Goal: Task Accomplishment & Management: Use online tool/utility

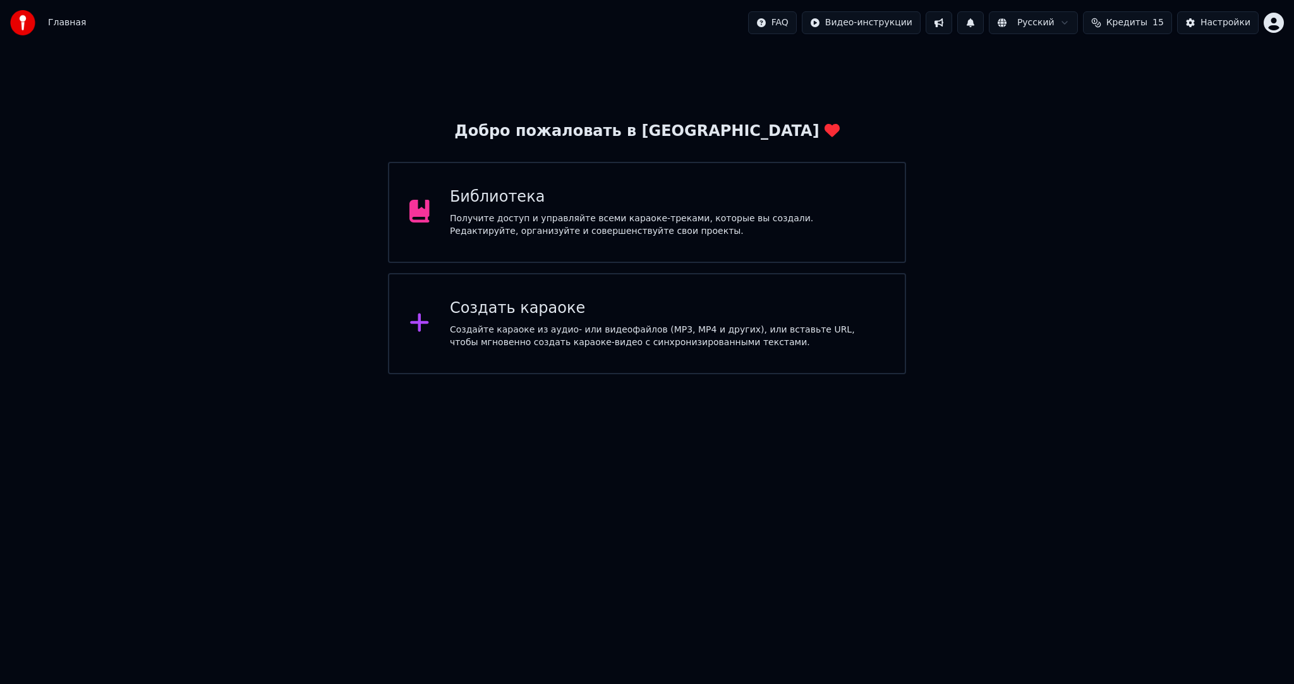
click at [595, 324] on div "Создайте караоке из аудио- или видеофайлов (MP3, MP4 и других), или вставьте UR…" at bounding box center [667, 336] width 435 height 25
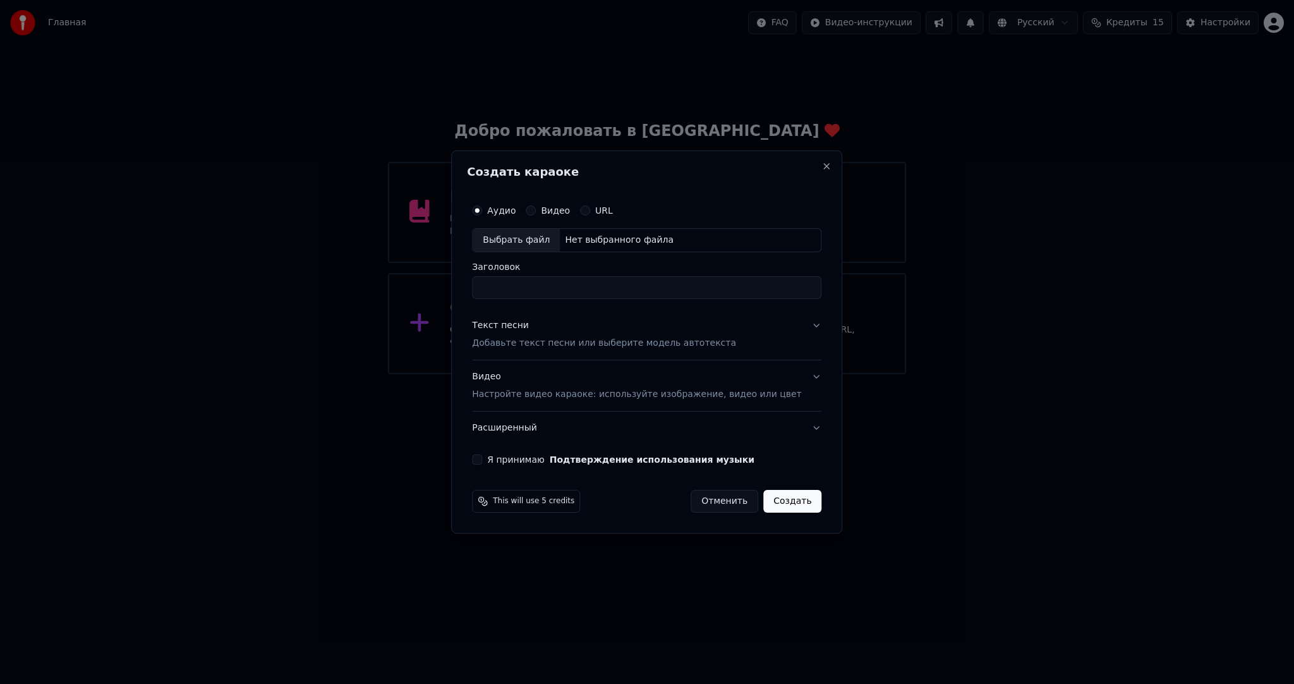
click at [528, 241] on div "Выбрать файл" at bounding box center [516, 240] width 87 height 23
type input "**********"
click at [531, 339] on p "Добавьте текст песни или выберите модель автотекста" at bounding box center [604, 343] width 264 height 13
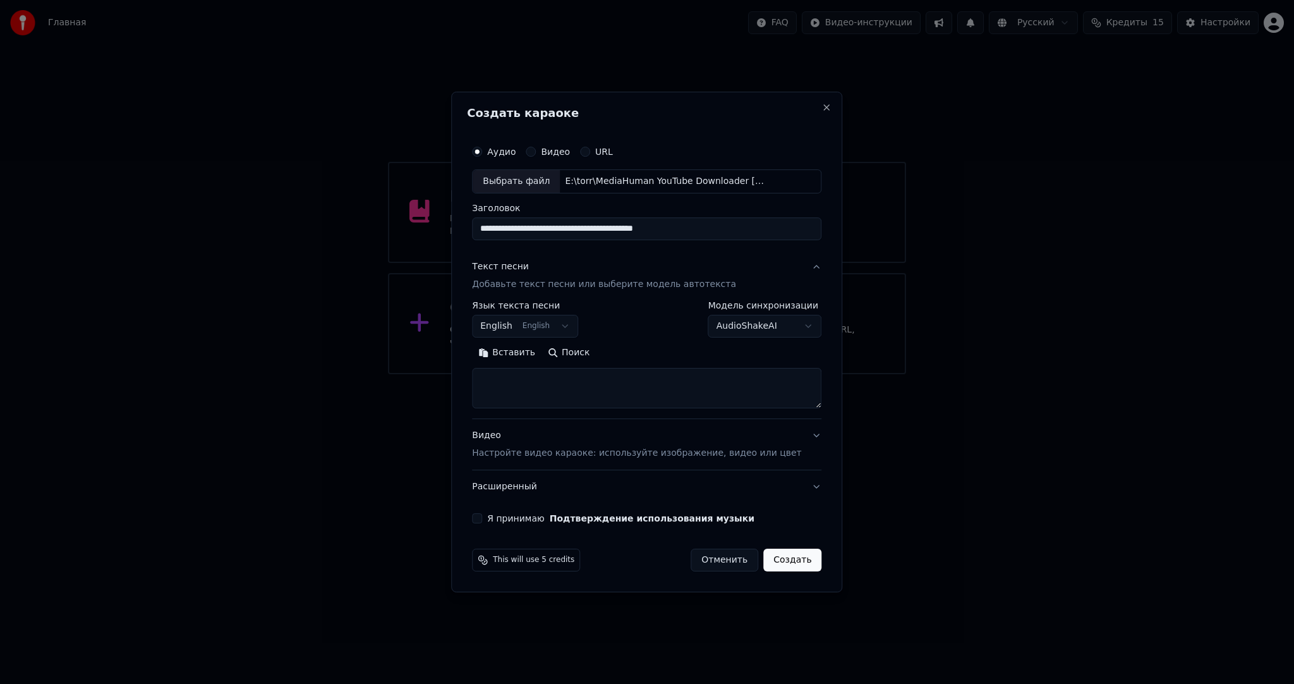
click at [544, 321] on body "Главная FAQ Видео-инструкции Русский Кредиты 15 Настройки Добро пожаловать в Yo…" at bounding box center [647, 187] width 1294 height 374
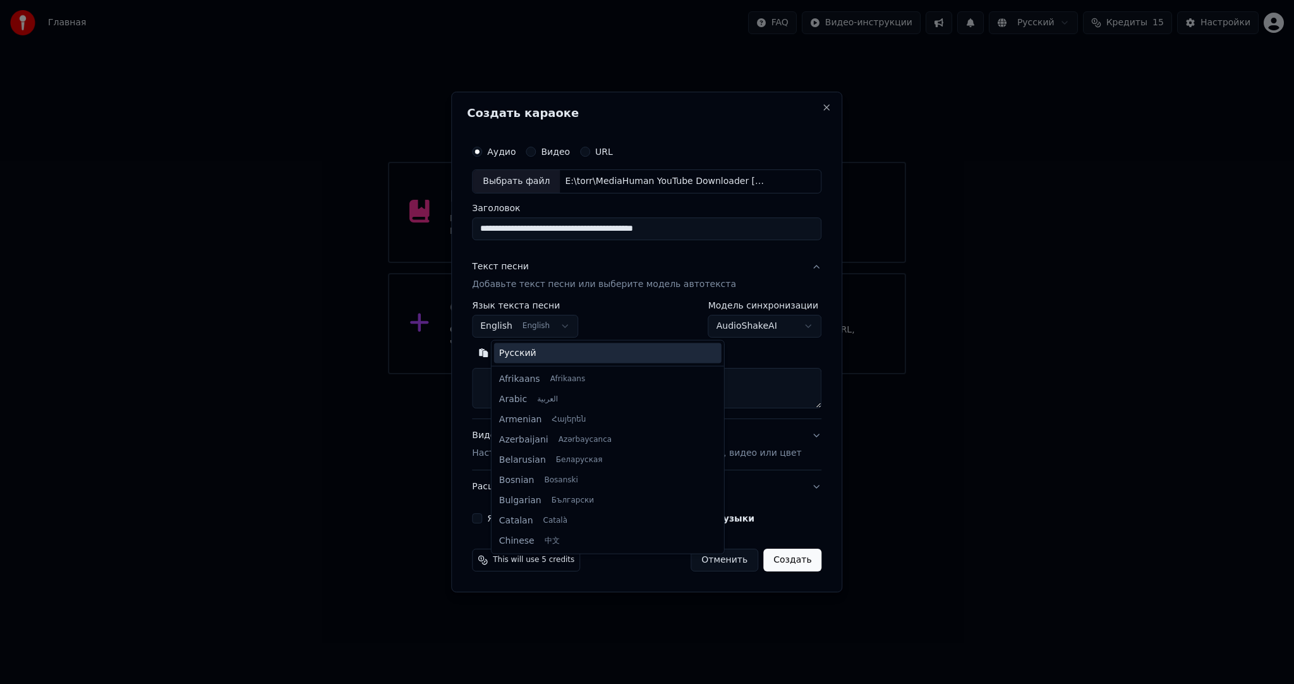
scroll to position [101, 0]
select select "**"
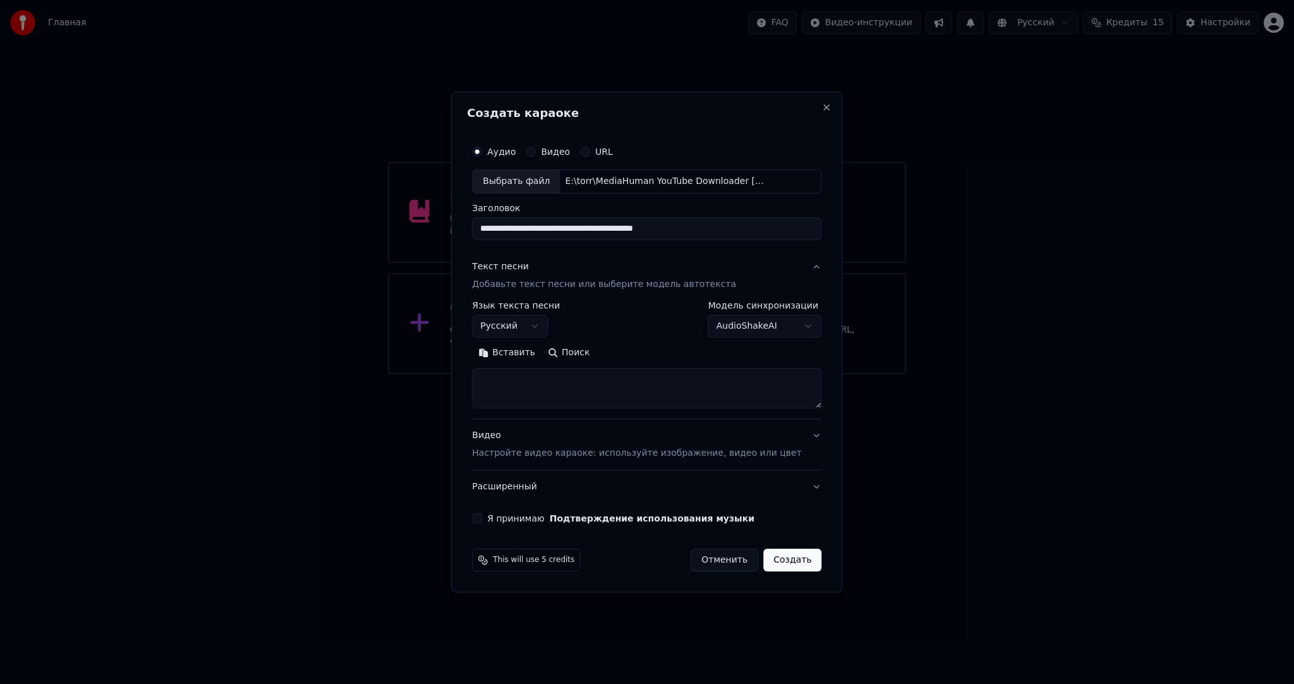
click at [765, 322] on body "Главная FAQ Видео-инструкции Русский Кредиты 15 Настройки Добро пожаловать в Yo…" at bounding box center [647, 187] width 1294 height 374
select select "**********"
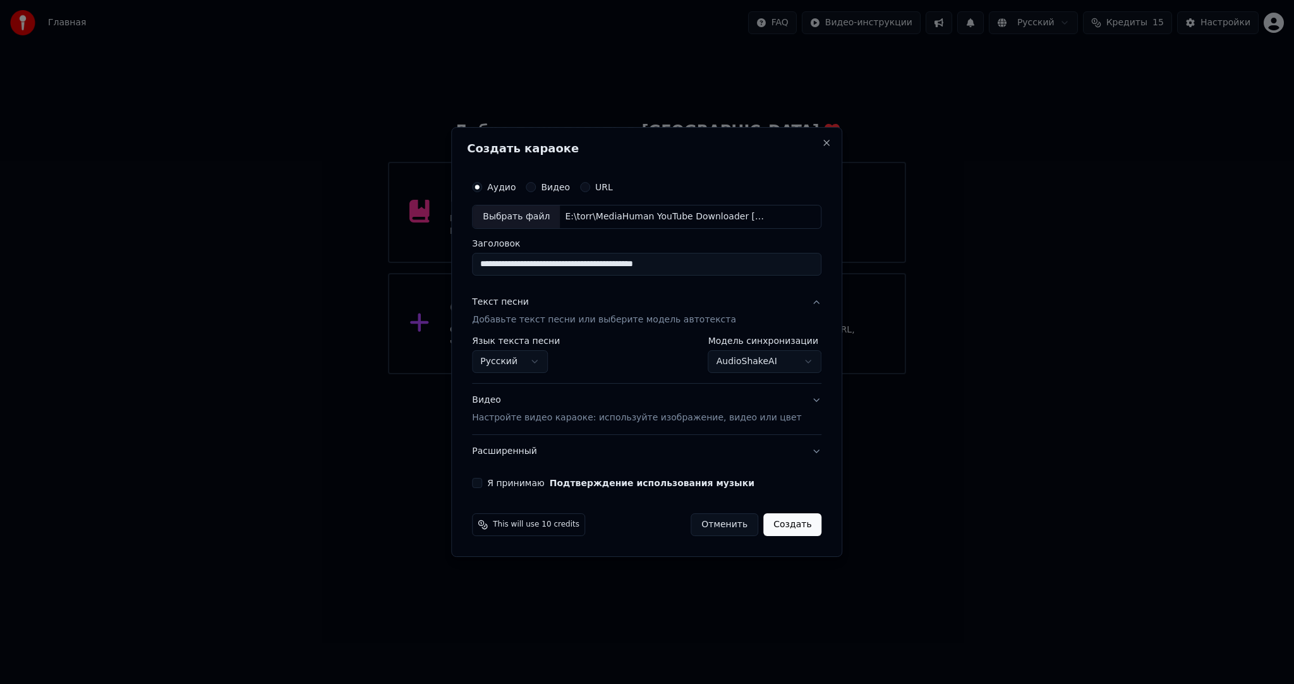
click at [541, 417] on p "Настройте видео караоке: используйте изображение, видео или цвет" at bounding box center [636, 417] width 329 height 13
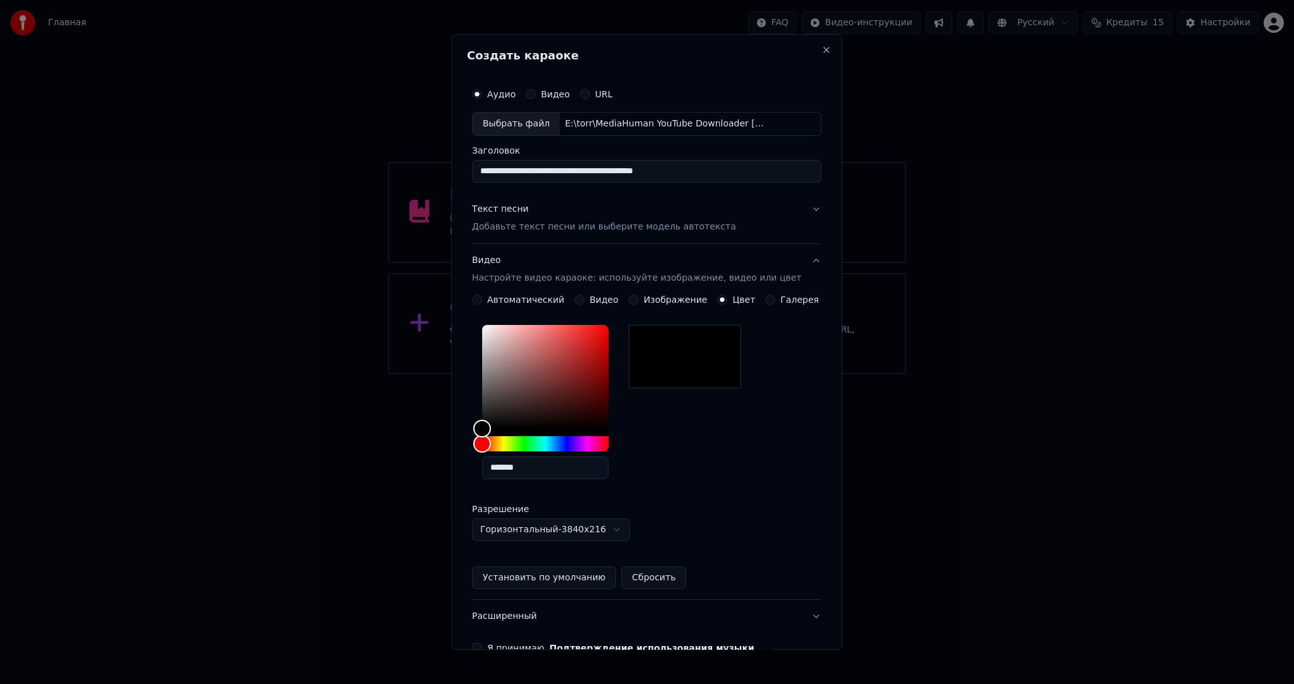
click at [584, 293] on button "Видео Настройте видео караоке: используйте изображение, видео или цвет" at bounding box center [647, 269] width 350 height 51
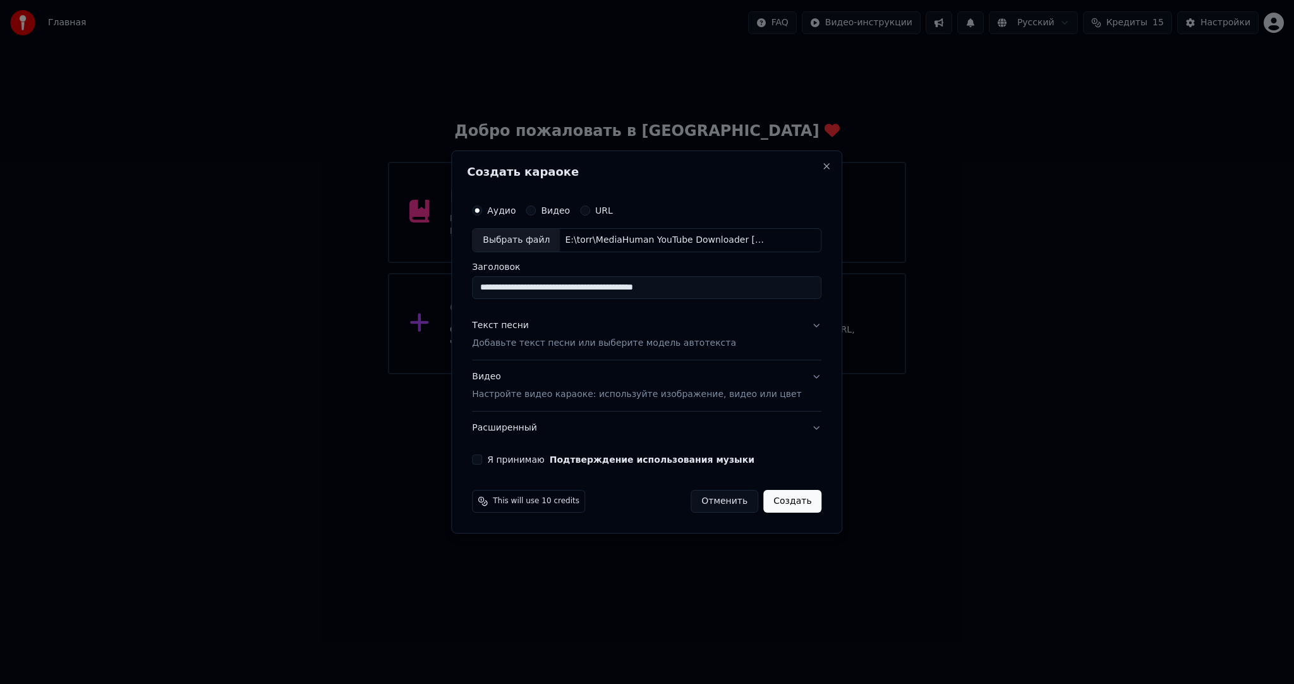
click at [532, 390] on p "Настройте видео караоке: используйте изображение, видео или цвет" at bounding box center [636, 394] width 329 height 13
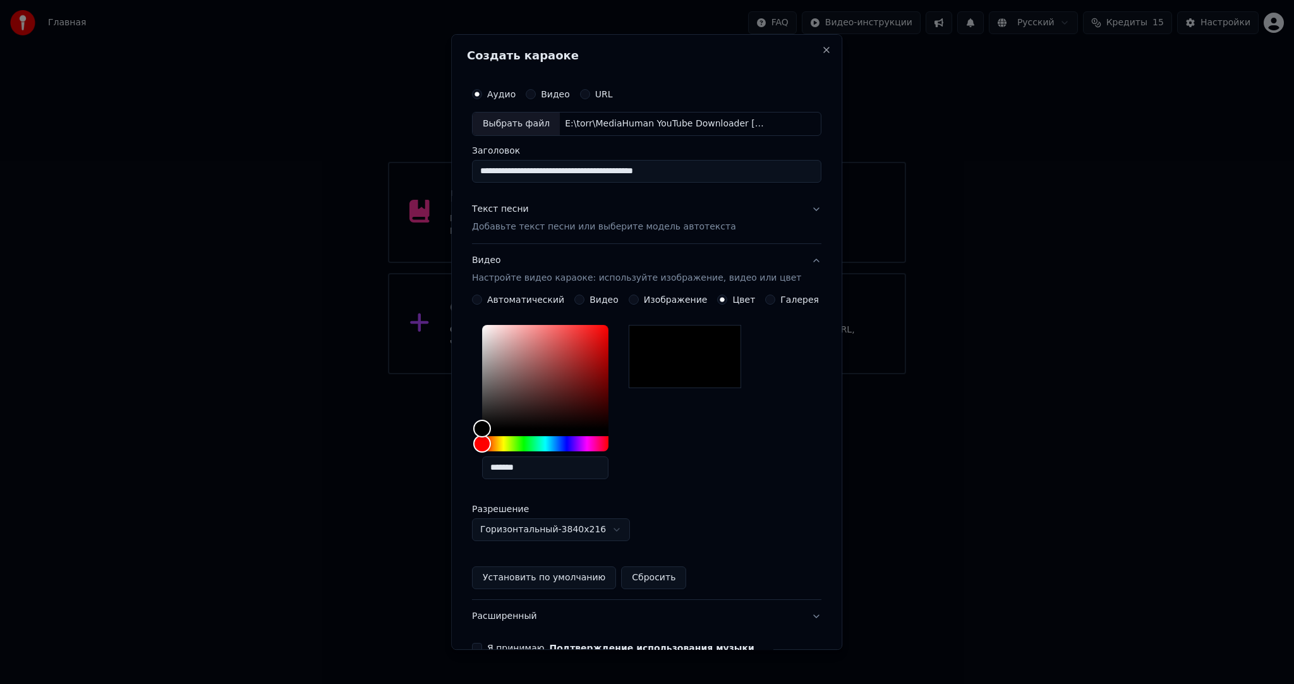
click at [580, 300] on button "Видео" at bounding box center [580, 300] width 10 height 10
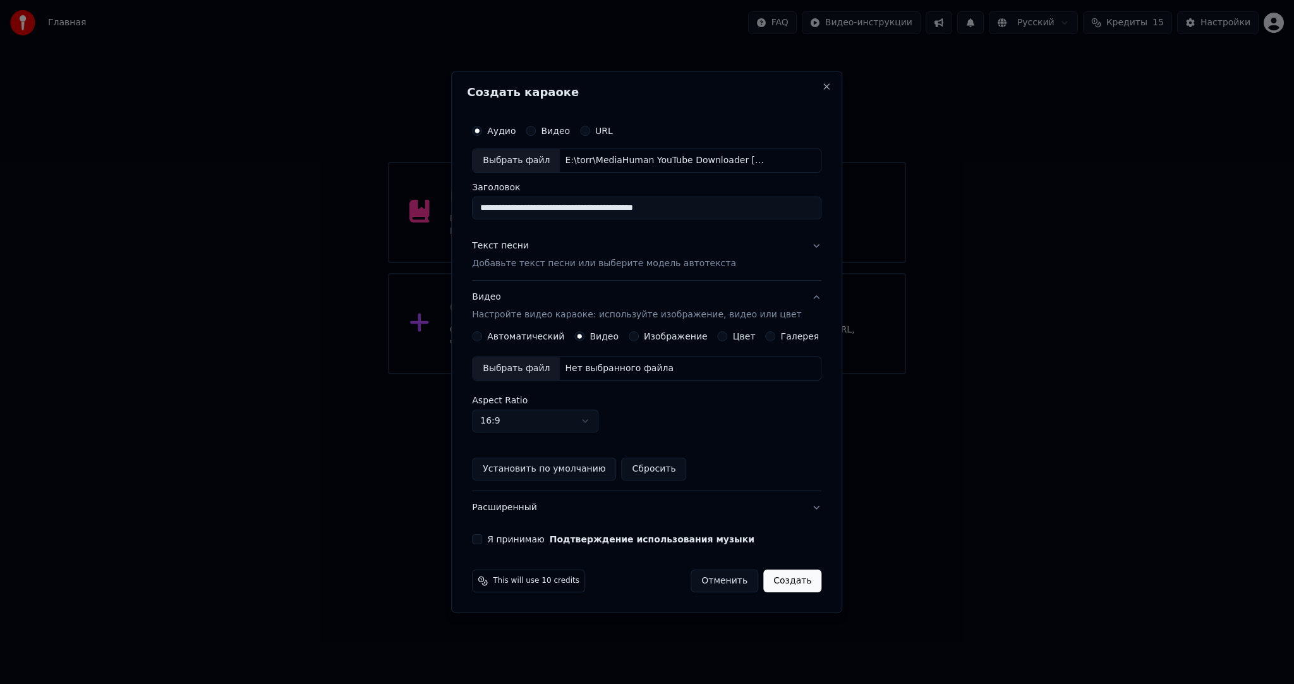
click at [529, 369] on div "Выбрать файл" at bounding box center [516, 368] width 87 height 23
click at [496, 538] on div "Я принимаю Подтверждение использования музыки" at bounding box center [647, 539] width 350 height 10
click at [482, 537] on button "Я принимаю Подтверждение использования музыки" at bounding box center [477, 539] width 10 height 10
click at [779, 579] on button "Создать" at bounding box center [792, 580] width 58 height 23
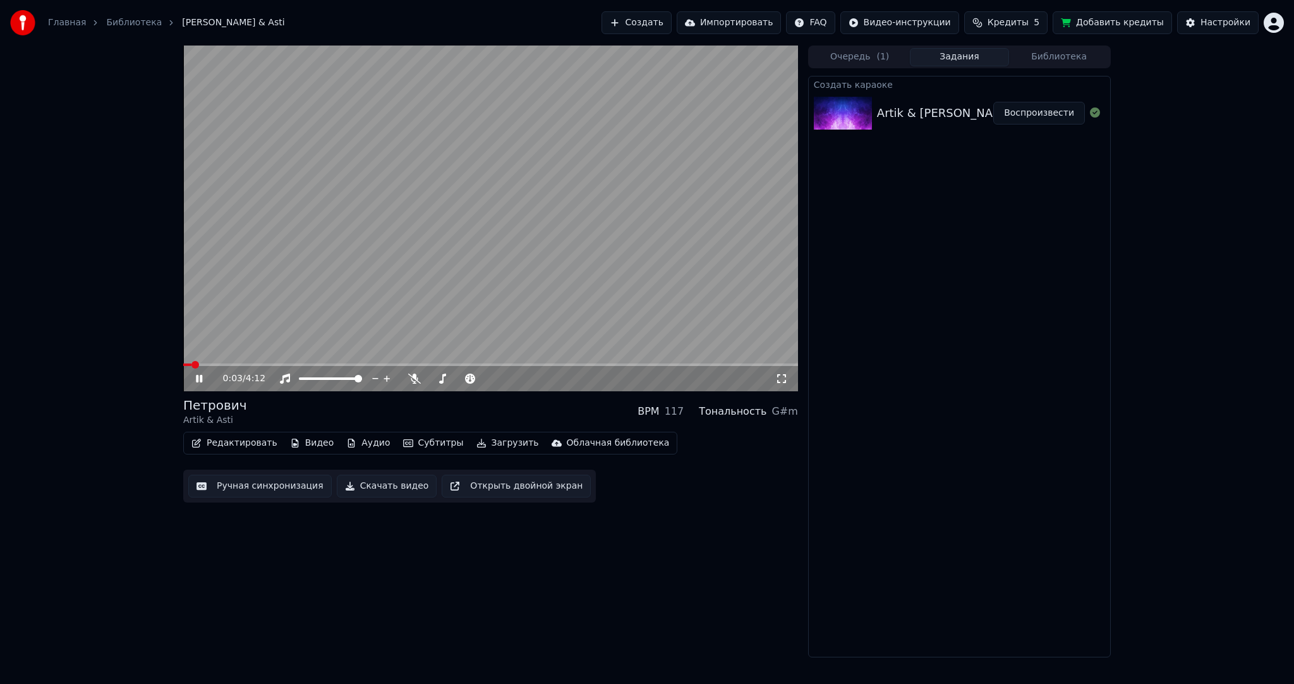
click at [513, 236] on video at bounding box center [490, 219] width 615 height 346
click at [434, 439] on button "Субтитры" at bounding box center [433, 443] width 71 height 18
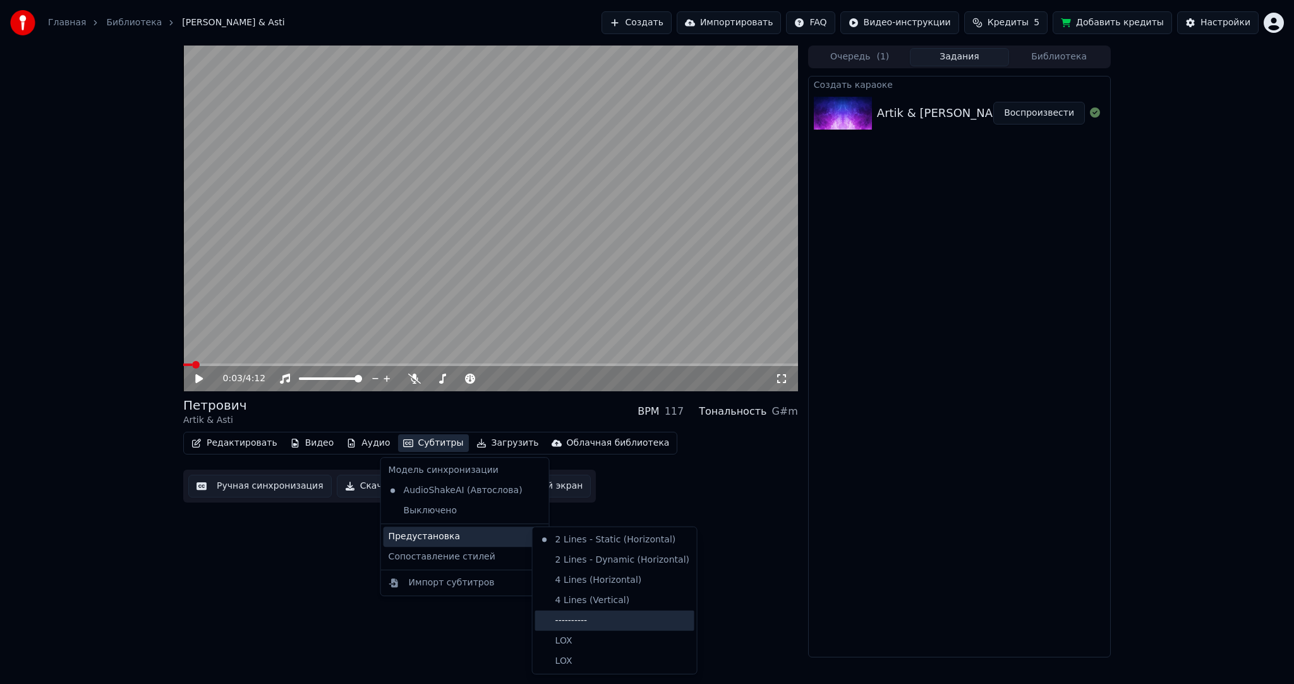
click at [576, 614] on div "----------" at bounding box center [614, 621] width 159 height 20
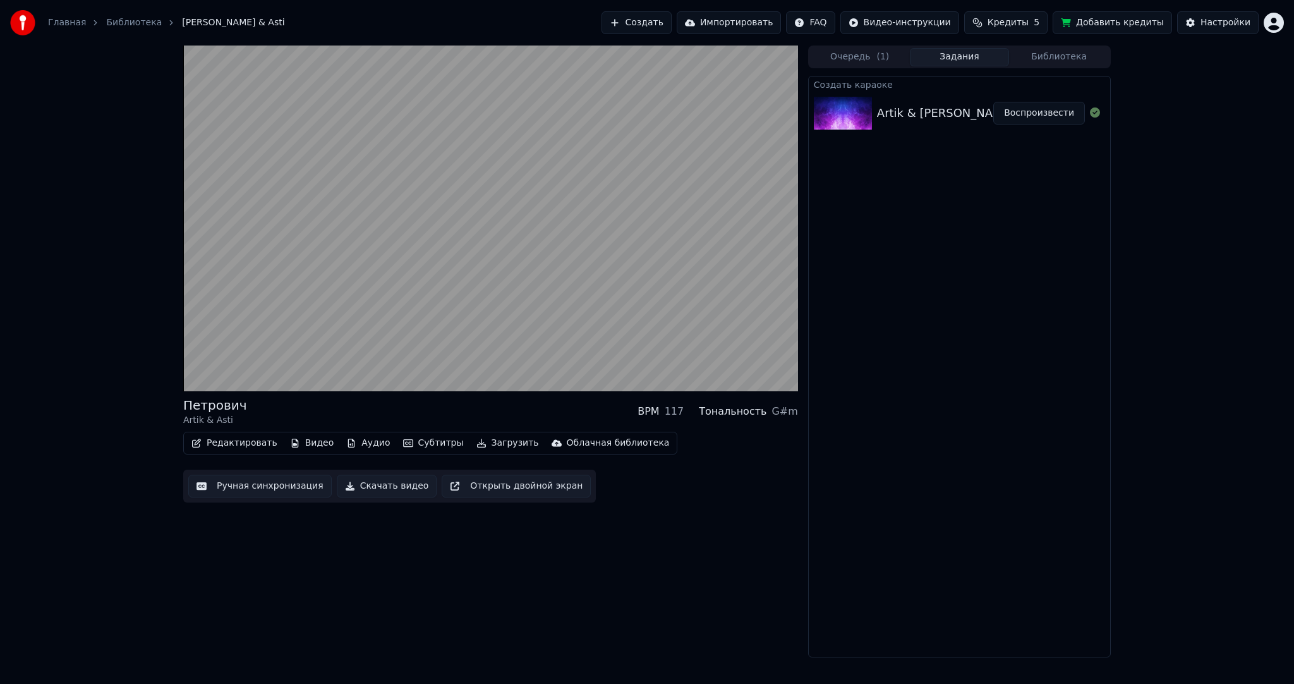
click at [301, 487] on button "Ручная синхронизация" at bounding box center [259, 486] width 143 height 23
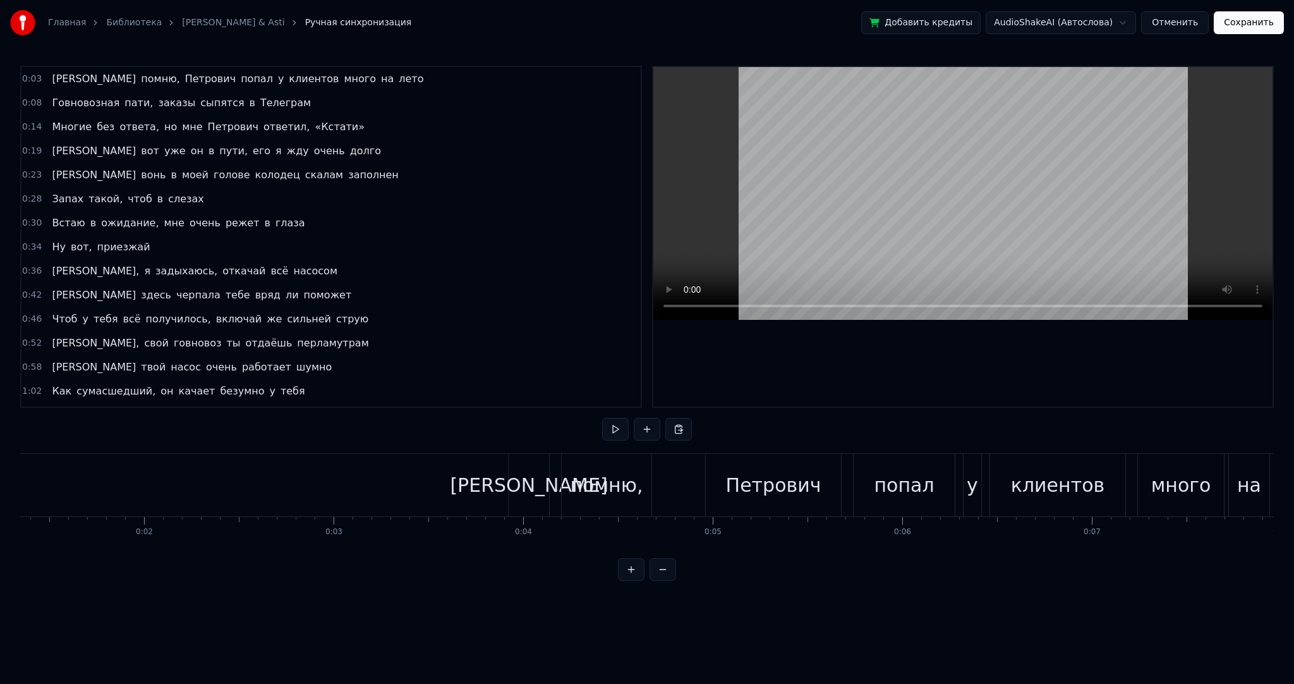
scroll to position [0, 236]
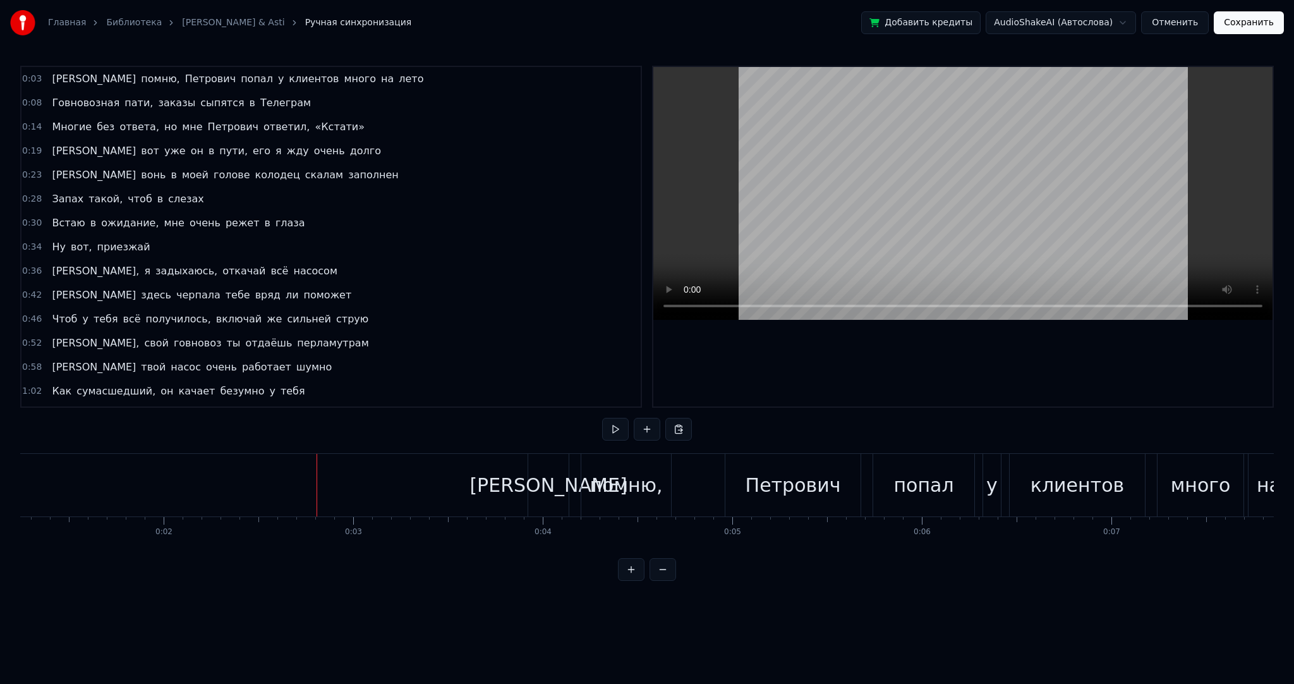
click at [607, 439] on button at bounding box center [615, 429] width 27 height 23
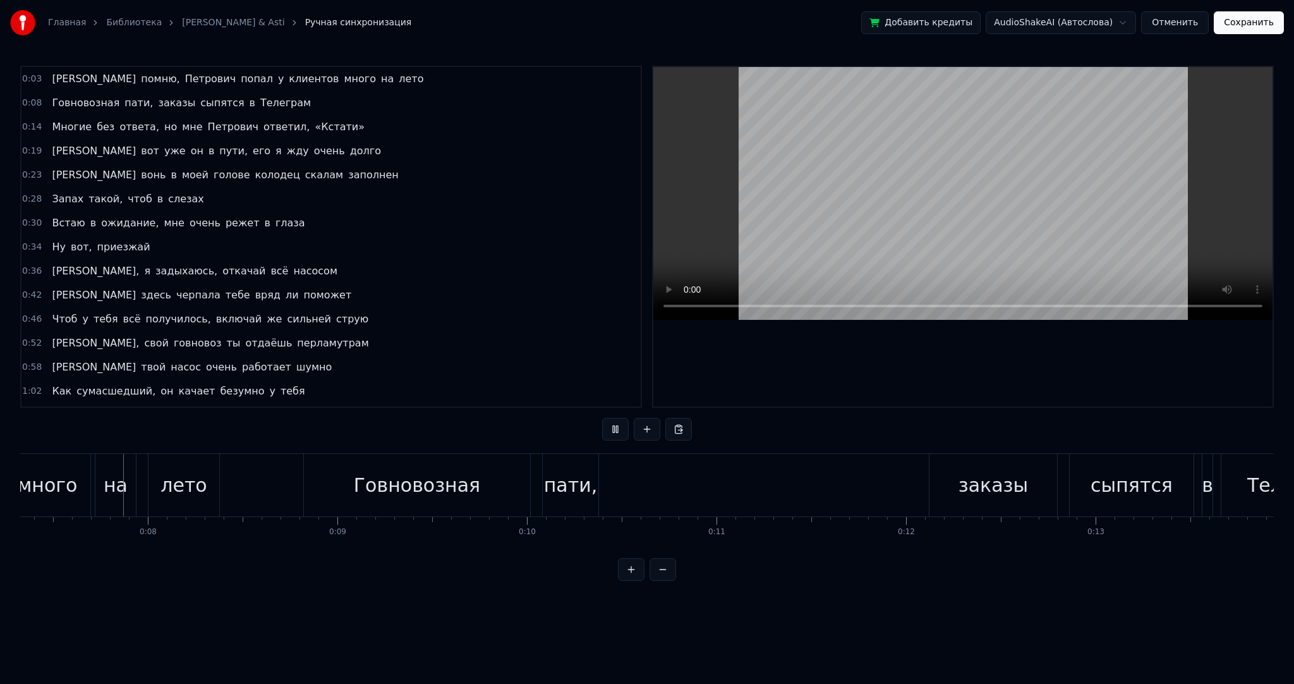
click at [873, 196] on video at bounding box center [963, 193] width 619 height 253
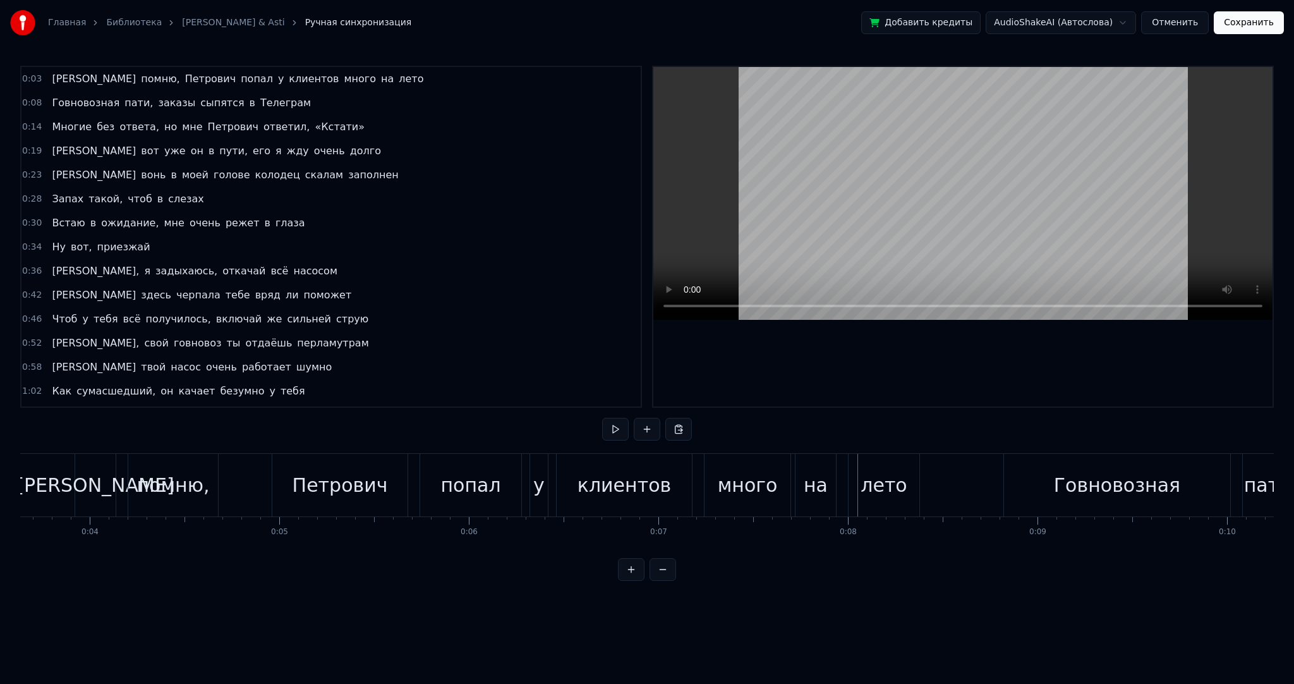
scroll to position [0, 649]
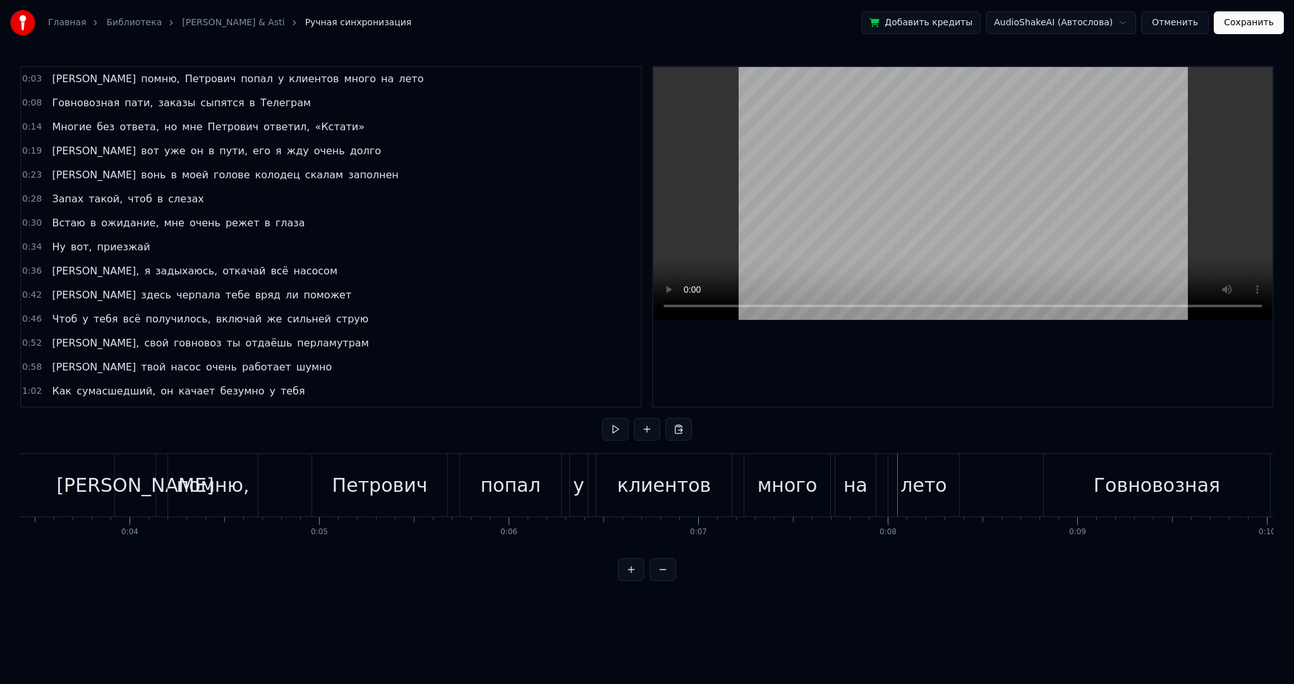
click at [286, 482] on div "Я помню, [PERSON_NAME] попал у клиентов много на лето" at bounding box center [538, 485] width 848 height 63
click at [375, 475] on div "Петрович" at bounding box center [379, 485] width 95 height 28
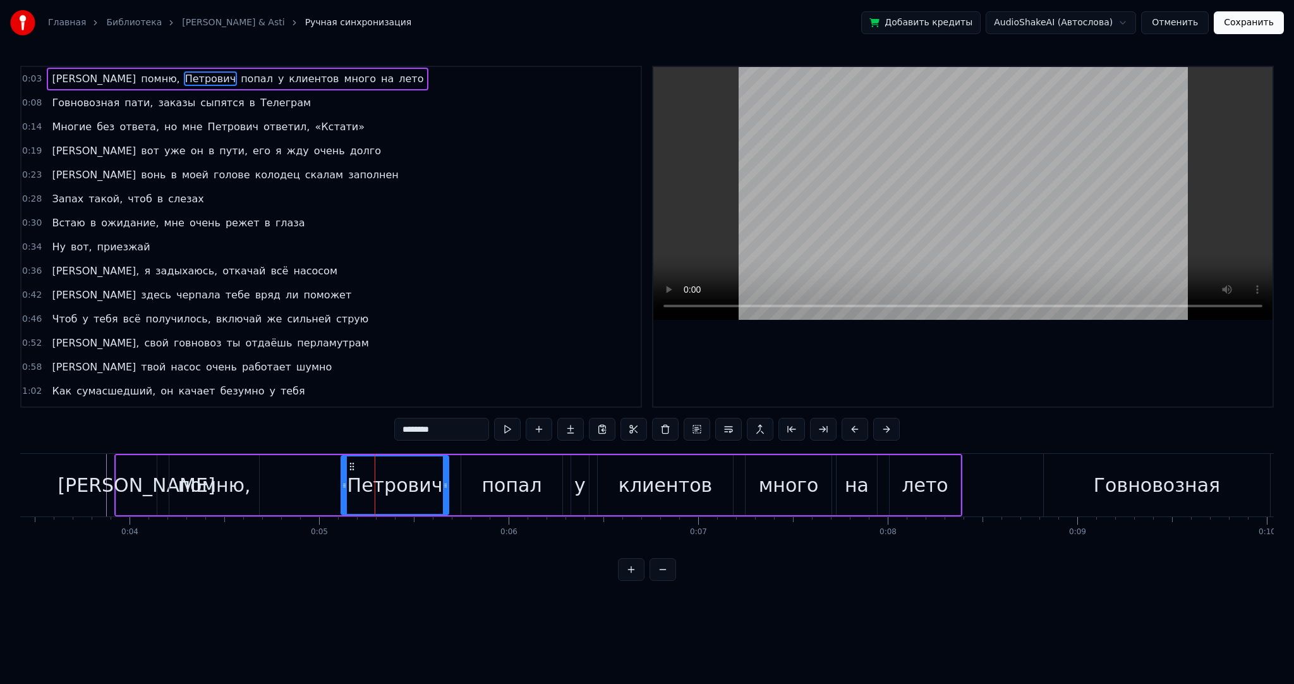
drag, startPoint x: 322, startPoint y: 487, endPoint x: 344, endPoint y: 488, distance: 22.1
click at [344, 488] on icon at bounding box center [344, 485] width 5 height 10
click at [303, 484] on div "Я помню, [PERSON_NAME] попал у клиентов много на лето" at bounding box center [538, 485] width 848 height 63
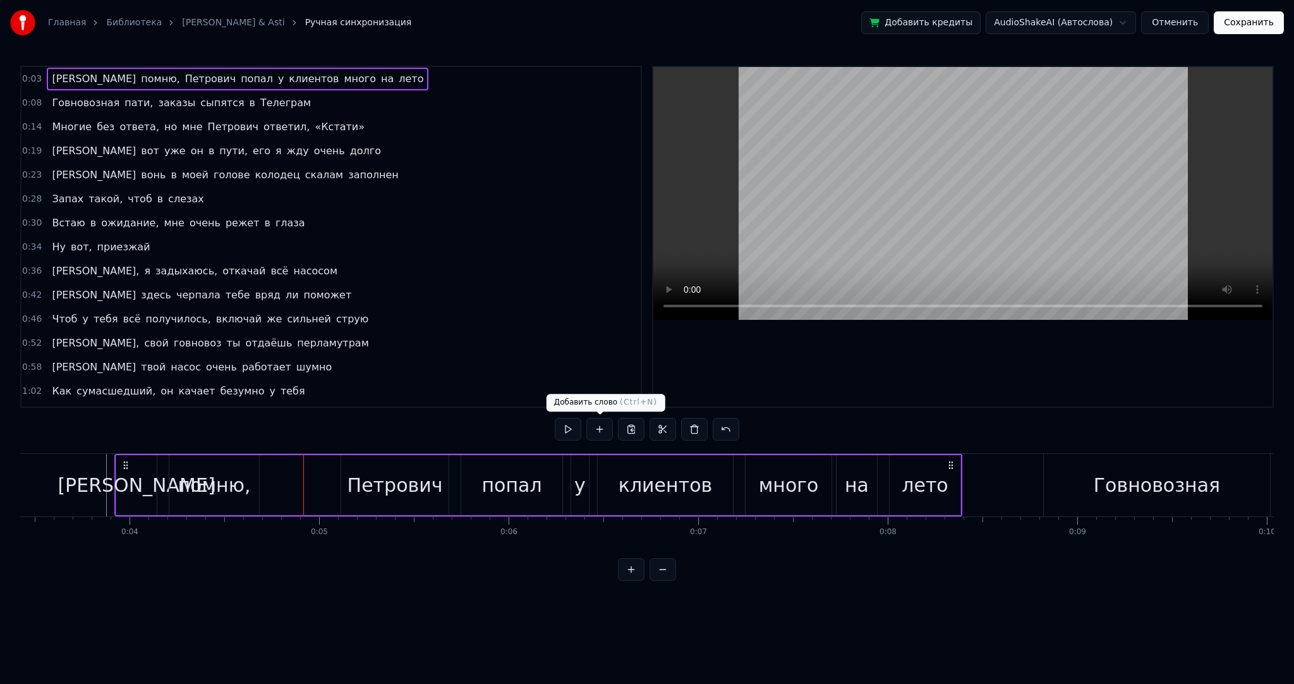
click at [595, 427] on button at bounding box center [600, 429] width 27 height 23
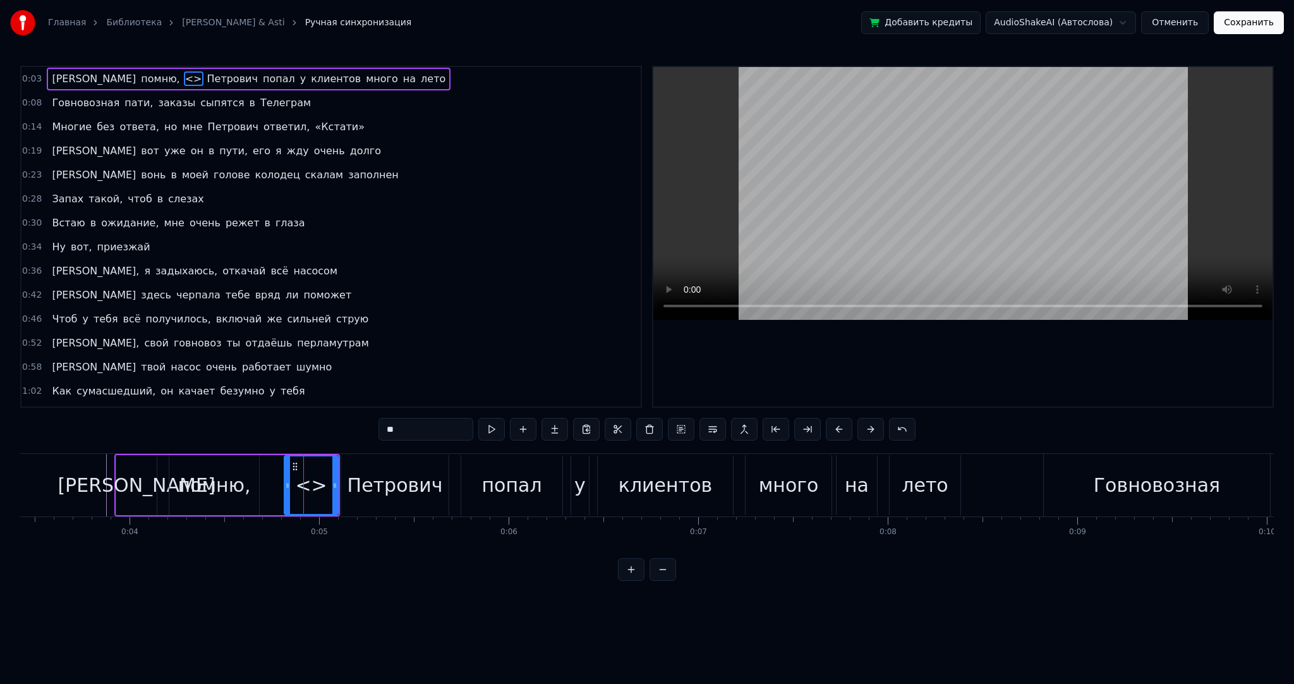
drag, startPoint x: 306, startPoint y: 473, endPoint x: 286, endPoint y: 472, distance: 20.3
click at [286, 472] on div at bounding box center [287, 485] width 5 height 58
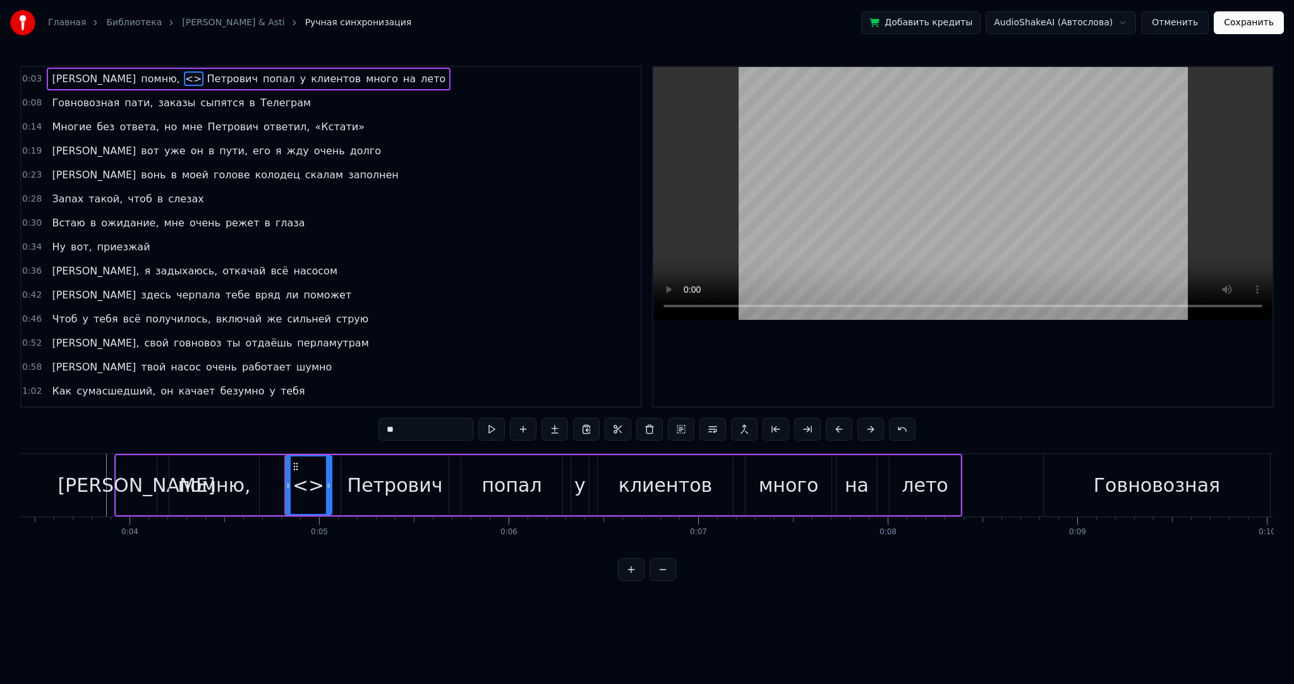
click at [328, 482] on icon at bounding box center [328, 485] width 5 height 10
drag, startPoint x: 289, startPoint y: 482, endPoint x: 298, endPoint y: 484, distance: 9.6
click at [298, 484] on icon at bounding box center [297, 485] width 5 height 10
drag, startPoint x: 371, startPoint y: 430, endPoint x: 283, endPoint y: 411, distance: 89.9
click at [285, 422] on div "0:03 Я помню, <> [PERSON_NAME] попал у клиентов много на лето 0:08 Говновозная …" at bounding box center [647, 323] width 1254 height 515
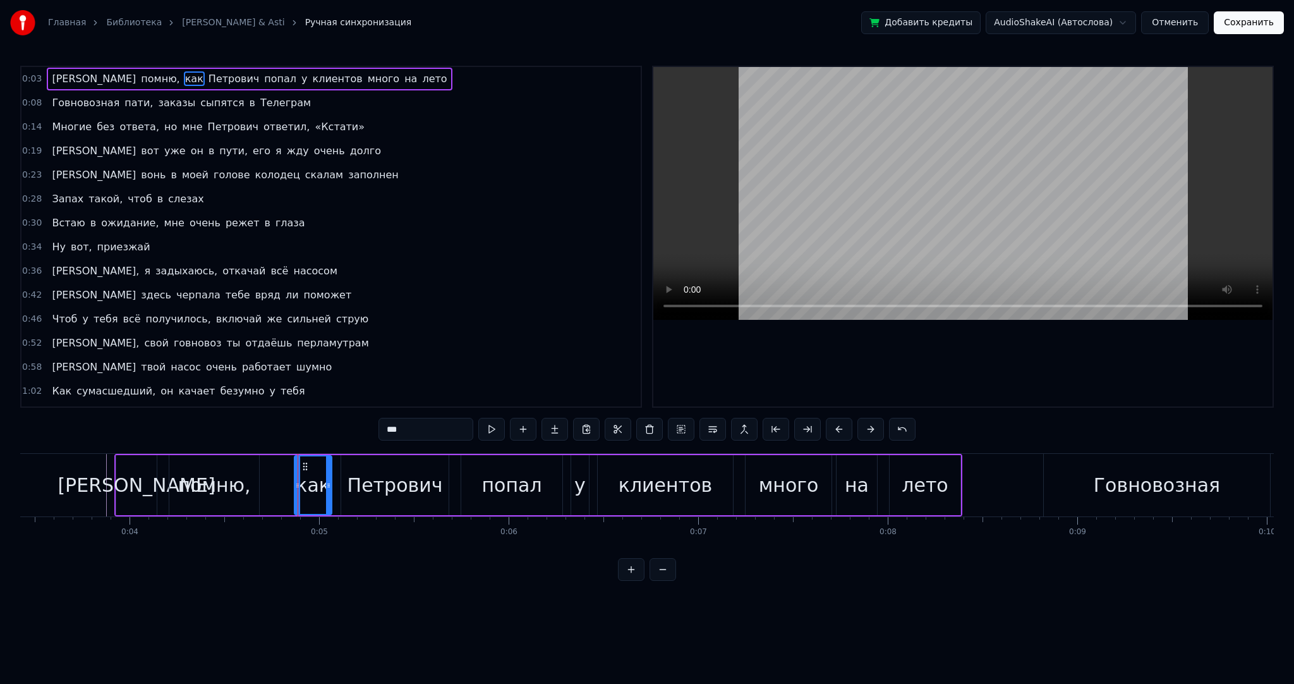
type input "***"
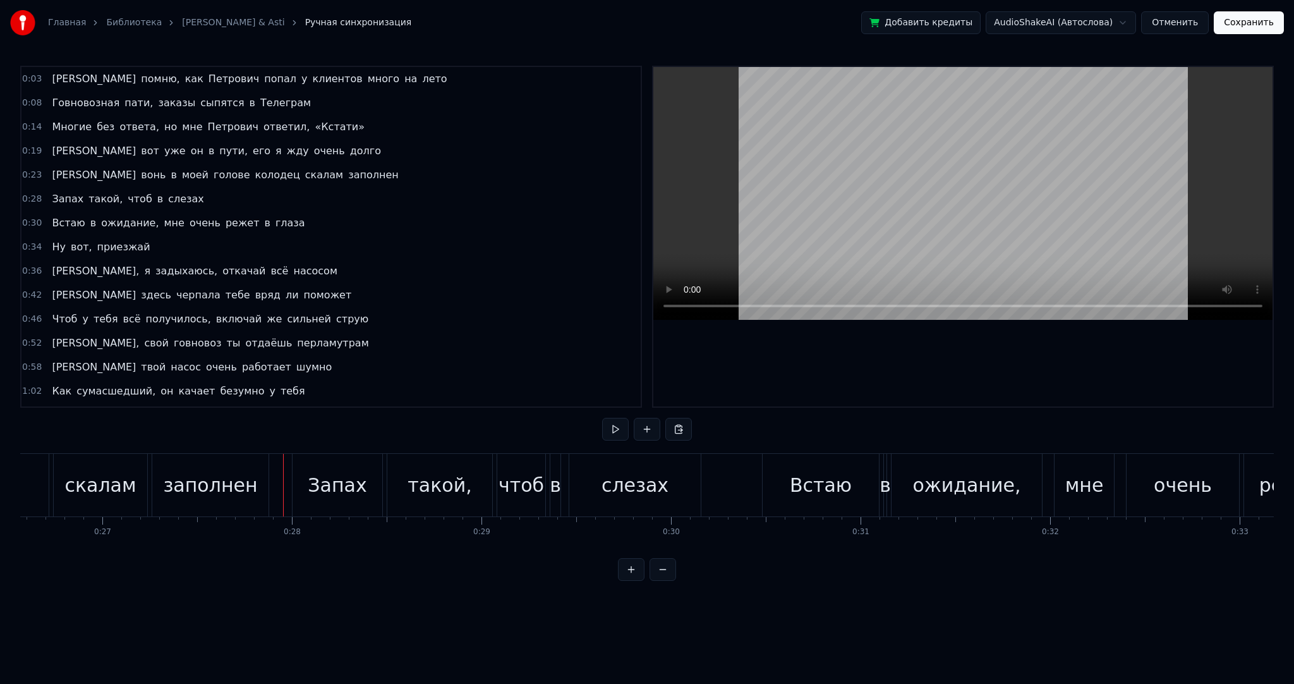
scroll to position [0, 4899]
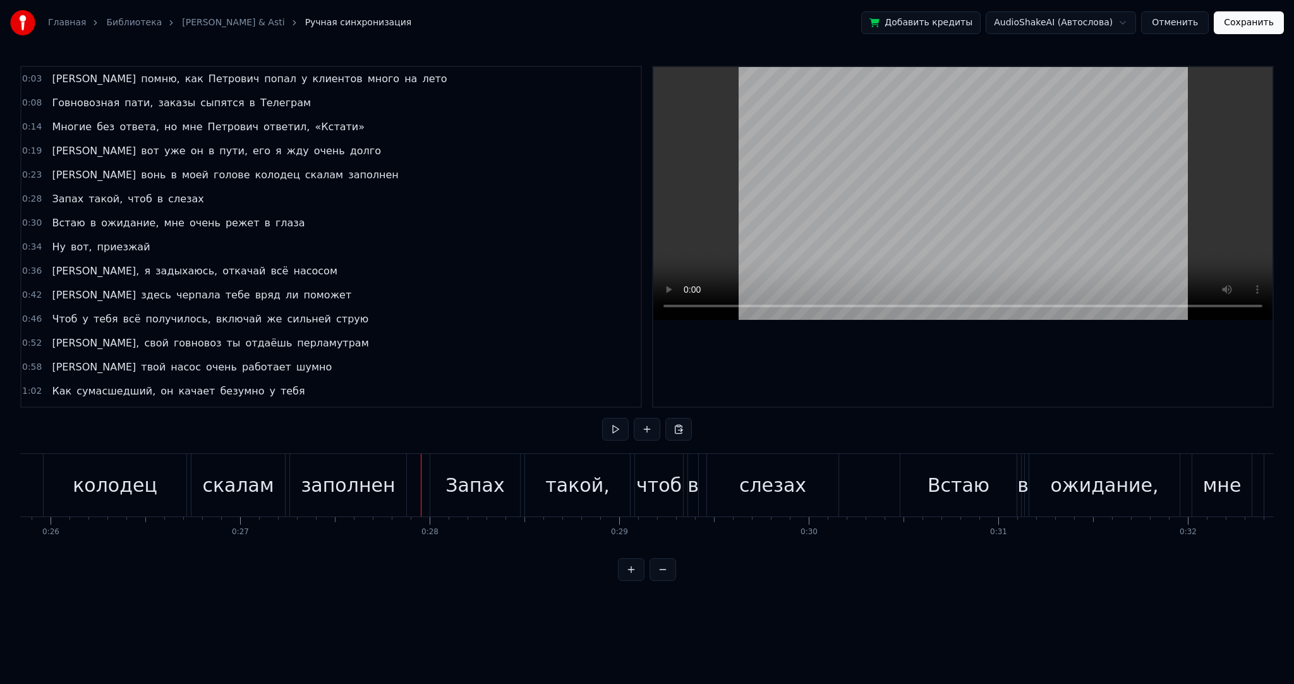
click at [240, 489] on div "скалам" at bounding box center [237, 485] width 71 height 28
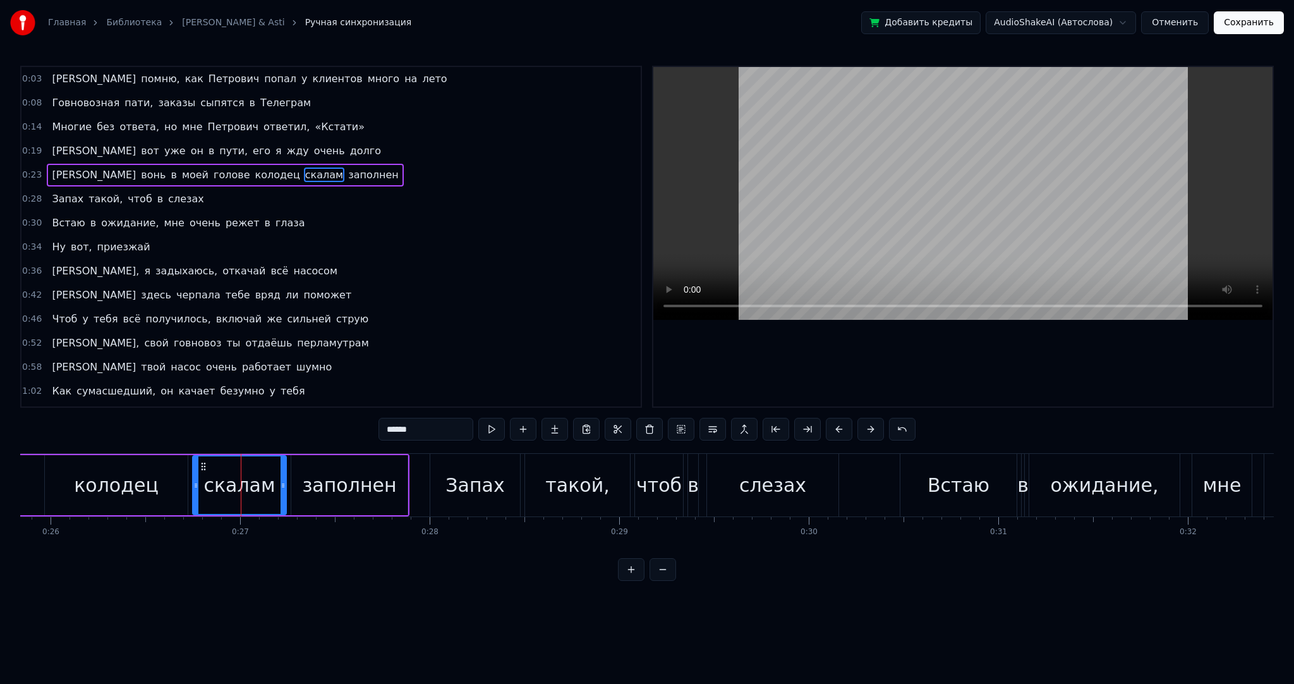
click at [392, 427] on input "******" at bounding box center [426, 429] width 95 height 23
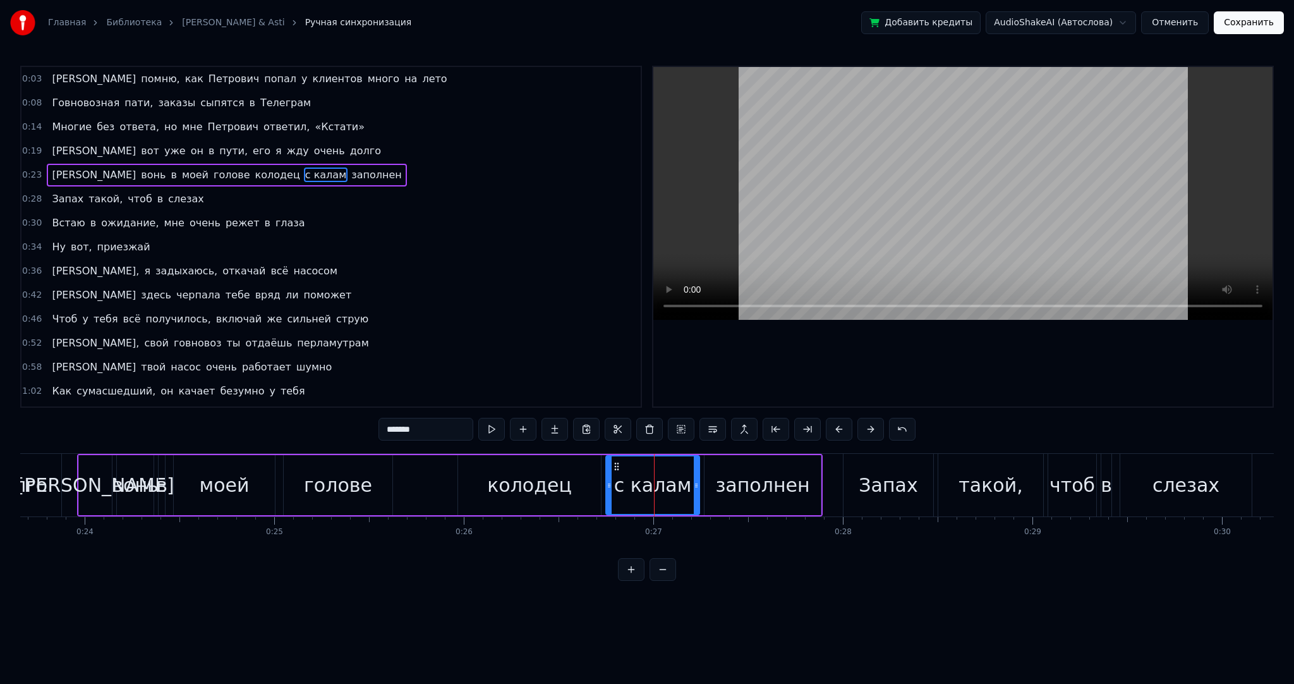
scroll to position [0, 4407]
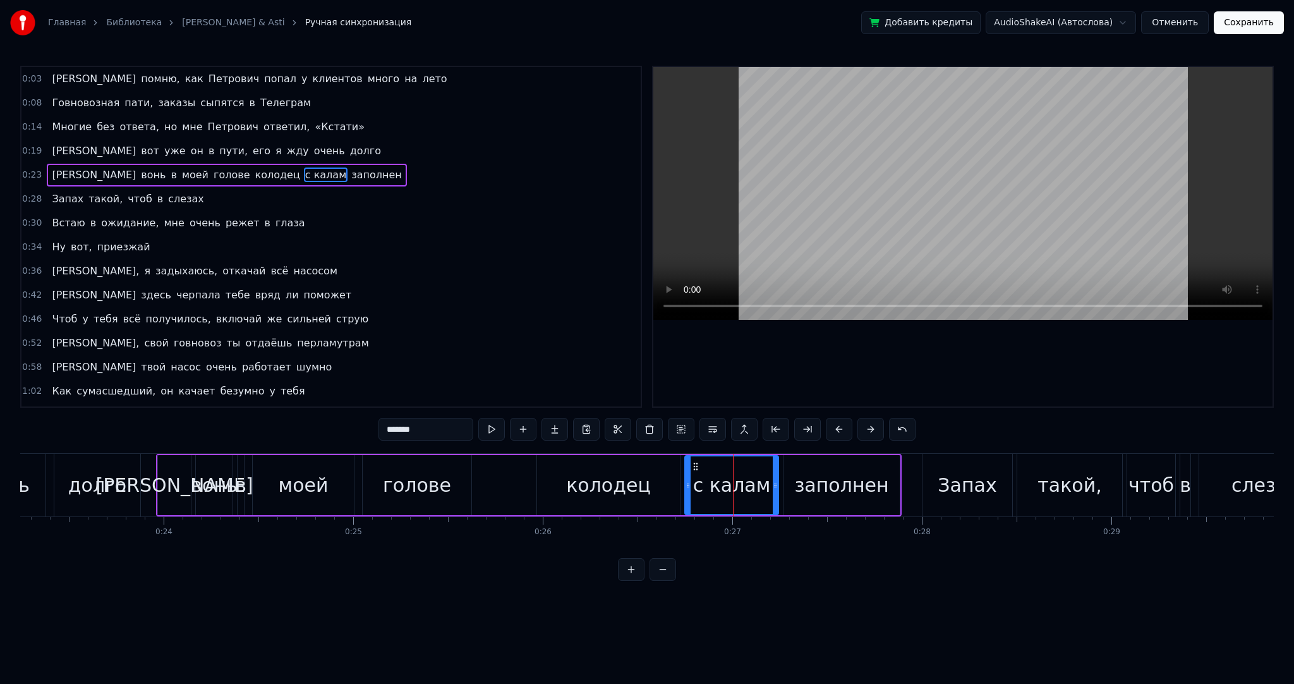
type input "*******"
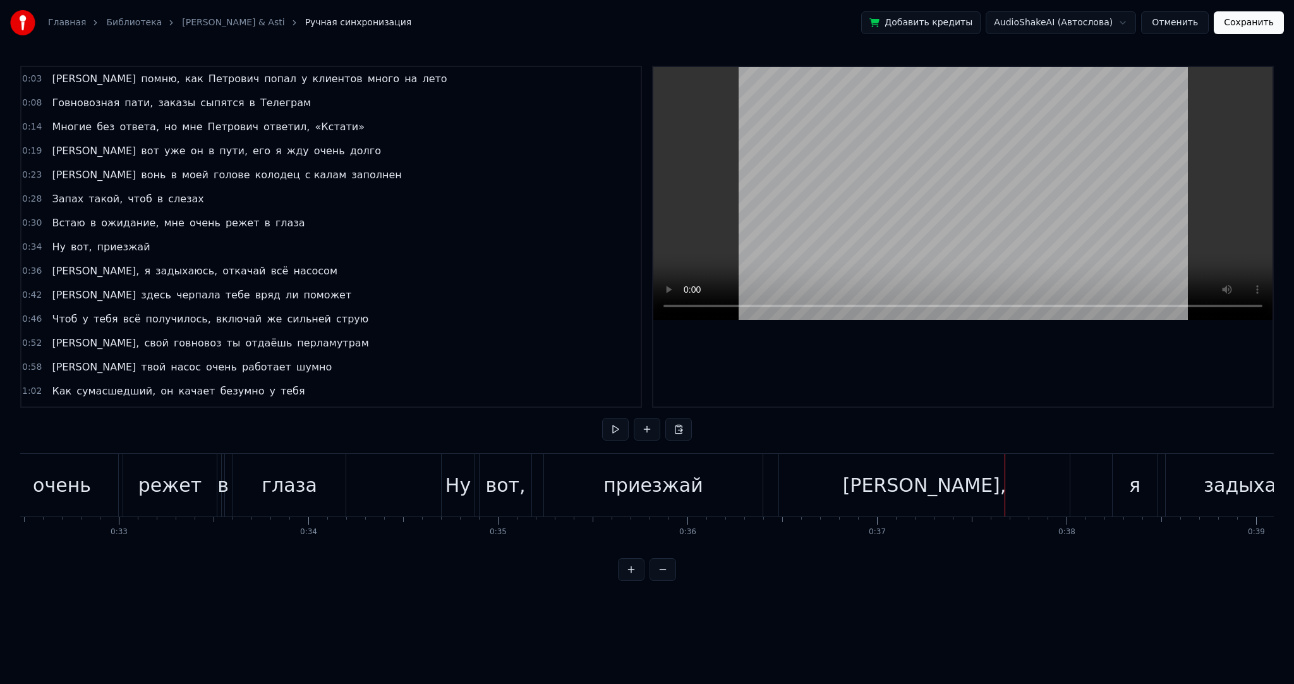
scroll to position [0, 6119]
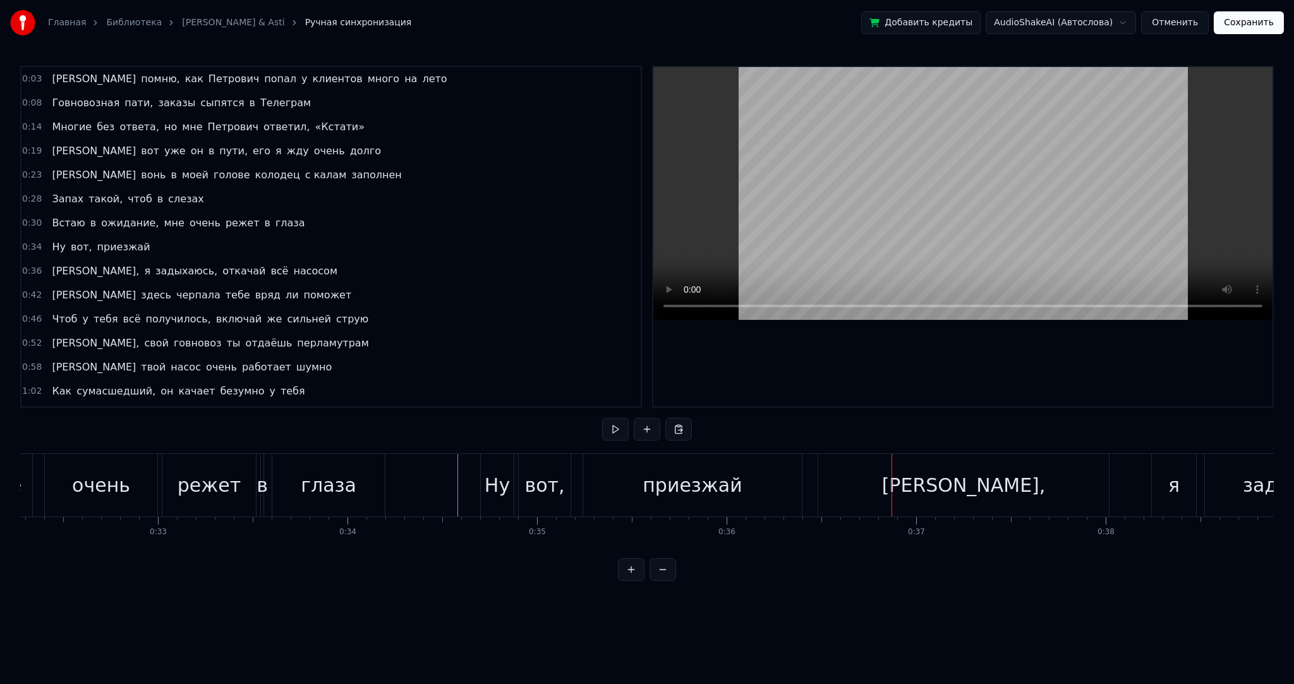
click at [617, 486] on div "приезжай" at bounding box center [692, 485] width 219 height 63
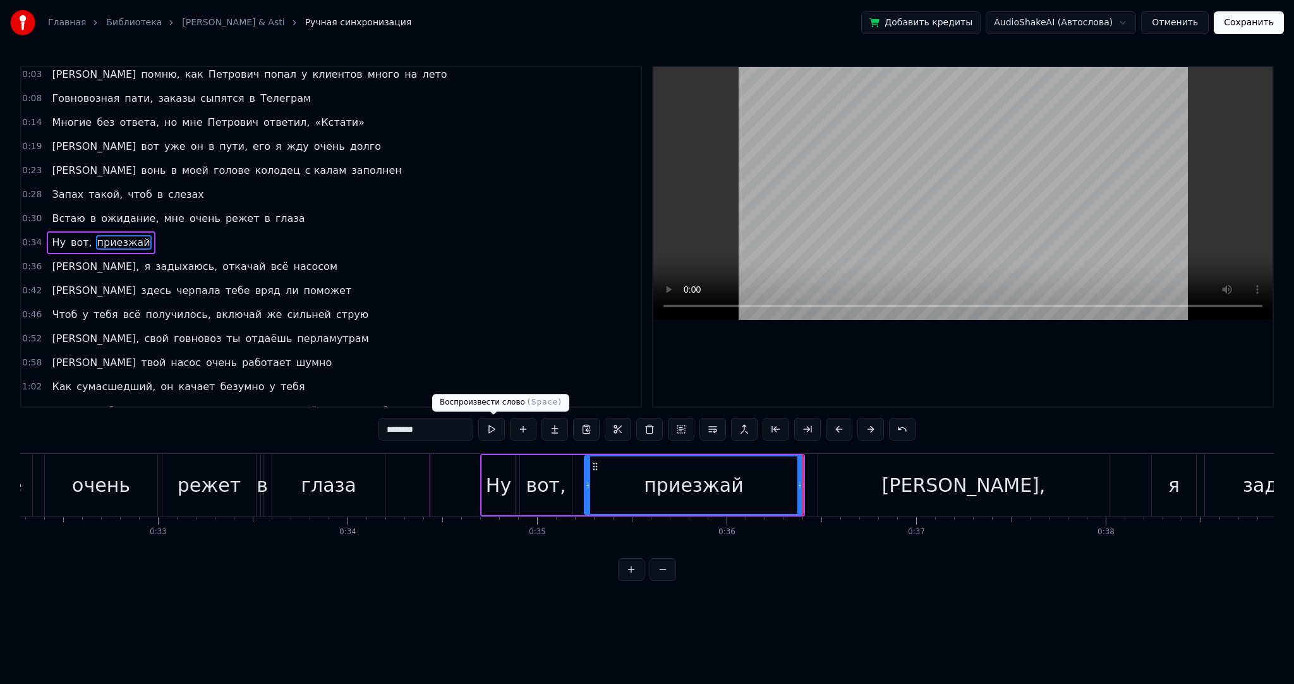
click at [449, 427] on input "********" at bounding box center [426, 429] width 95 height 23
type input "*********"
click at [498, 430] on button at bounding box center [491, 429] width 27 height 23
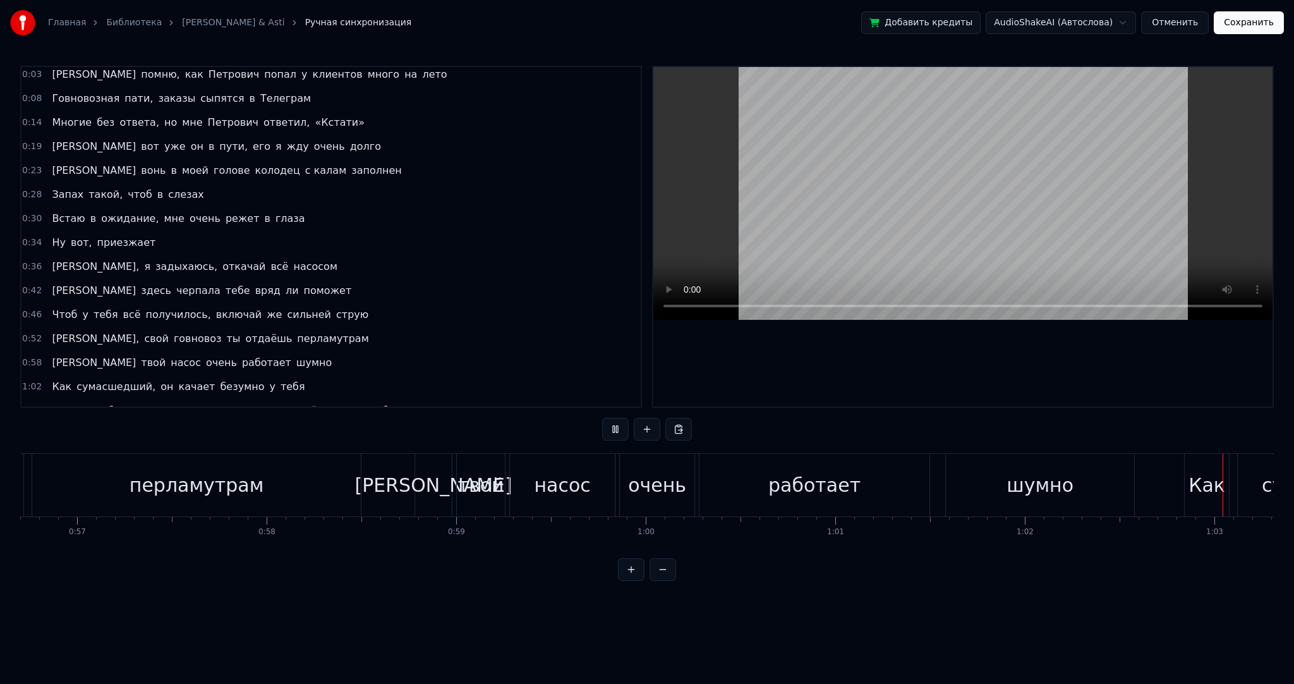
scroll to position [0, 11909]
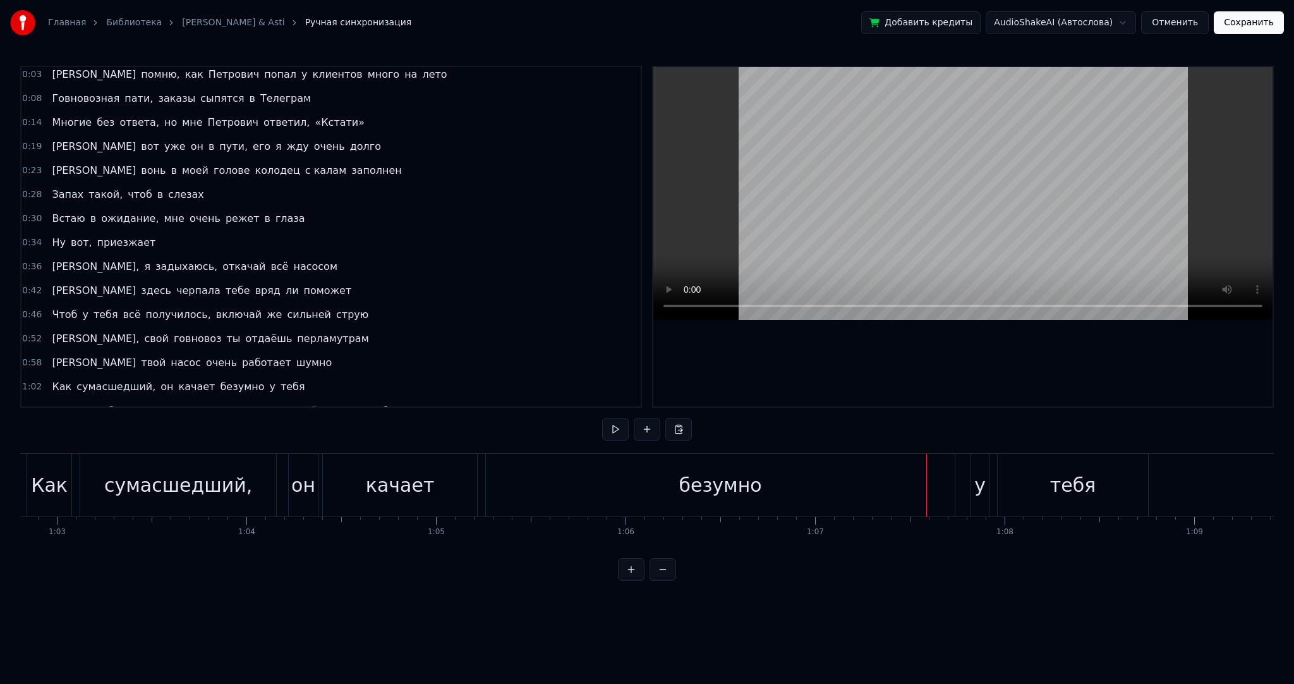
click at [842, 240] on video at bounding box center [963, 193] width 619 height 253
click at [816, 473] on div "безумно" at bounding box center [720, 485] width 469 height 63
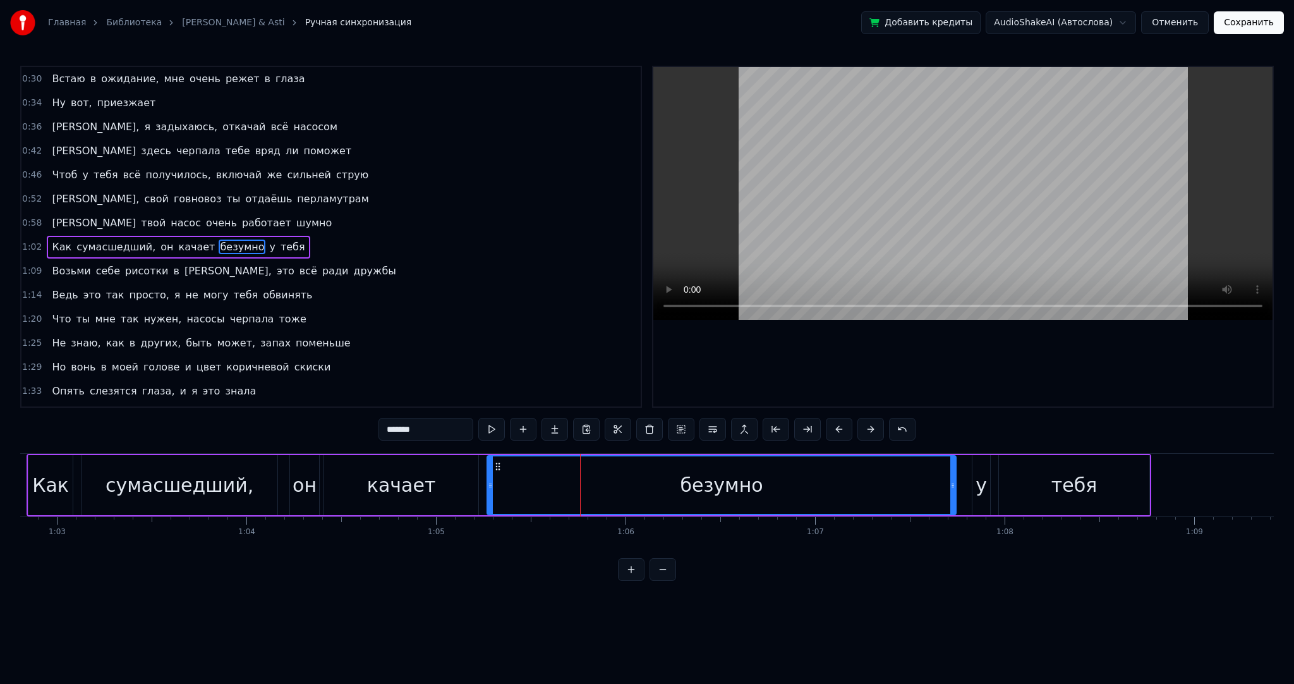
click at [827, 480] on div "безумно" at bounding box center [722, 485] width 468 height 58
drag, startPoint x: 953, startPoint y: 485, endPoint x: 789, endPoint y: 490, distance: 163.8
click at [789, 490] on div at bounding box center [789, 485] width 5 height 58
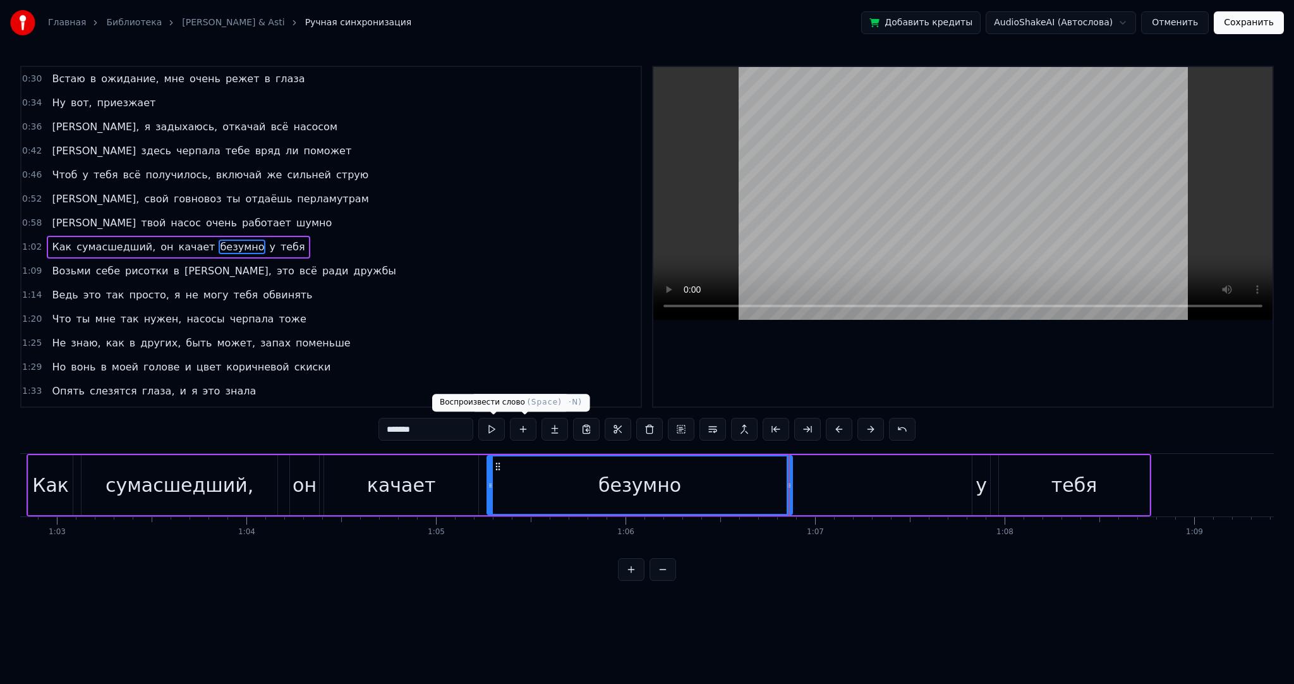
click at [494, 427] on button at bounding box center [491, 429] width 27 height 23
click at [482, 478] on div "Как сумасшедший, он качает безумно у тебя" at bounding box center [589, 485] width 1125 height 63
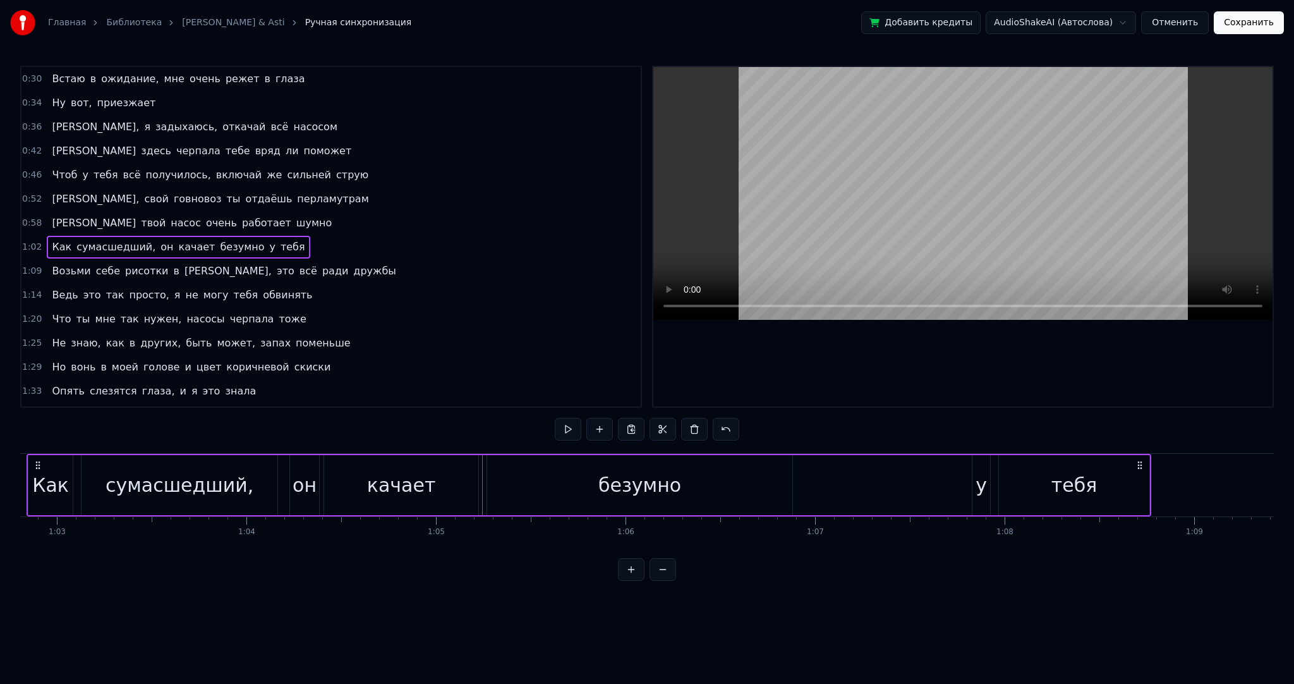
click at [993, 472] on div "Как сумасшедший, он качает безумно у тебя" at bounding box center [589, 485] width 1125 height 63
click at [983, 473] on div "у" at bounding box center [981, 485] width 11 height 28
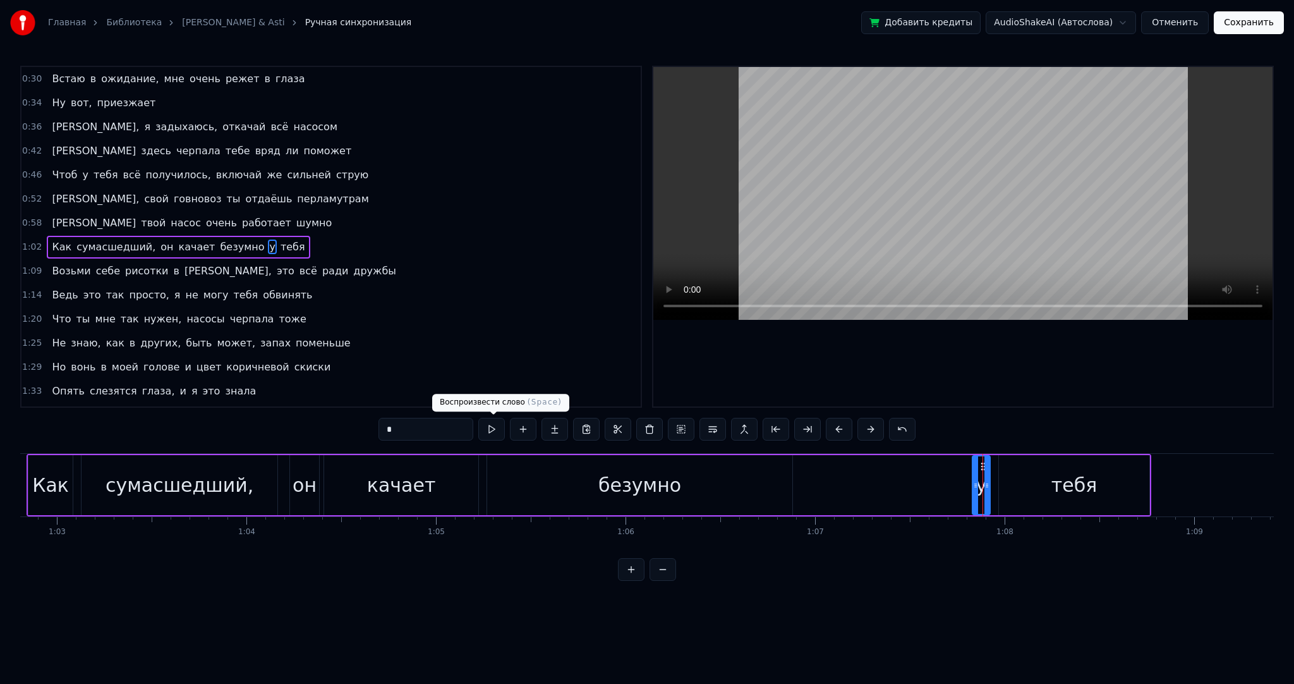
click at [496, 430] on button at bounding box center [491, 429] width 27 height 23
click at [943, 481] on div "Как сумасшедший, он качает безумно у тебя" at bounding box center [589, 485] width 1125 height 63
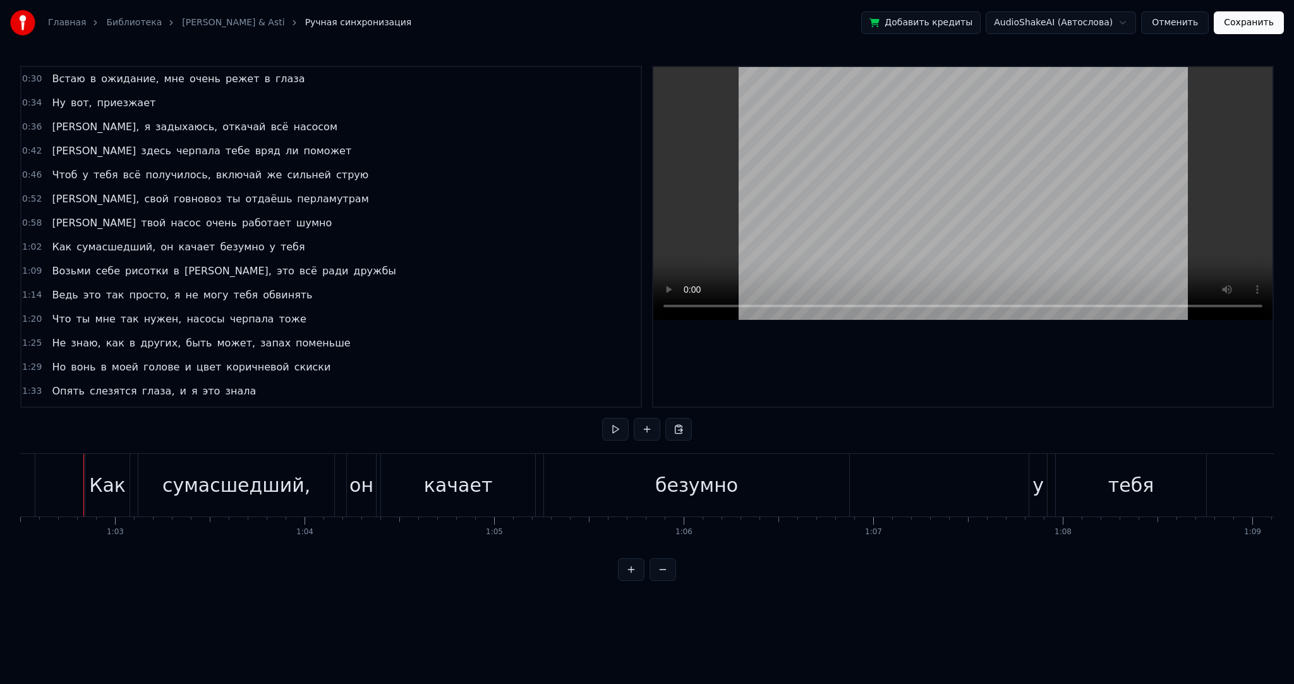
click at [1062, 491] on div "Как сумасшедший, он качает безумно у тебя" at bounding box center [661, 485] width 1125 height 63
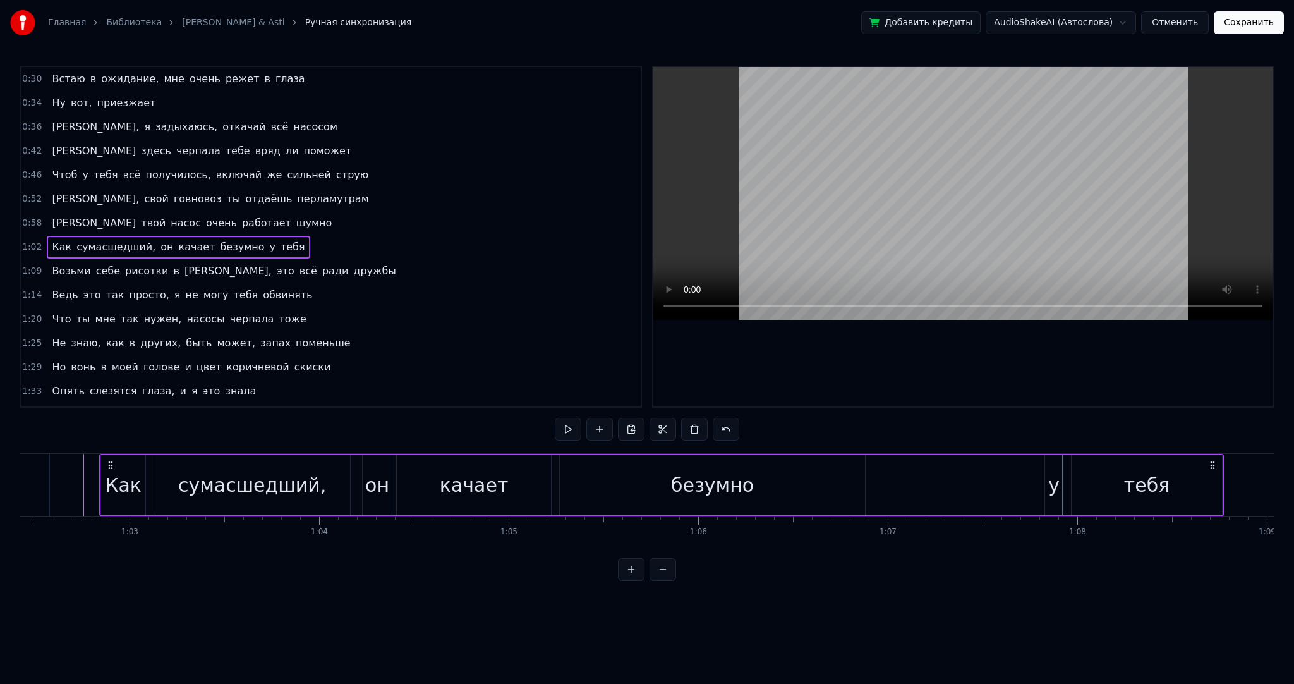
click at [1054, 489] on div "у" at bounding box center [1054, 485] width 11 height 28
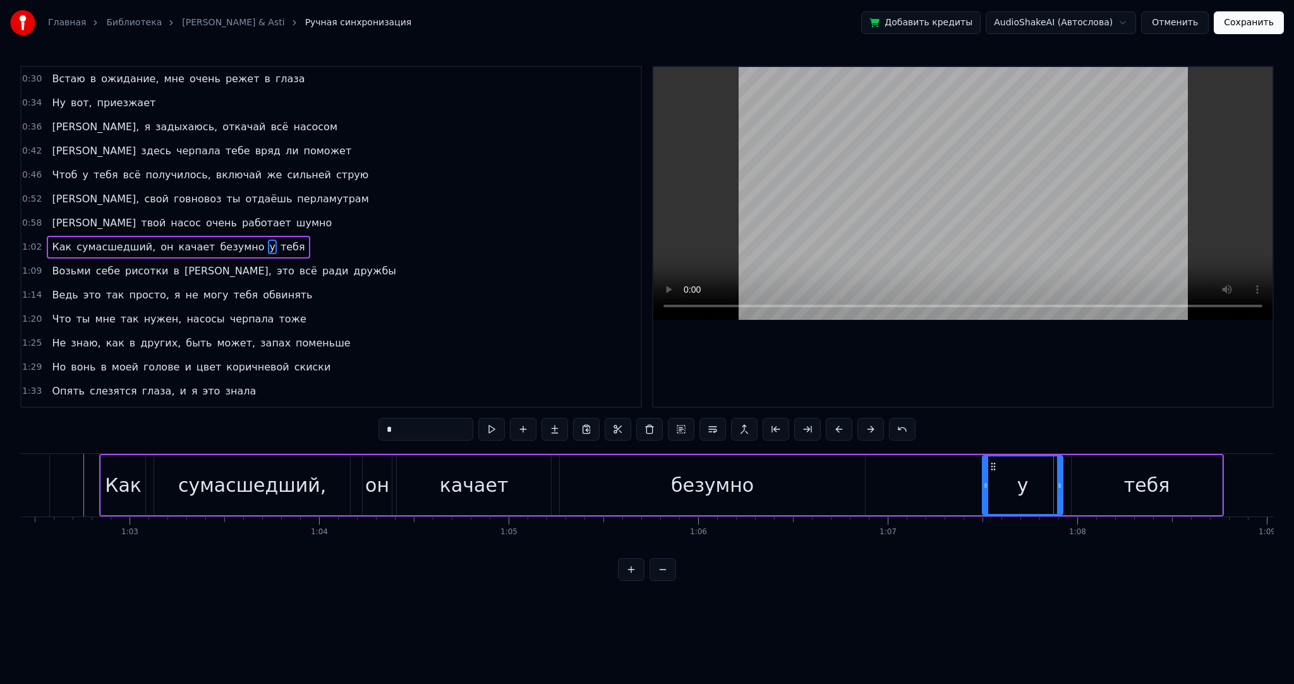
drag, startPoint x: 1046, startPoint y: 488, endPoint x: 1033, endPoint y: 491, distance: 13.0
click at [986, 490] on div at bounding box center [985, 485] width 5 height 58
drag, startPoint x: 1059, startPoint y: 490, endPoint x: 1069, endPoint y: 491, distance: 9.5
click at [1052, 490] on div at bounding box center [1054, 485] width 5 height 58
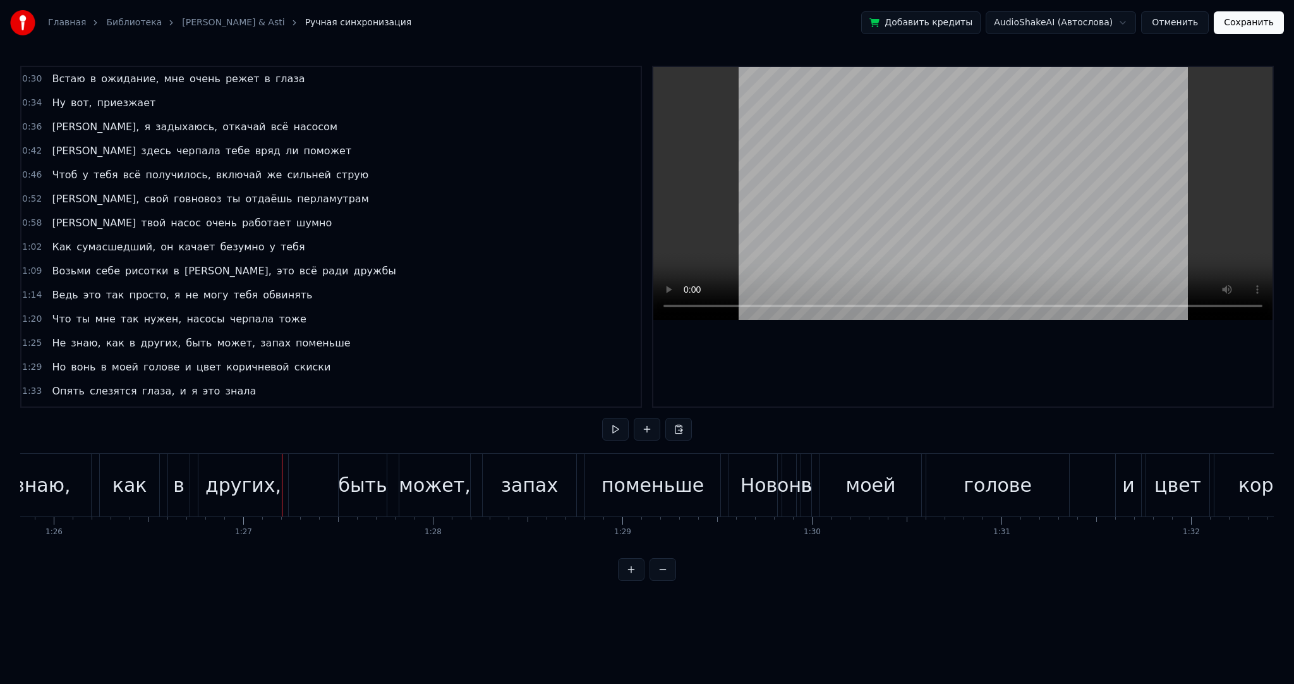
scroll to position [0, 16194]
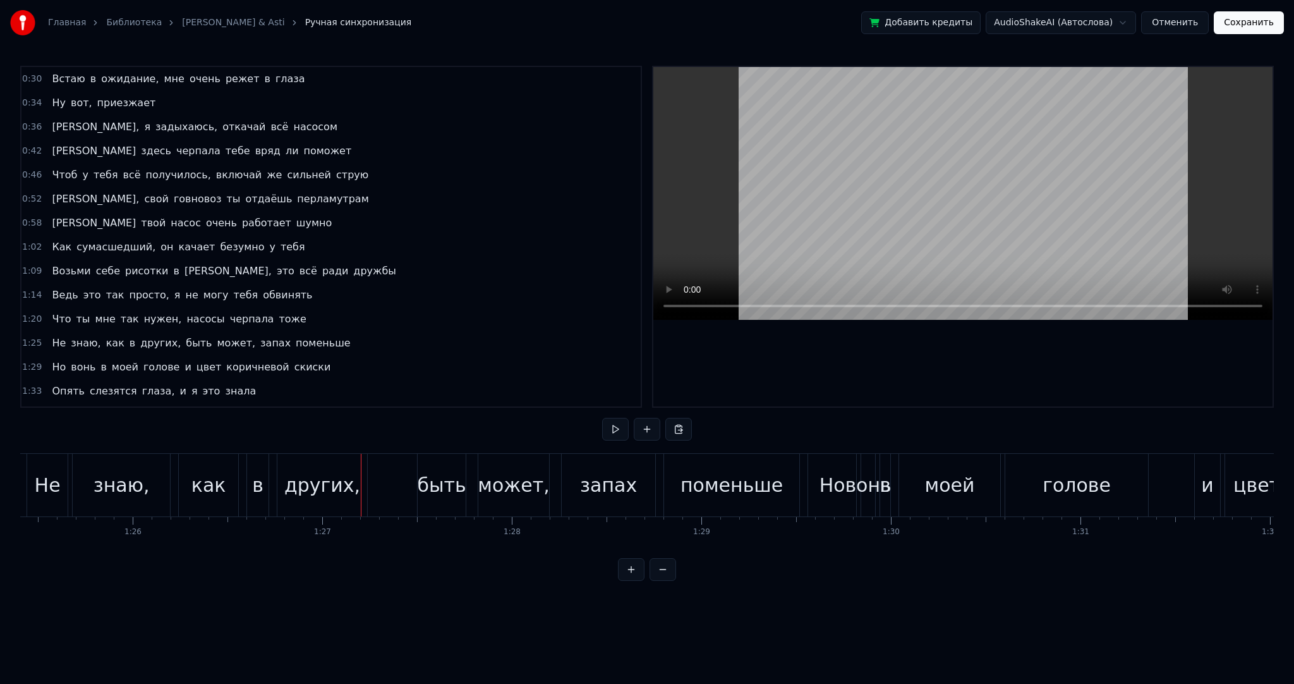
click at [264, 471] on div "в" at bounding box center [257, 485] width 21 height 63
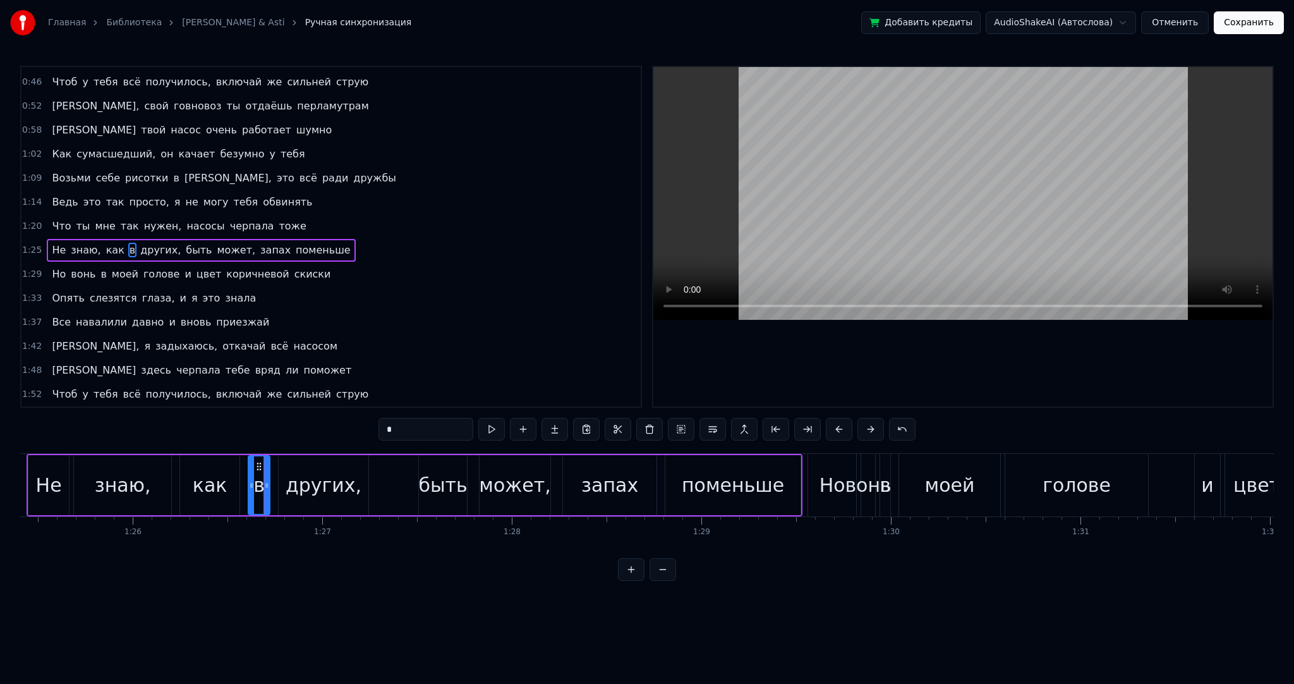
drag, startPoint x: 384, startPoint y: 428, endPoint x: 345, endPoint y: 423, distance: 38.8
click at [350, 424] on div "0:03 Я помню, как [PERSON_NAME] попал у клиентов много на лето 0:08 Говновозная…" at bounding box center [647, 323] width 1254 height 515
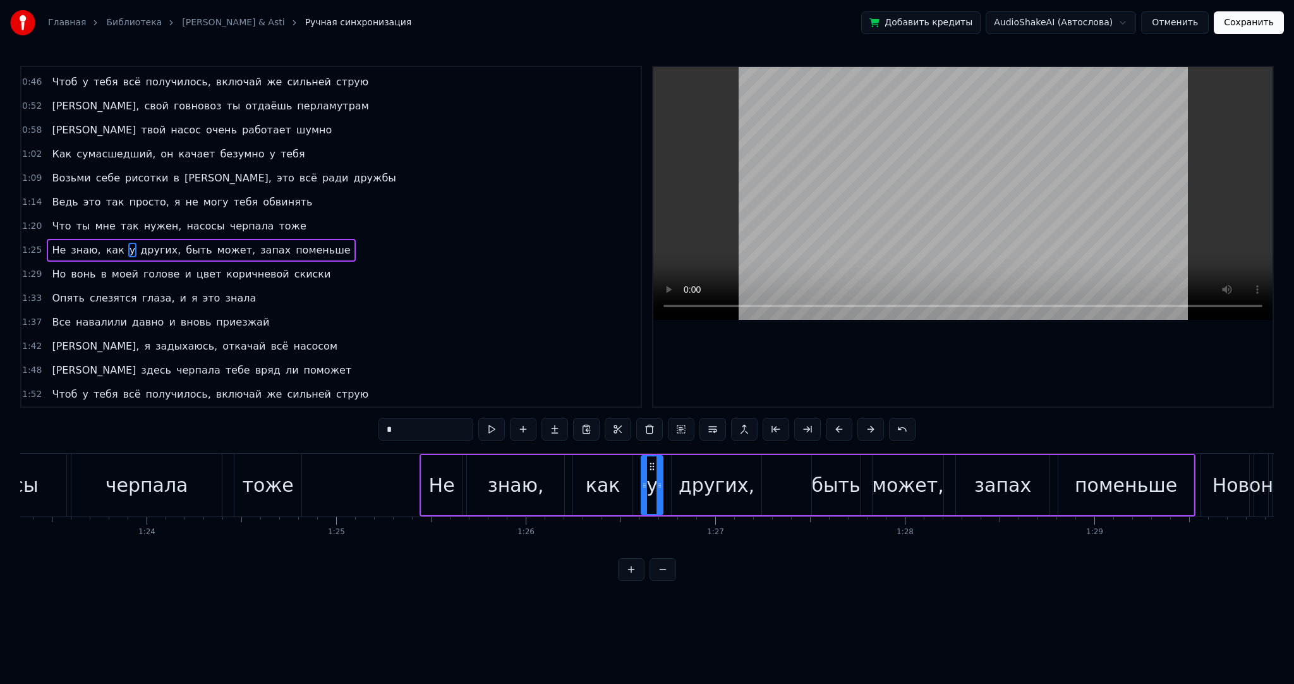
type input "*"
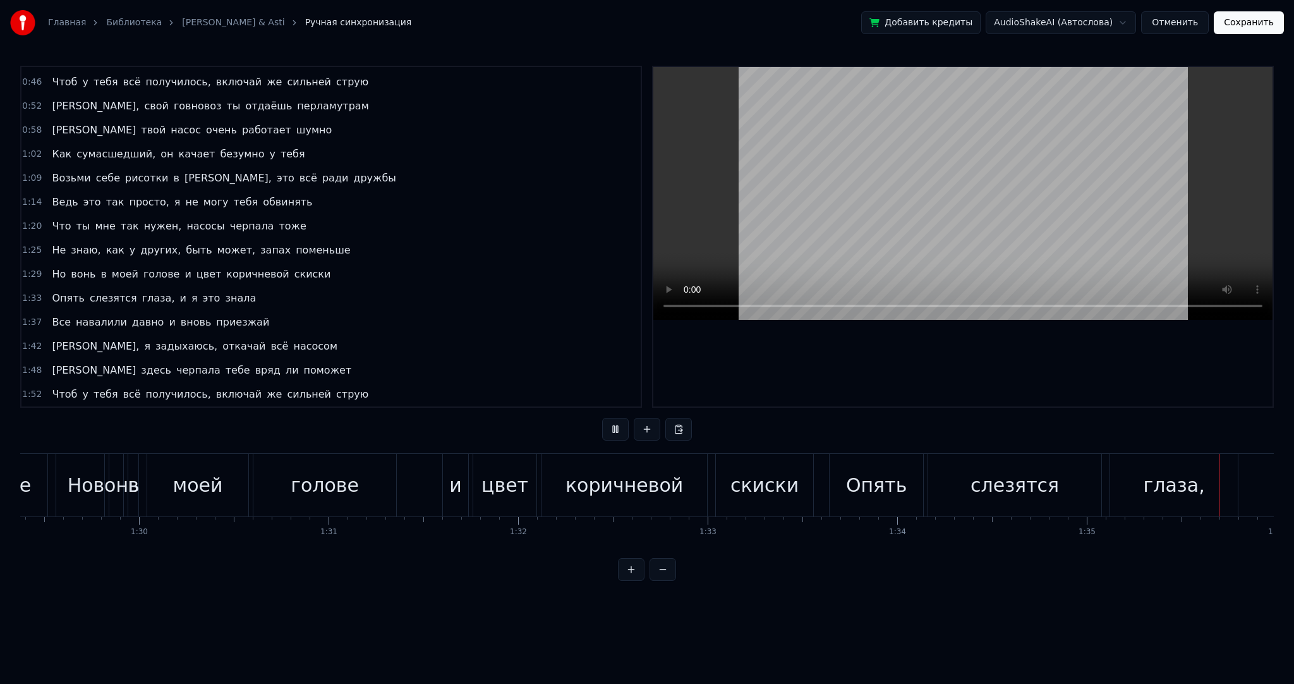
scroll to position [0, 18109]
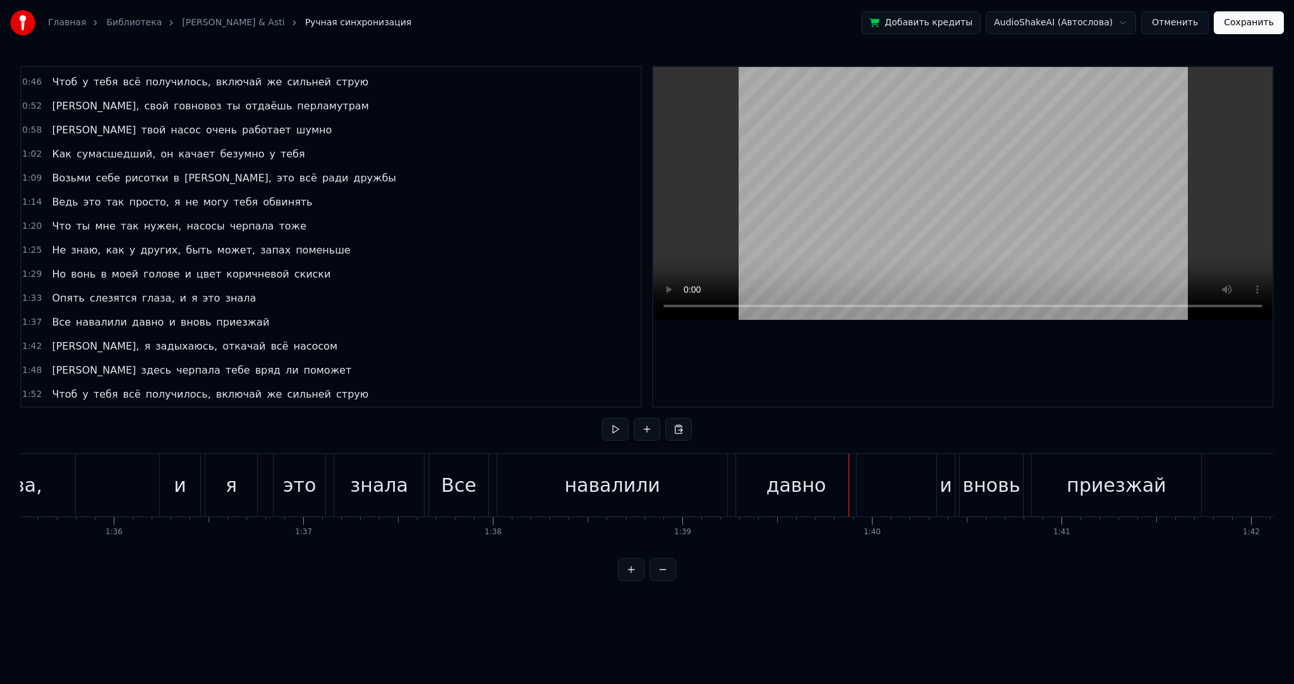
click at [765, 485] on div "давно" at bounding box center [796, 485] width 120 height 63
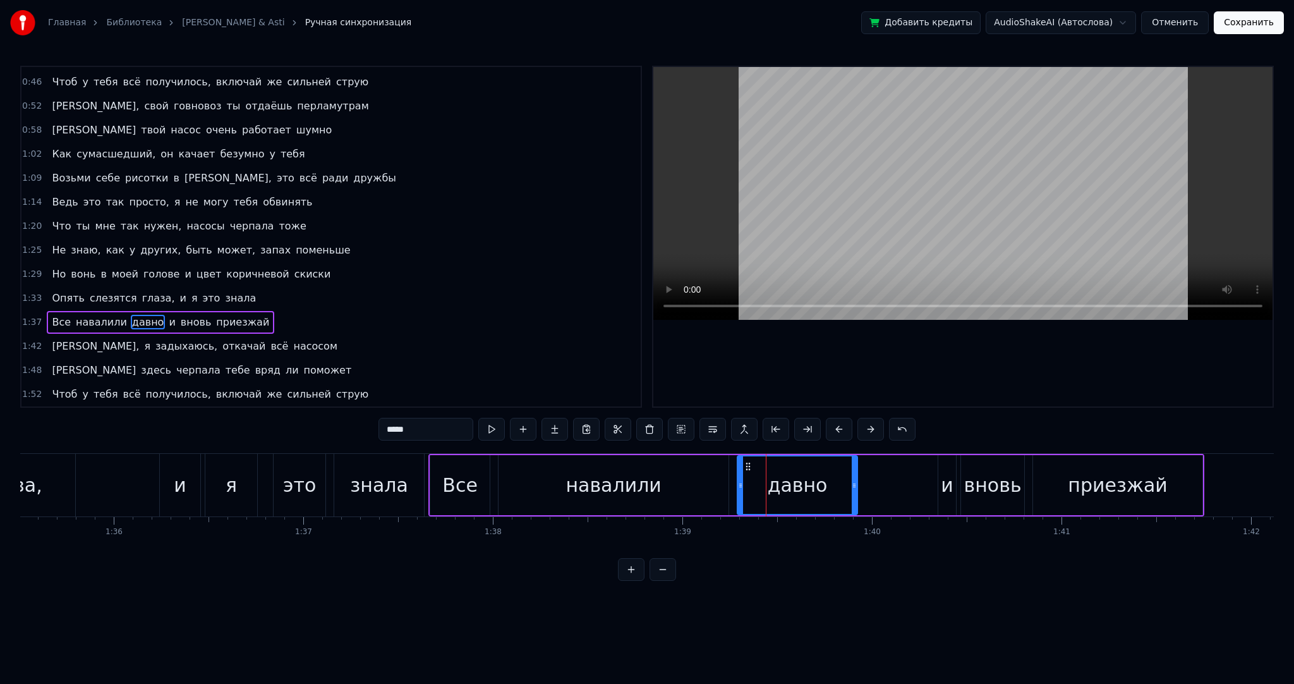
scroll to position [307, 0]
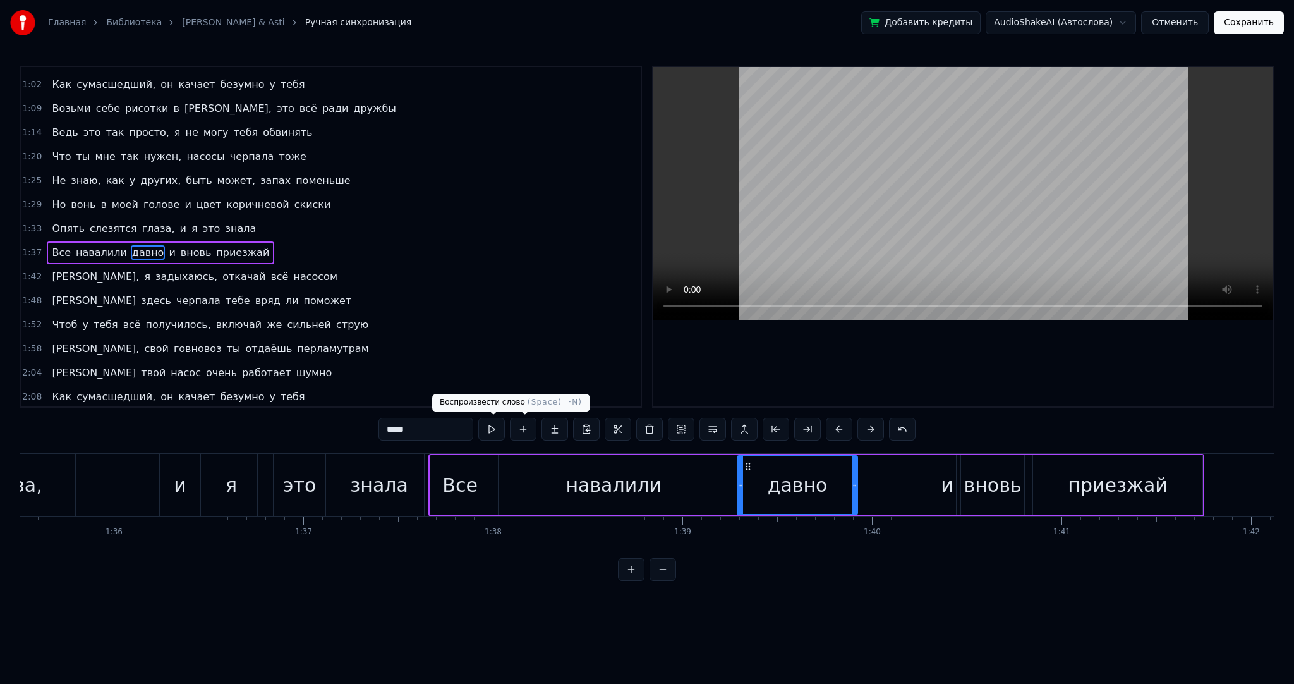
drag, startPoint x: 417, startPoint y: 423, endPoint x: 354, endPoint y: 423, distance: 62.6
click at [357, 423] on div "0:03 Я помню, как [PERSON_NAME] попал у клиентов много на лето 0:08 Говновозная…" at bounding box center [647, 323] width 1254 height 515
type input "*****"
click at [150, 468] on div "Опять слезятся глаза, и я это знала" at bounding box center [46, 485] width 761 height 63
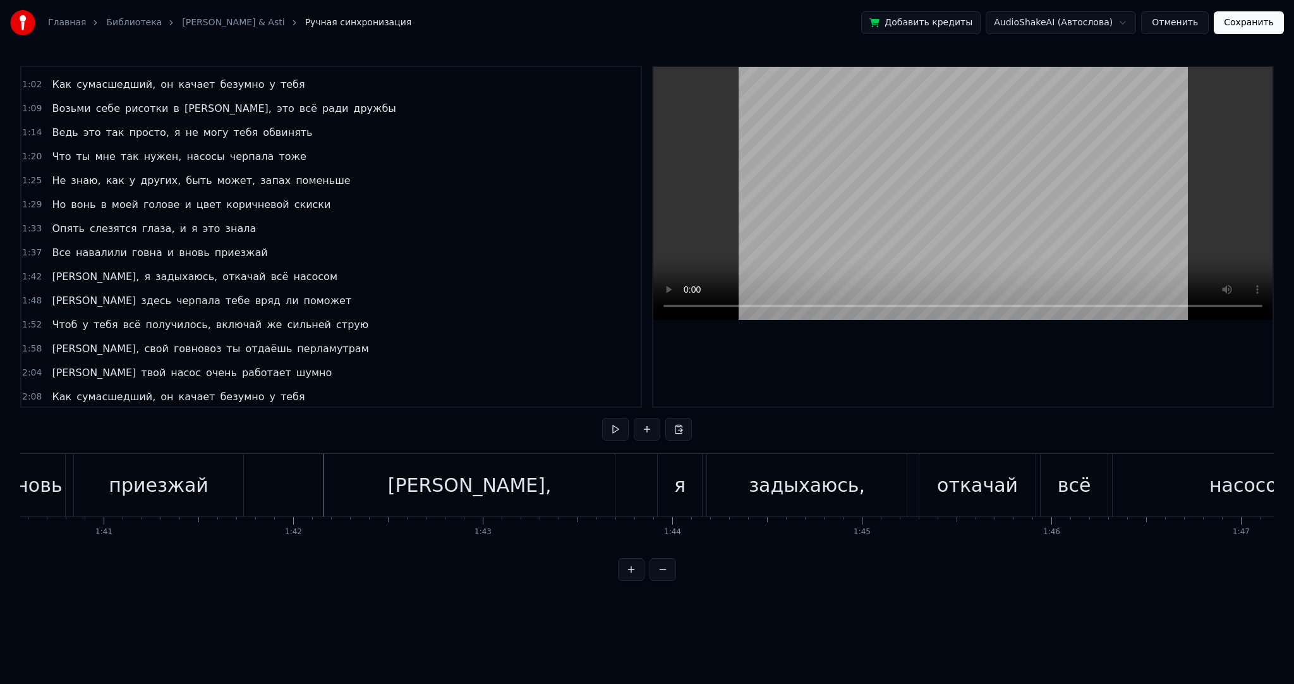
scroll to position [0, 18989]
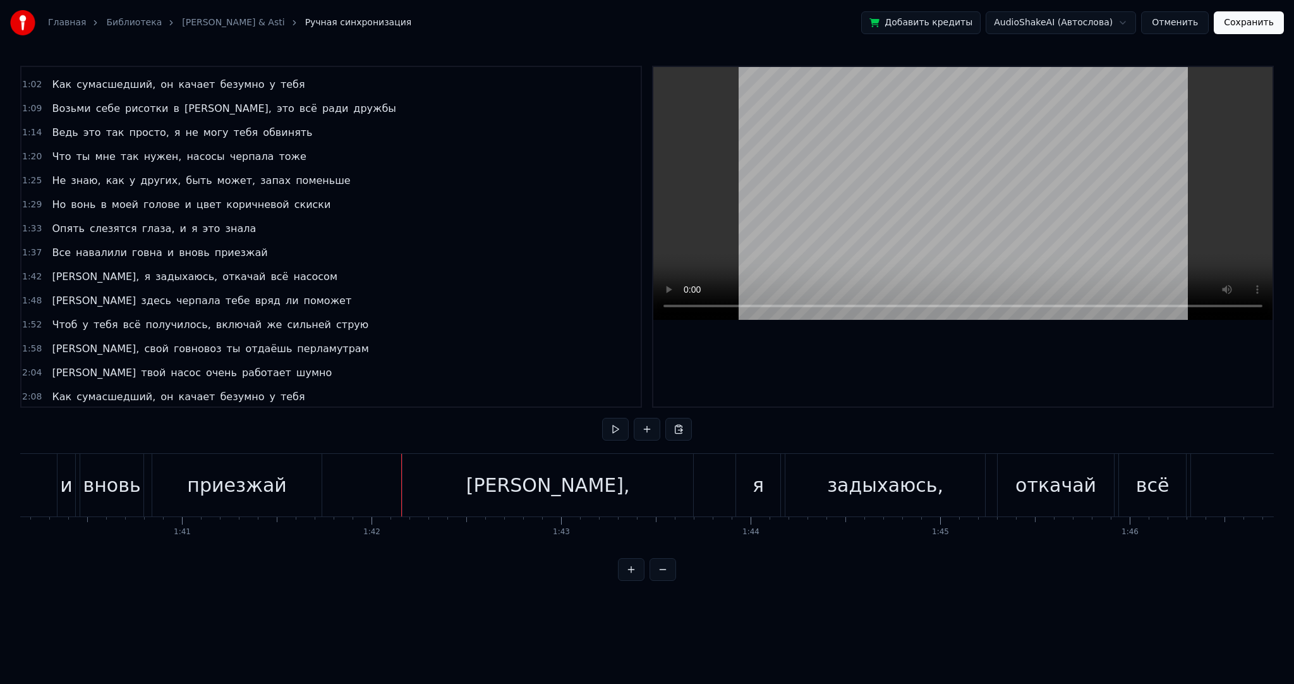
click at [273, 470] on div "приезжай" at bounding box center [236, 485] width 169 height 63
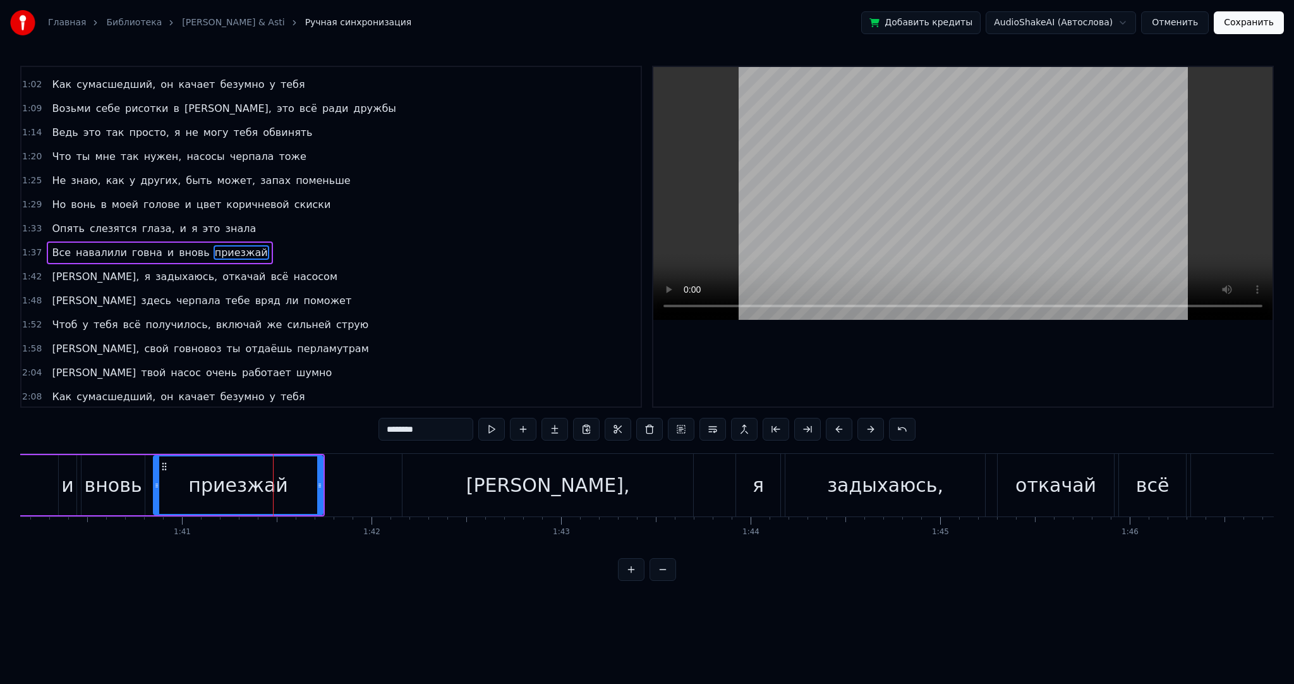
click at [444, 430] on input "********" at bounding box center [426, 429] width 95 height 23
type input "*********"
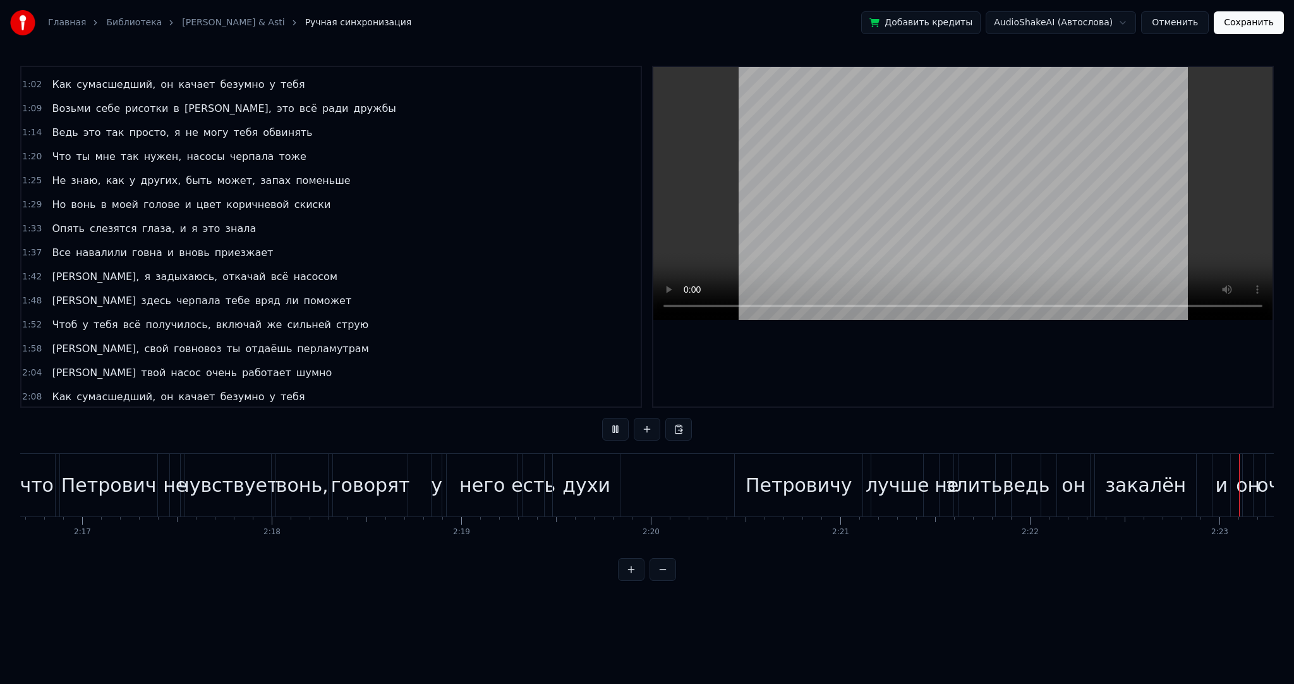
scroll to position [0, 27072]
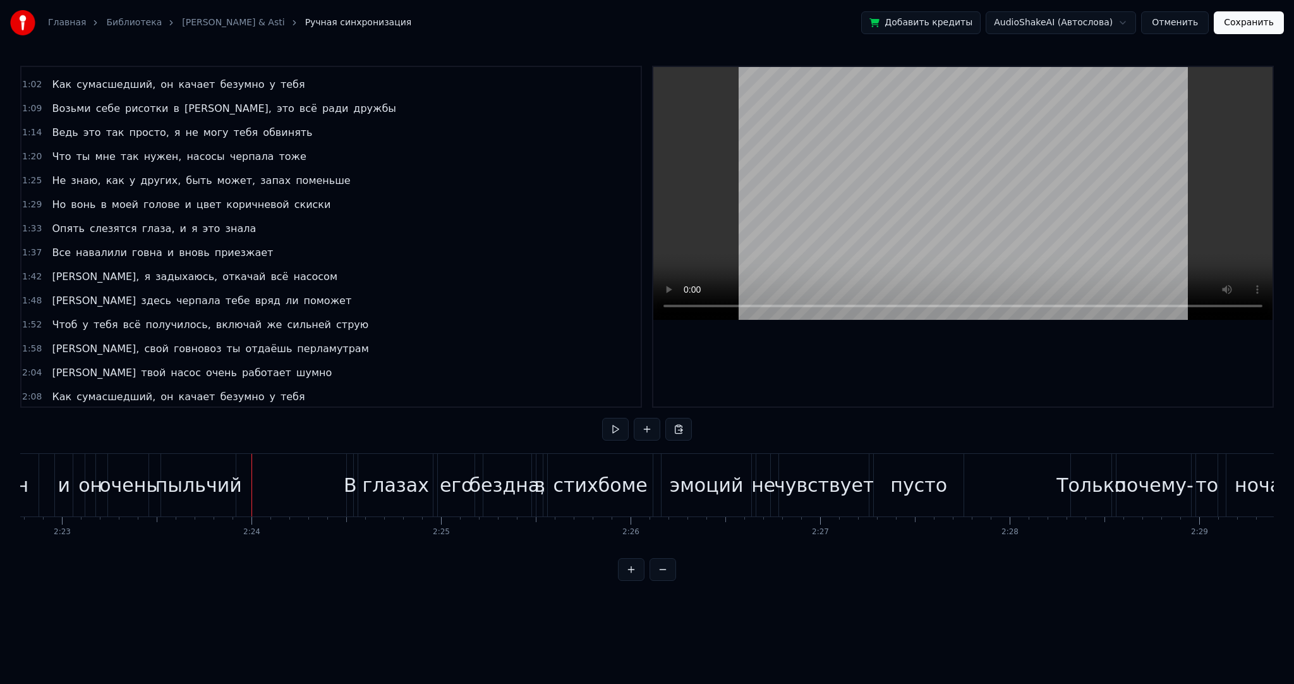
click at [213, 480] on div "пыльчий" at bounding box center [198, 485] width 87 height 28
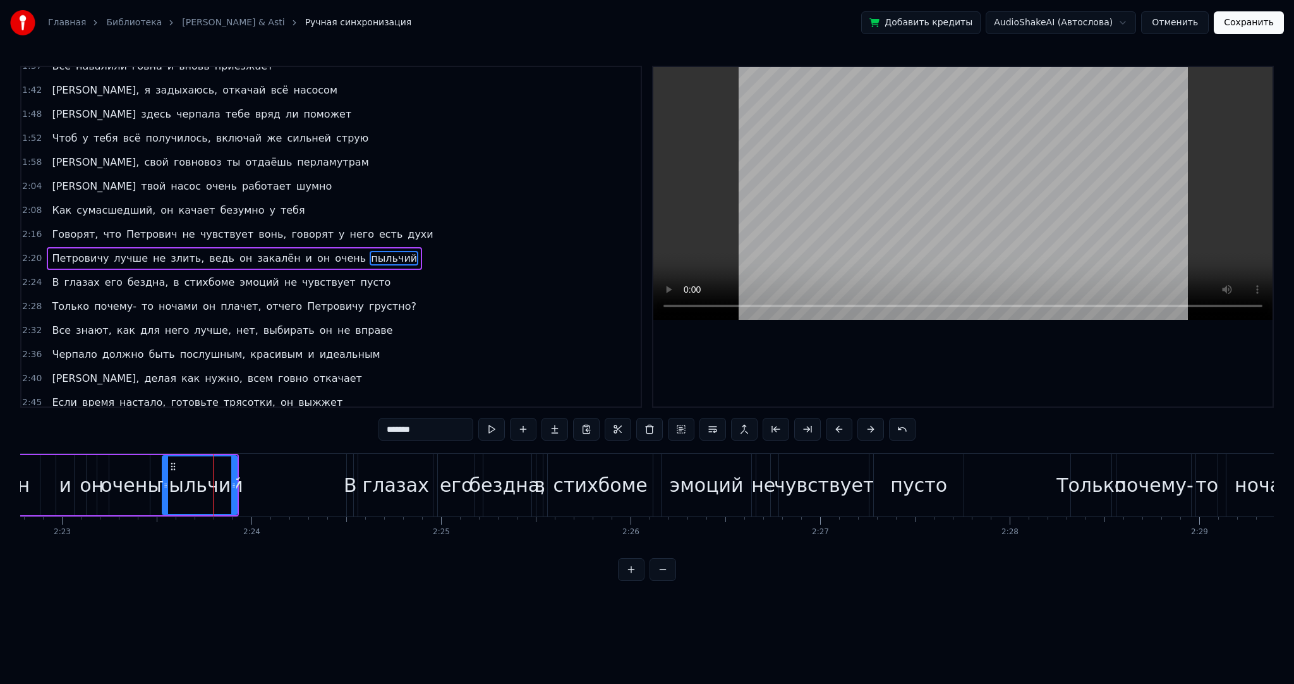
drag, startPoint x: 442, startPoint y: 432, endPoint x: 352, endPoint y: 425, distance: 90.7
click at [360, 427] on div "0:03 Я помню, как [PERSON_NAME] попал у клиентов много на лето 0:08 Говновозная…" at bounding box center [647, 323] width 1254 height 515
type input "*******"
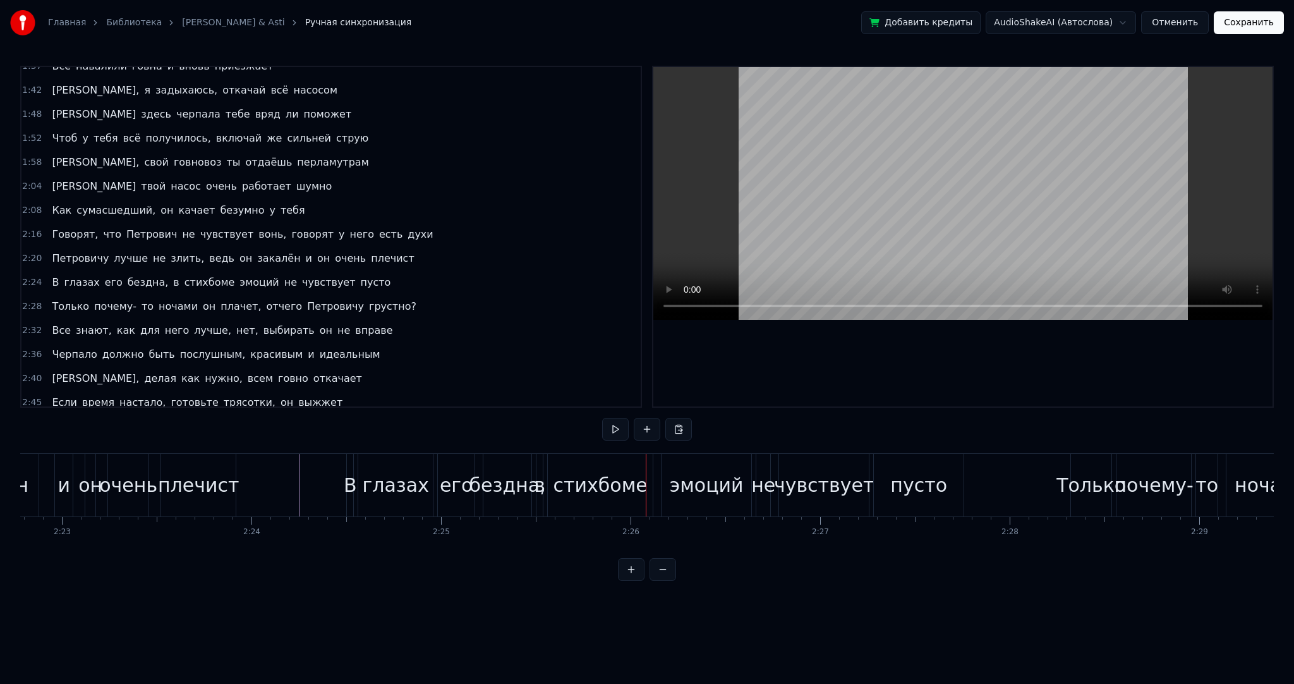
click at [589, 495] on div "стихбоме" at bounding box center [601, 485] width 94 height 28
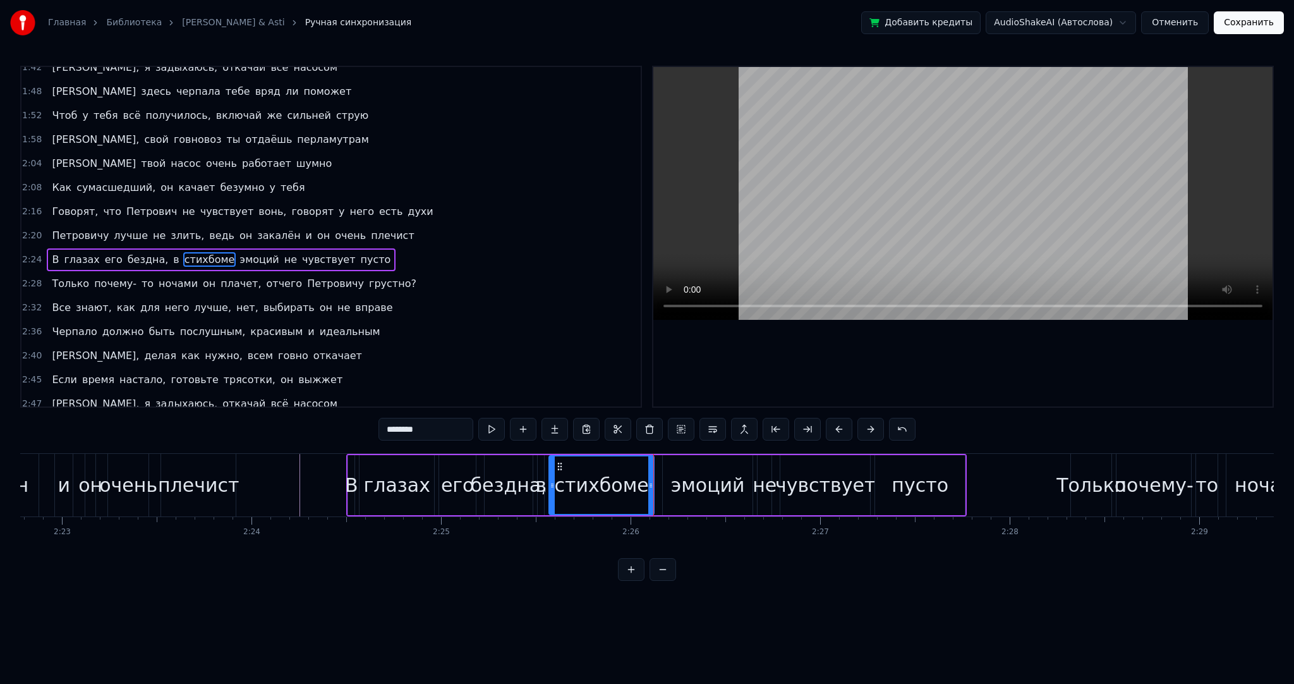
drag, startPoint x: 432, startPoint y: 430, endPoint x: 407, endPoint y: 430, distance: 24.7
click at [407, 430] on input "********" at bounding box center [426, 429] width 95 height 23
type input "********"
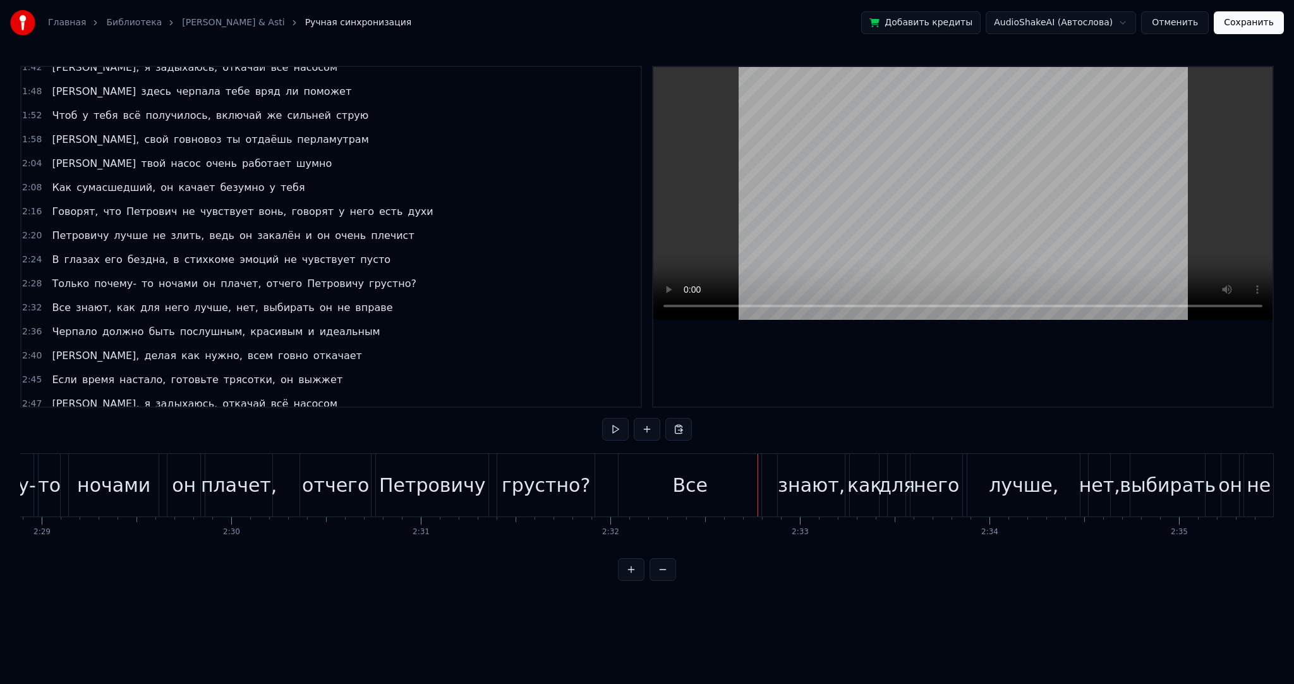
click at [683, 487] on div "Все" at bounding box center [689, 485] width 35 height 28
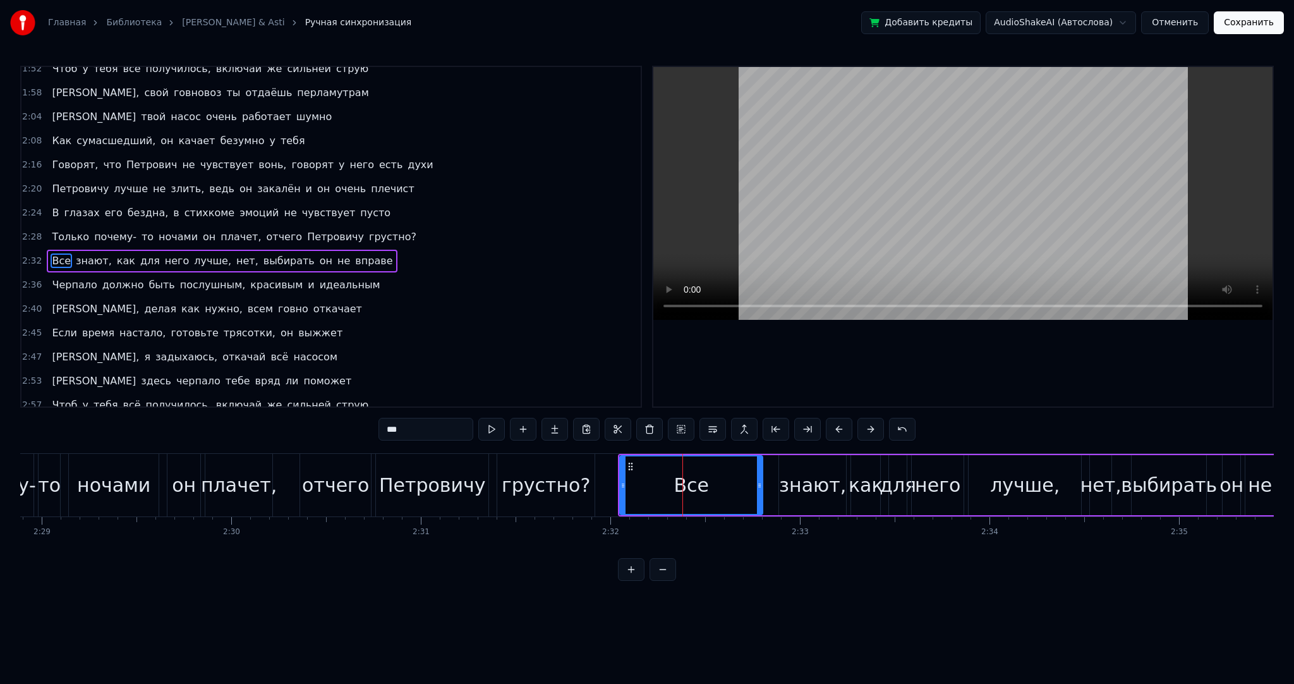
drag, startPoint x: 619, startPoint y: 487, endPoint x: 672, endPoint y: 486, distance: 53.7
click at [676, 486] on div "Все" at bounding box center [691, 485] width 144 height 60
drag, startPoint x: 621, startPoint y: 485, endPoint x: 738, endPoint y: 478, distance: 117.1
click at [738, 478] on div at bounding box center [740, 485] width 5 height 58
drag, startPoint x: 760, startPoint y: 479, endPoint x: 771, endPoint y: 478, distance: 10.8
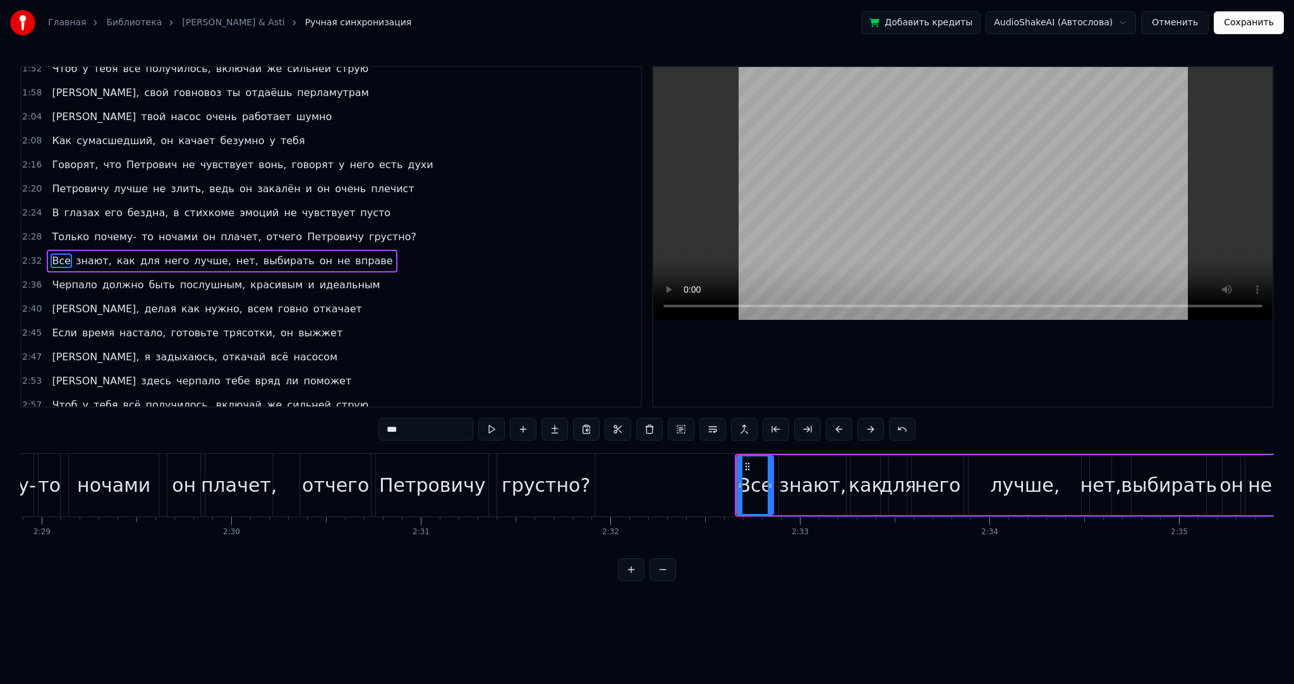
click at [771, 478] on div at bounding box center [770, 485] width 5 height 58
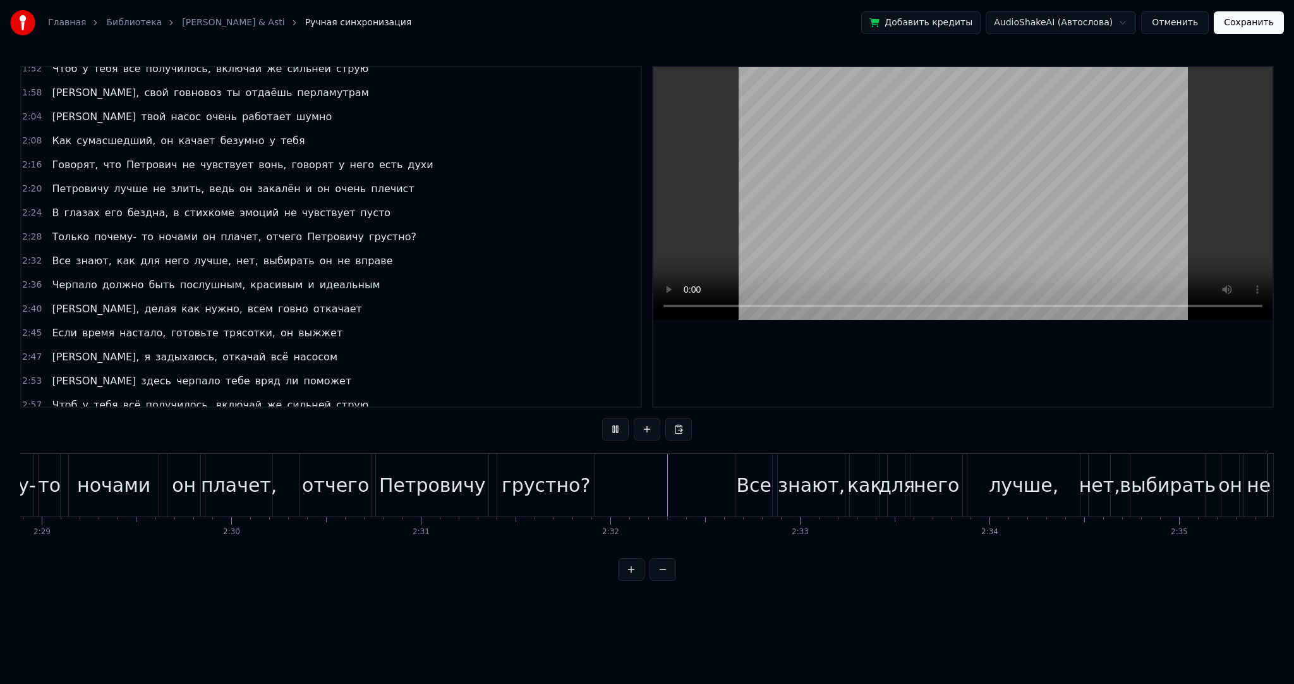
scroll to position [0, 29408]
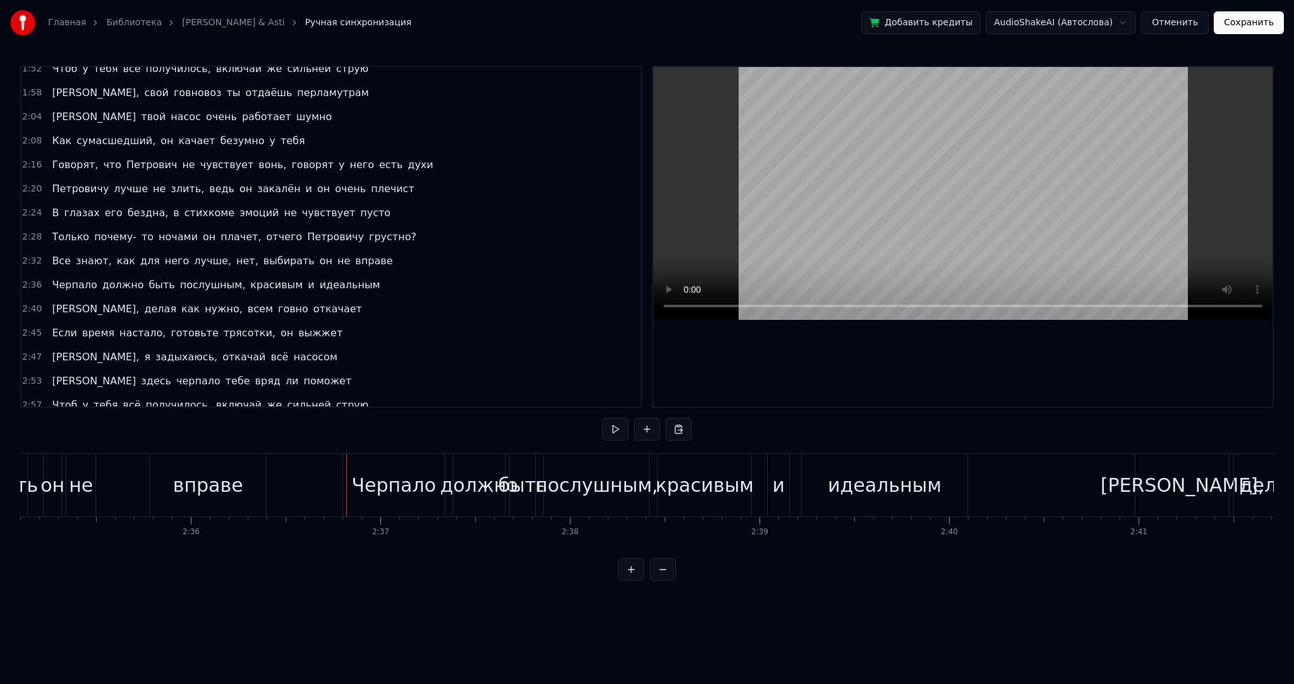
drag, startPoint x: 233, startPoint y: 478, endPoint x: 242, endPoint y: 480, distance: 9.7
click at [233, 479] on div "вправе" at bounding box center [208, 485] width 70 height 28
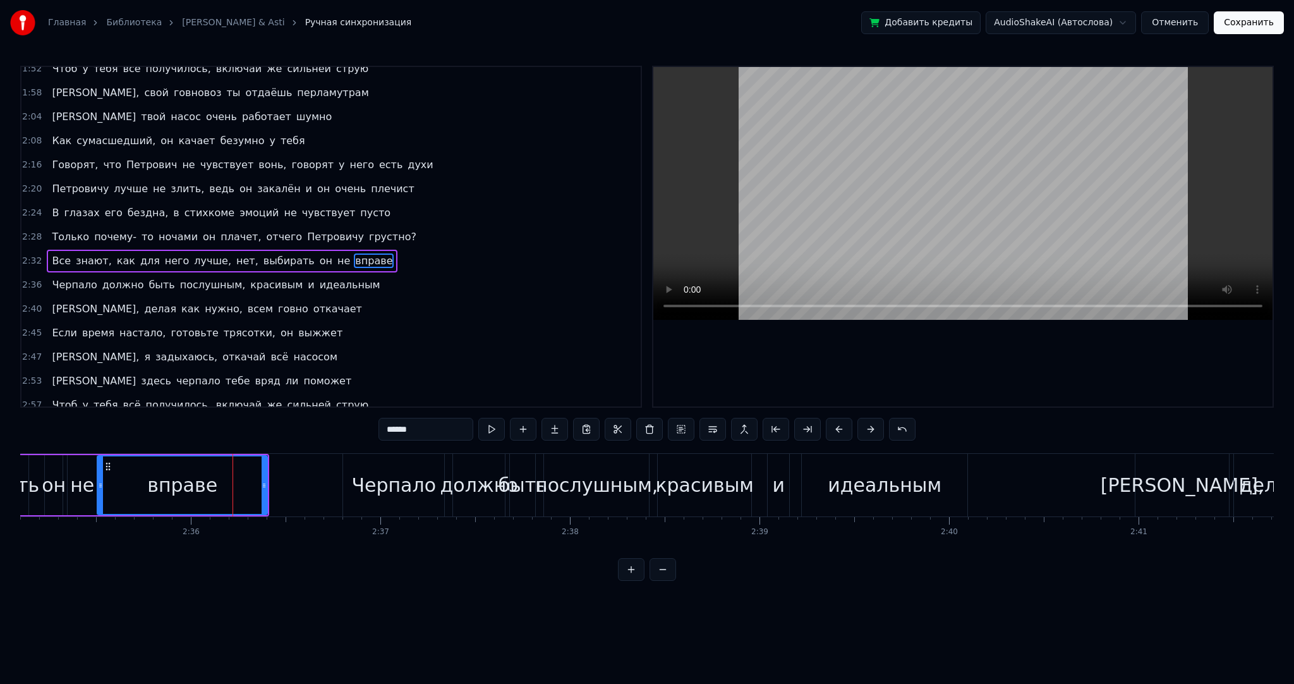
drag, startPoint x: 154, startPoint y: 475, endPoint x: 100, endPoint y: 473, distance: 53.8
click at [100, 473] on div at bounding box center [100, 485] width 5 height 58
drag, startPoint x: 265, startPoint y: 480, endPoint x: 160, endPoint y: 478, distance: 104.9
click at [160, 478] on div at bounding box center [159, 485] width 5 height 58
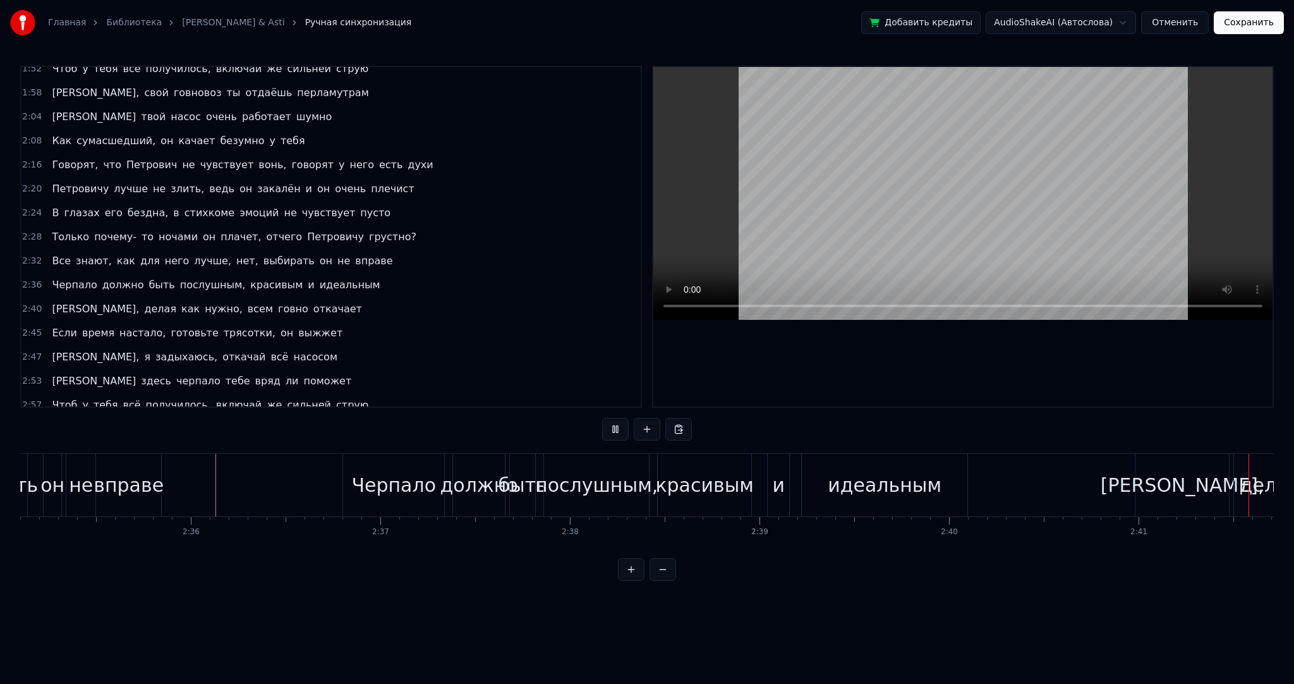
scroll to position [0, 30586]
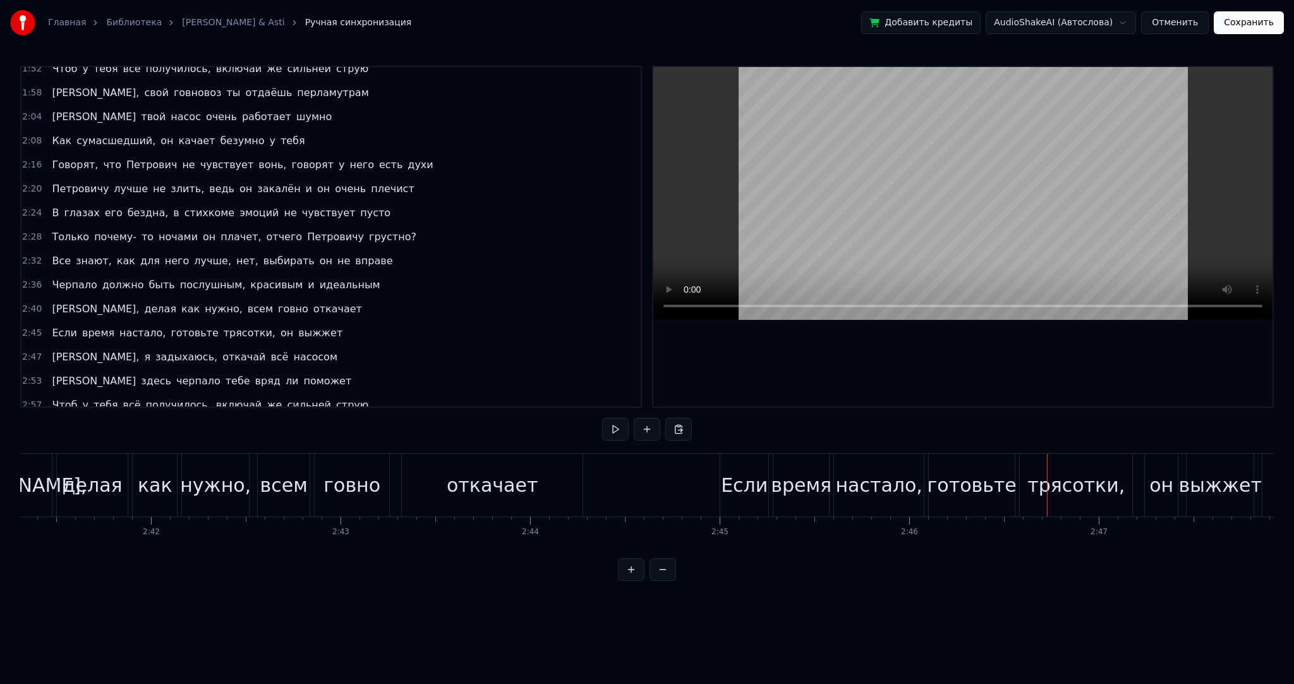
click at [648, 451] on div "0:03 Я помню, как [PERSON_NAME] попал у клиентов много на лето 0:08 Говновозная…" at bounding box center [647, 323] width 1254 height 515
click at [1057, 482] on div "трясотки," at bounding box center [1076, 485] width 97 height 28
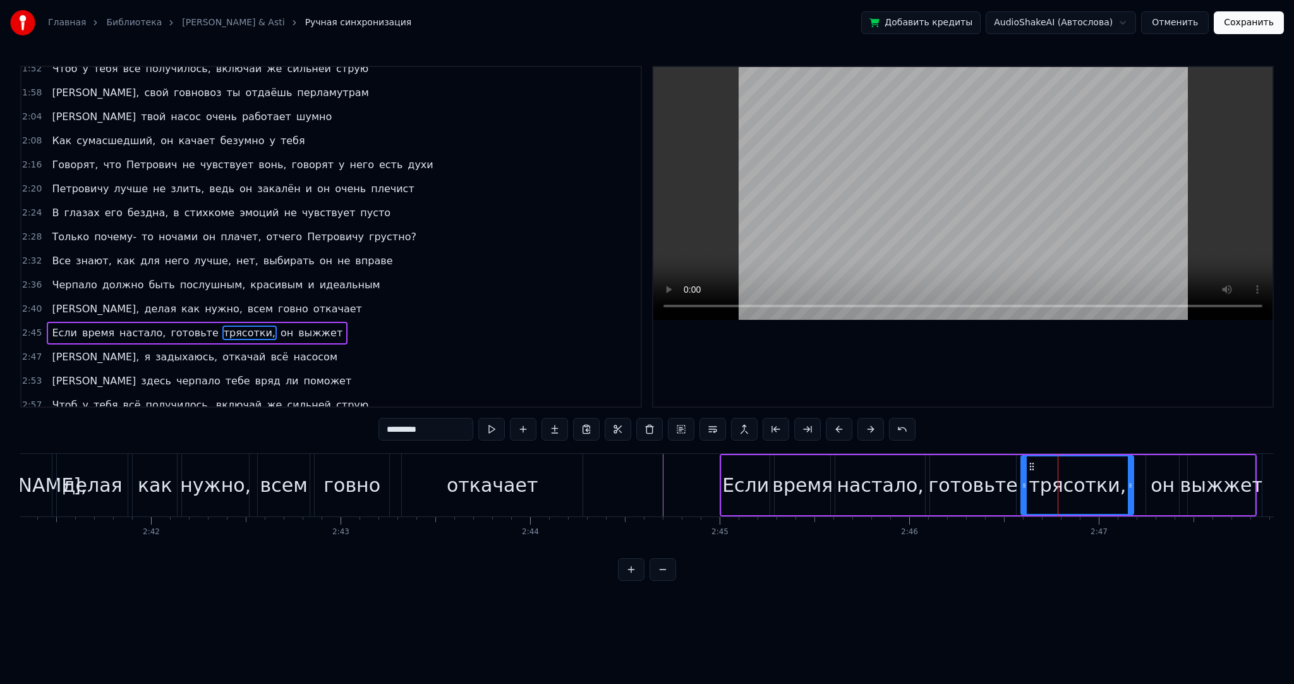
scroll to position [632, 0]
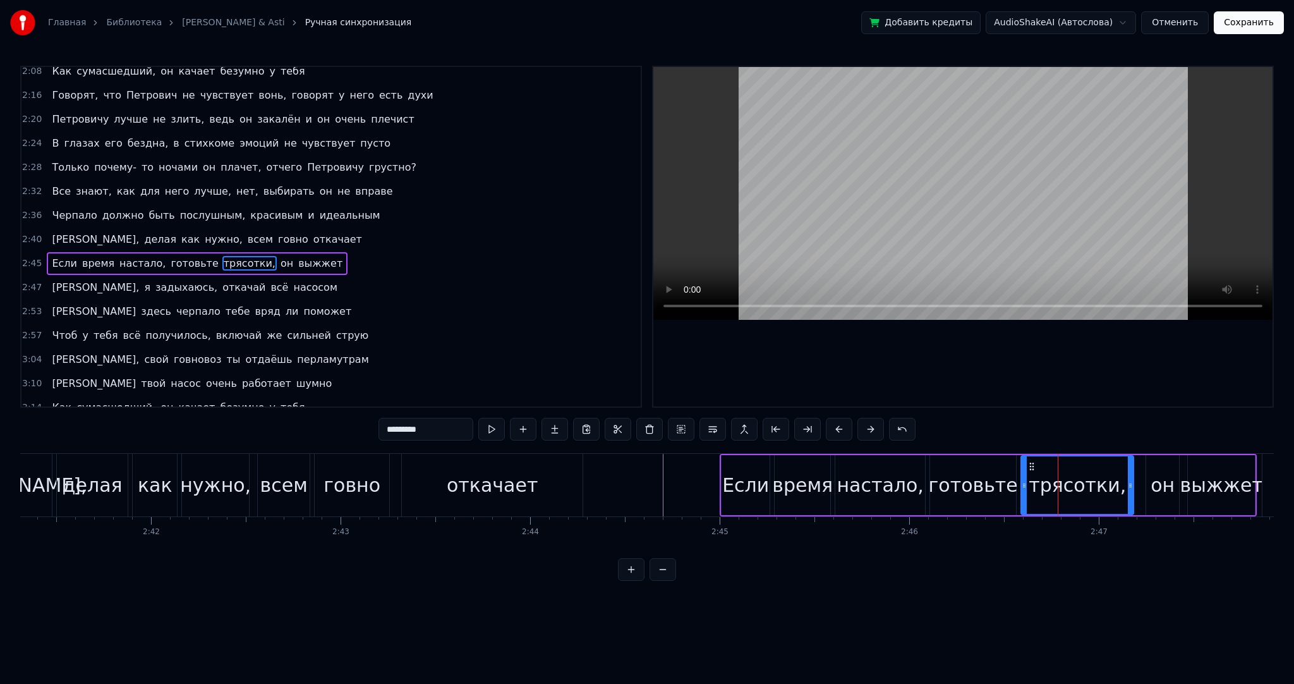
click at [402, 429] on input "*********" at bounding box center [426, 429] width 95 height 23
type input "**********"
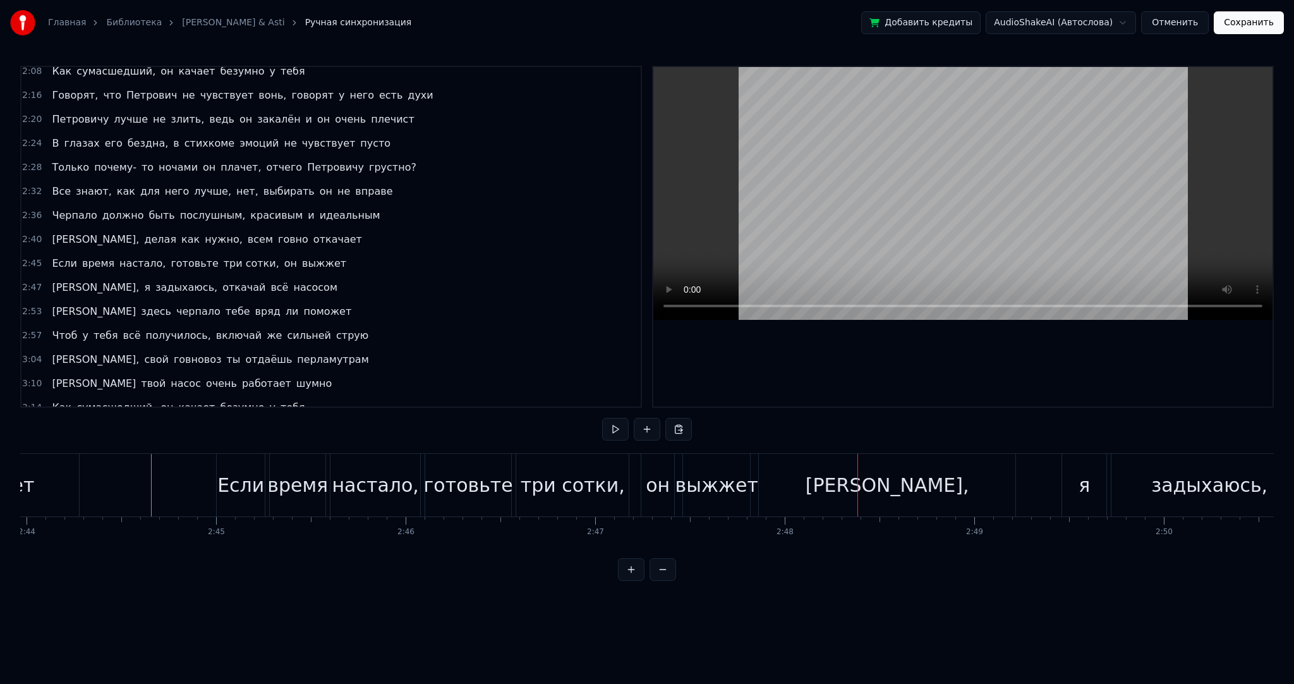
scroll to position [0, 31050]
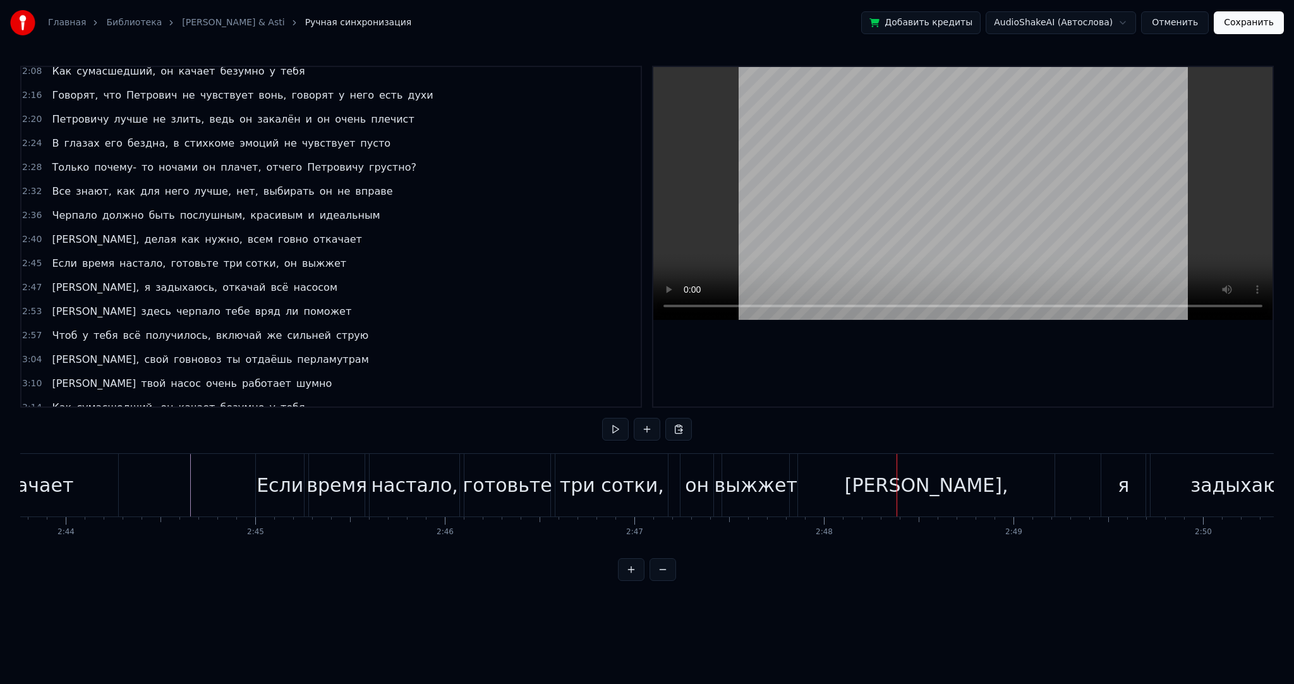
click at [748, 498] on div "выжжет" at bounding box center [756, 485] width 83 height 28
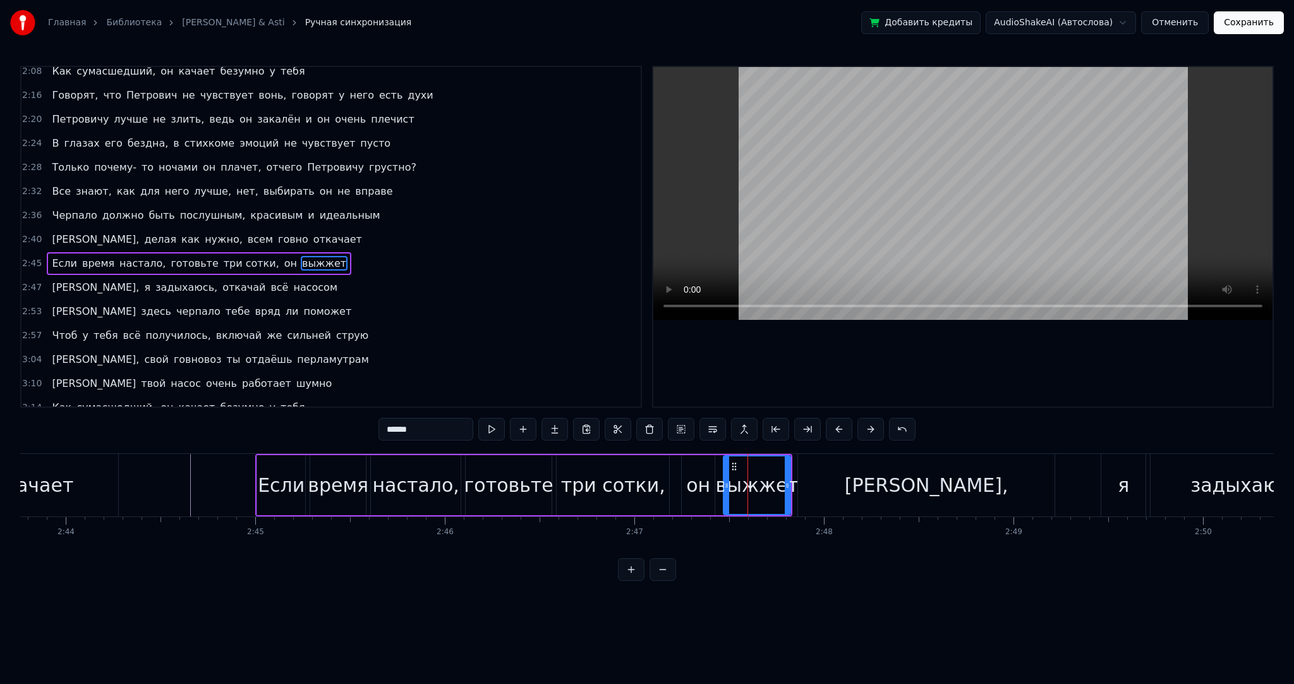
drag, startPoint x: 362, startPoint y: 430, endPoint x: 294, endPoint y: 430, distance: 68.3
click at [295, 430] on div "0:03 Я помню, как [PERSON_NAME] попал у клиентов много на лето 0:08 Говновозная…" at bounding box center [647, 323] width 1254 height 515
type input "********"
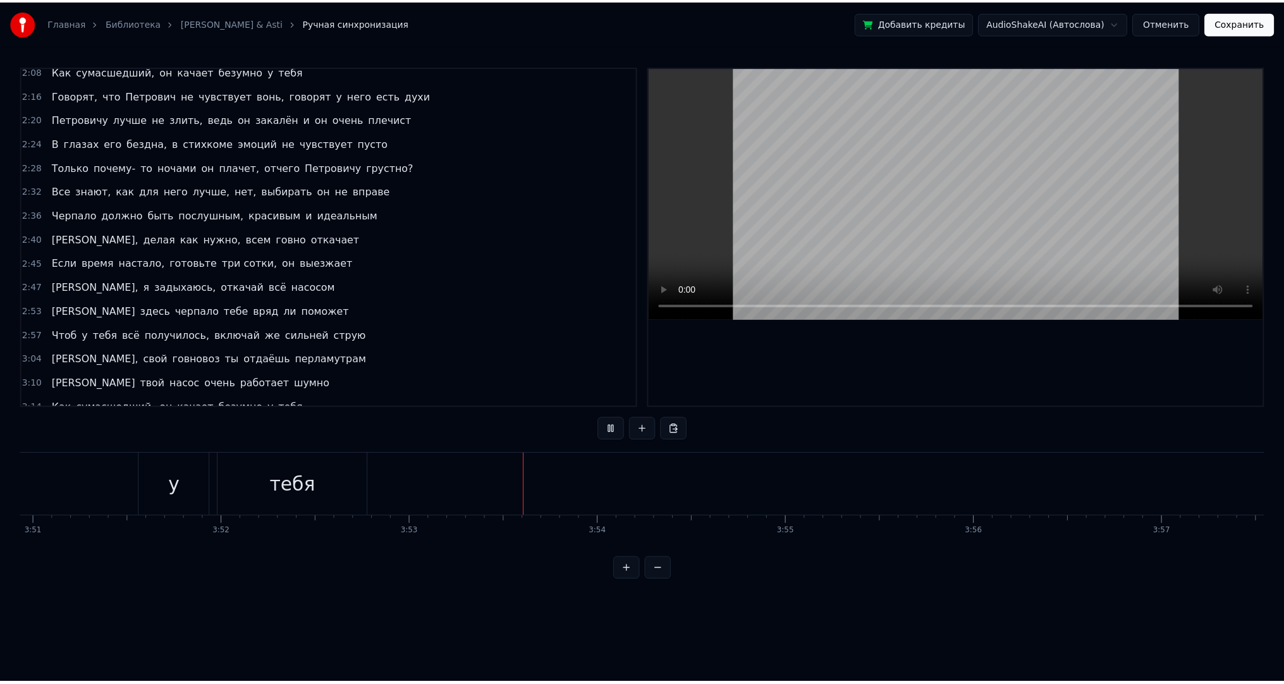
scroll to position [753, 0]
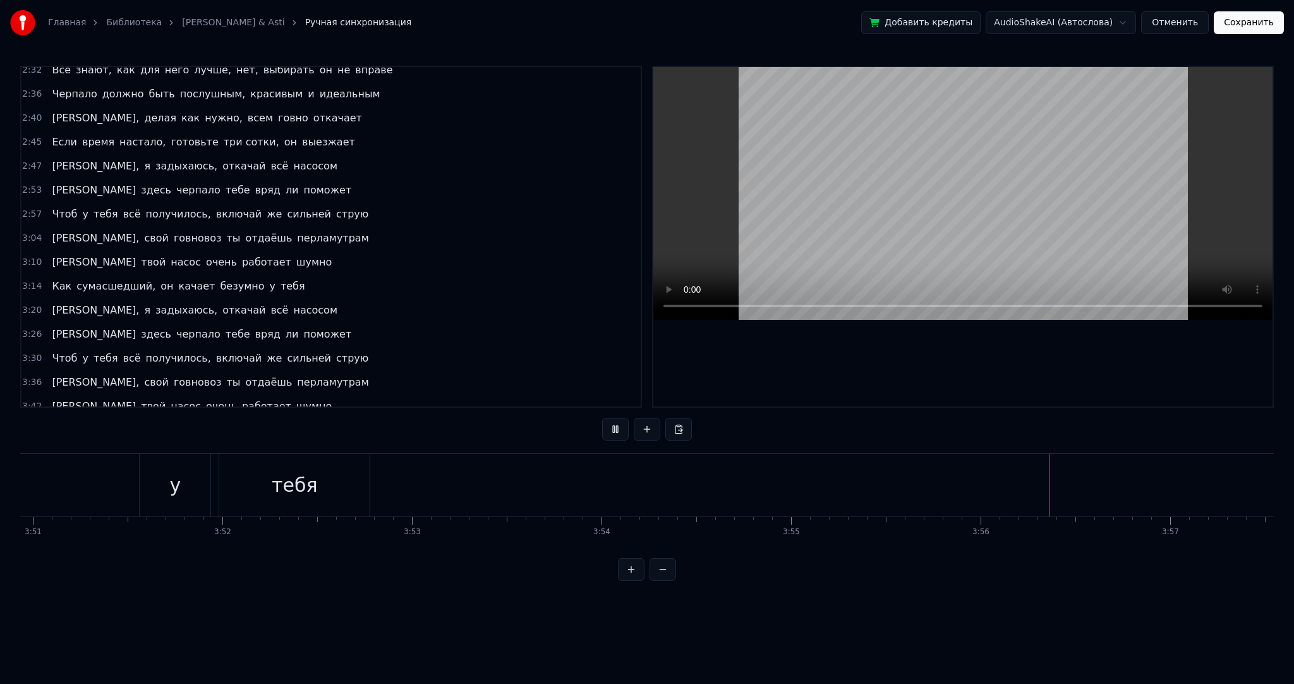
click at [1239, 21] on button "Сохранить" at bounding box center [1249, 22] width 70 height 23
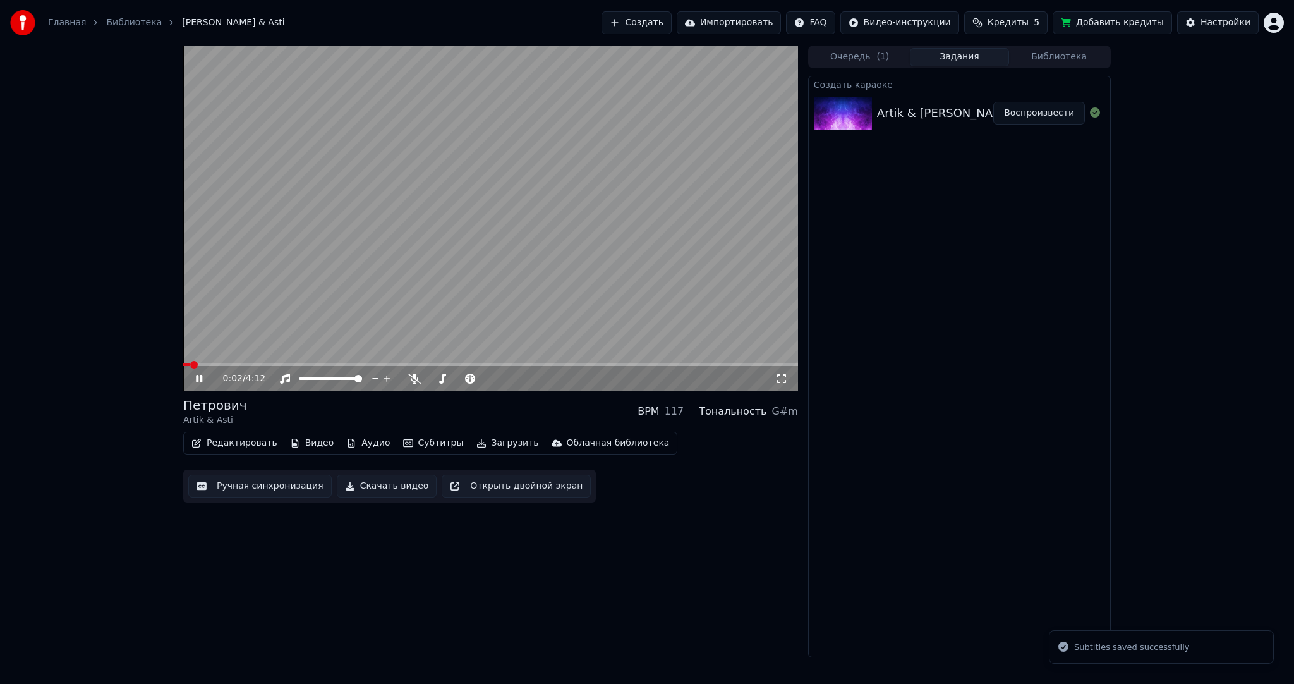
click at [528, 292] on video at bounding box center [490, 219] width 615 height 346
click at [248, 442] on button "Редактировать" at bounding box center [234, 443] width 96 height 18
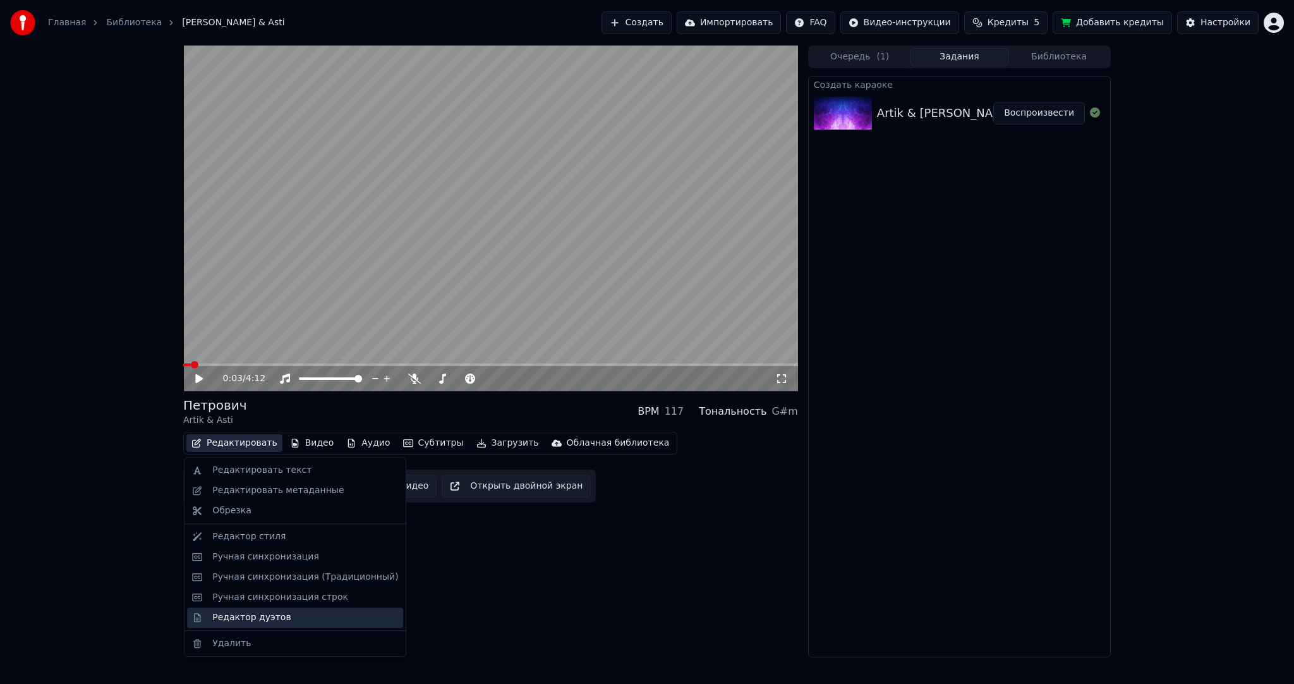
click at [272, 621] on div "Редактор дуэтов" at bounding box center [251, 617] width 78 height 13
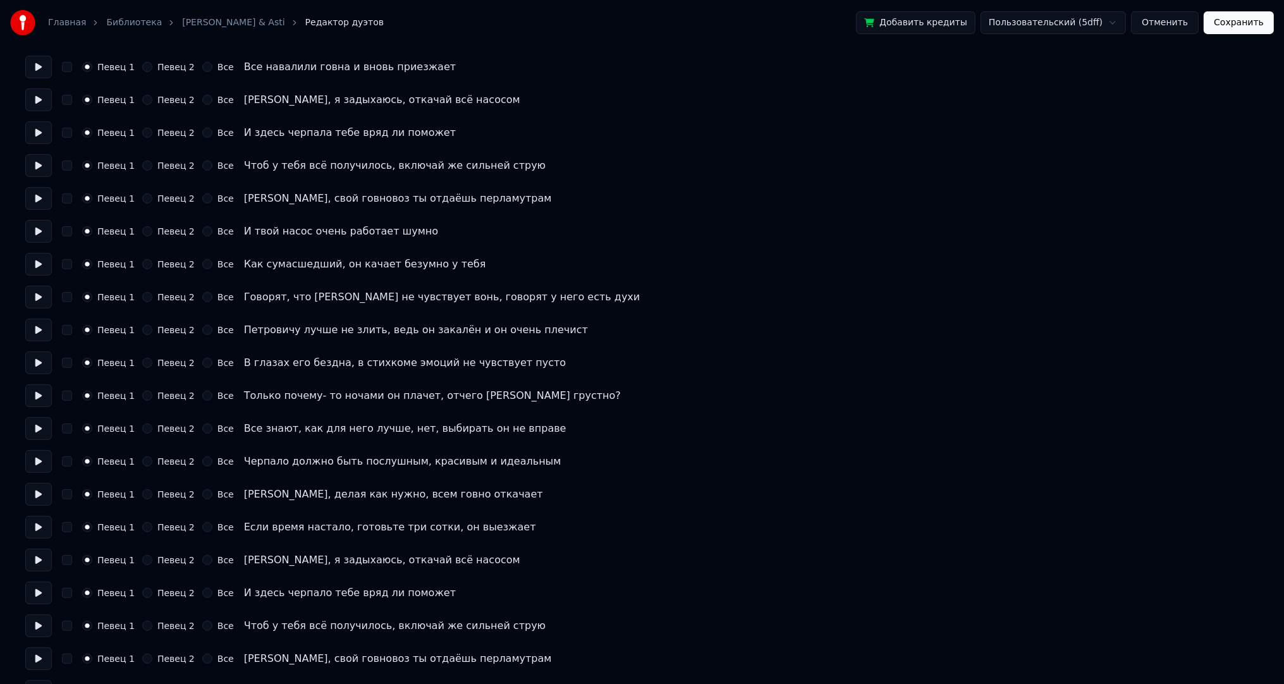
scroll to position [885, 0]
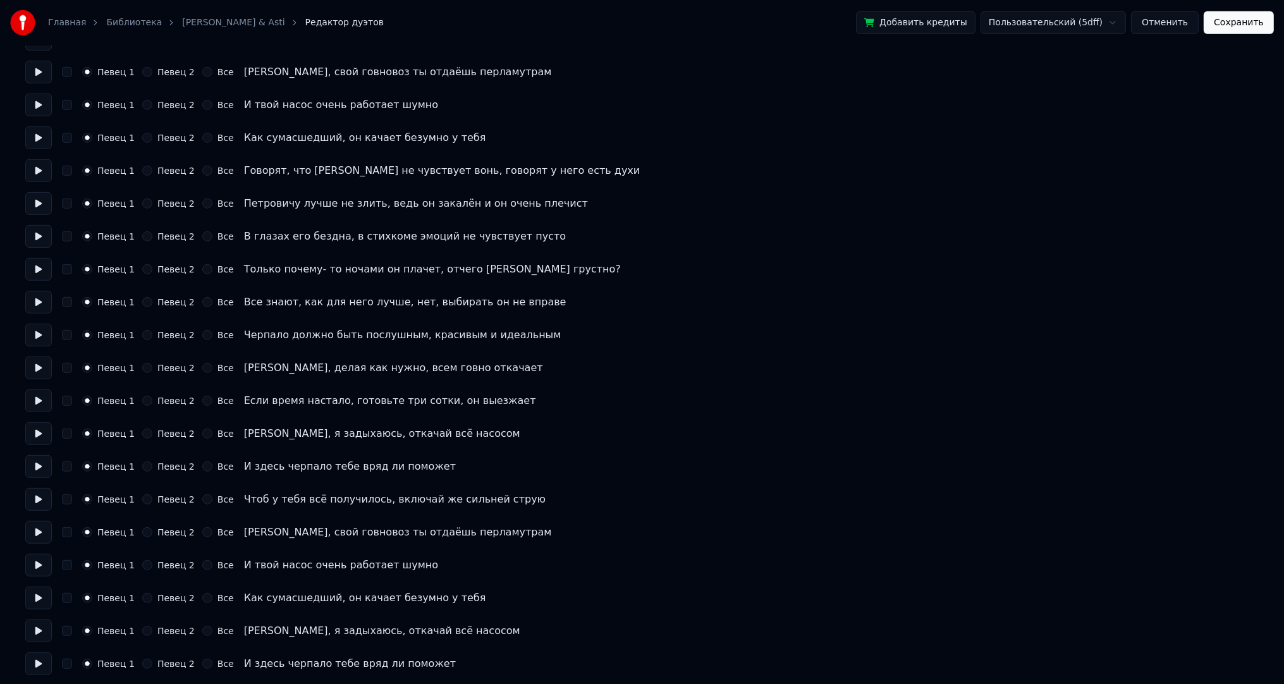
click at [47, 465] on button at bounding box center [38, 466] width 27 height 23
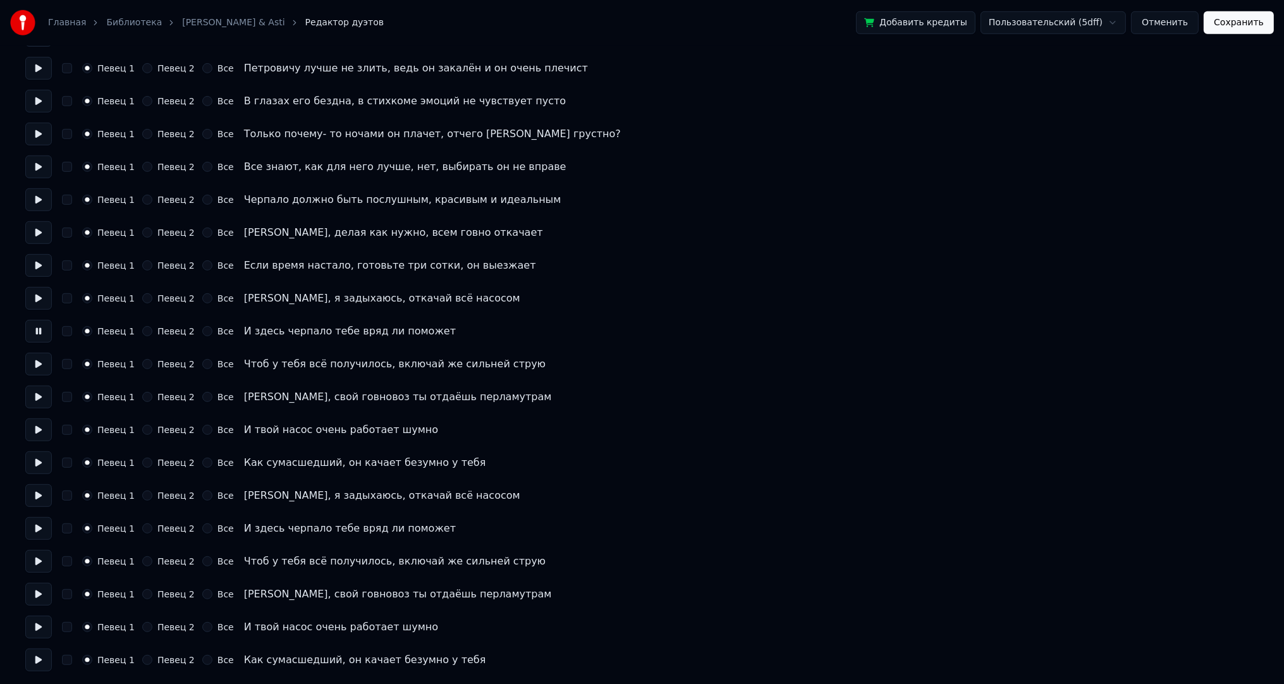
click at [43, 490] on button at bounding box center [38, 495] width 27 height 23
click at [35, 526] on button at bounding box center [38, 528] width 27 height 23
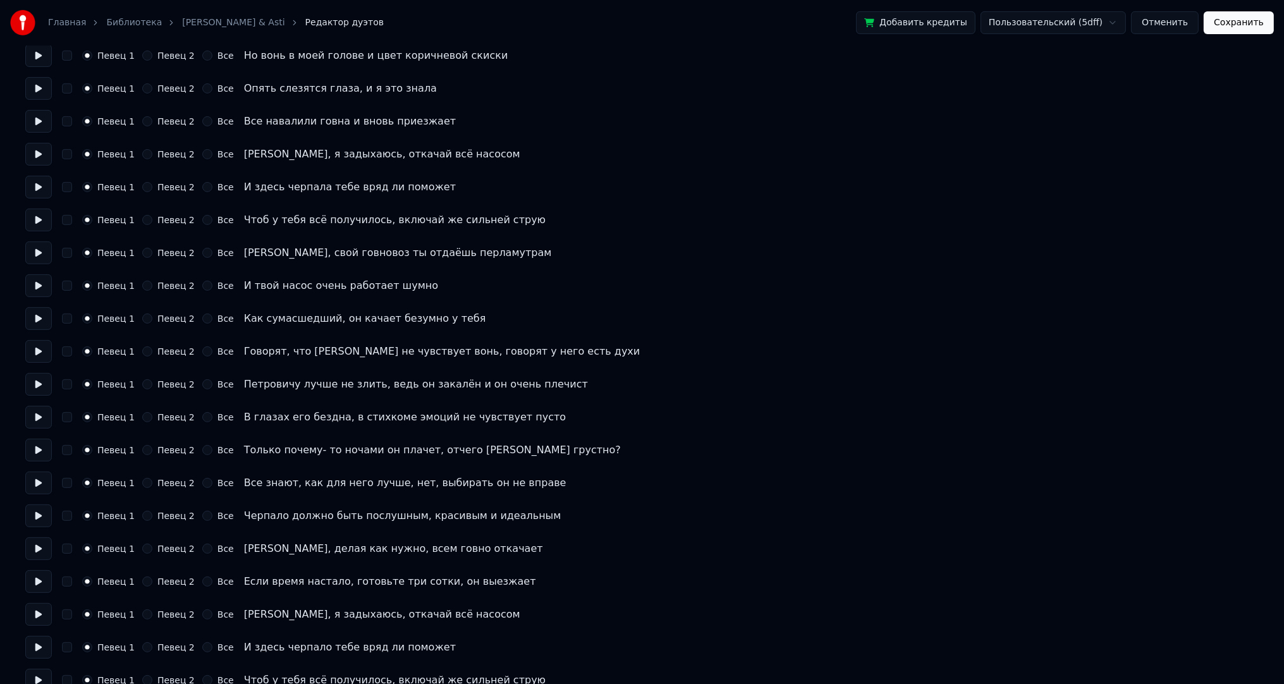
scroll to position [514, 0]
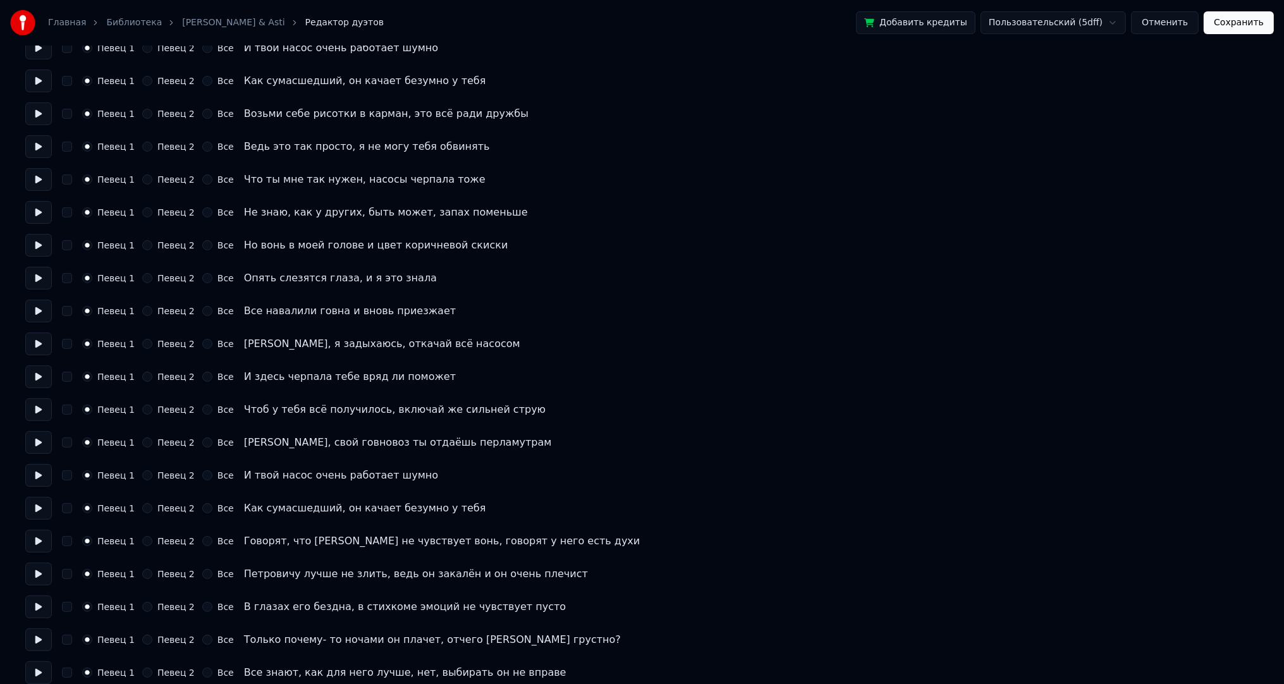
click at [23, 377] on div "Главная Библиотека Петрович • Artik & Asti Редактор дуэтов Добавить кредиты Пол…" at bounding box center [642, 331] width 1284 height 1691
click at [35, 375] on button at bounding box center [38, 376] width 27 height 23
click at [38, 343] on button at bounding box center [38, 343] width 27 height 23
click at [43, 295] on div "Количество певцов * Сохранить голос певца Певец 1 Певец 2 Все Певец 1 Певец 2 В…" at bounding box center [641, 360] width 1233 height 1633
click at [40, 253] on button at bounding box center [38, 245] width 27 height 23
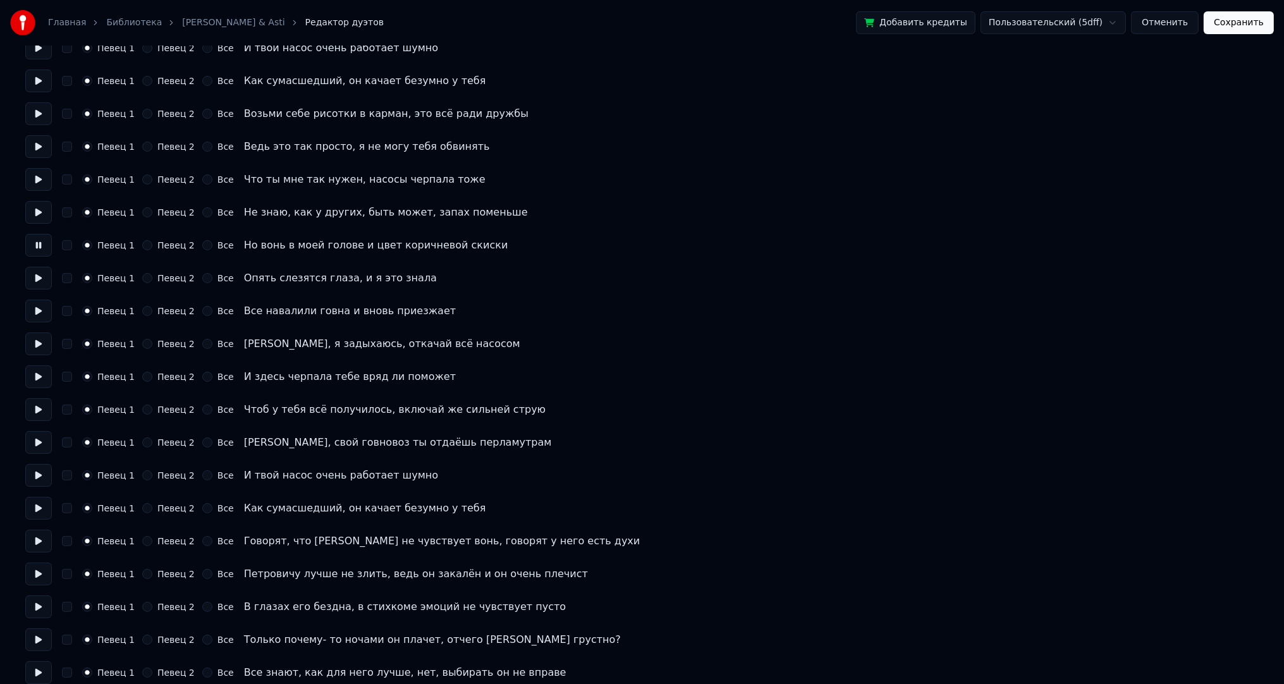
click at [40, 188] on button at bounding box center [38, 179] width 27 height 23
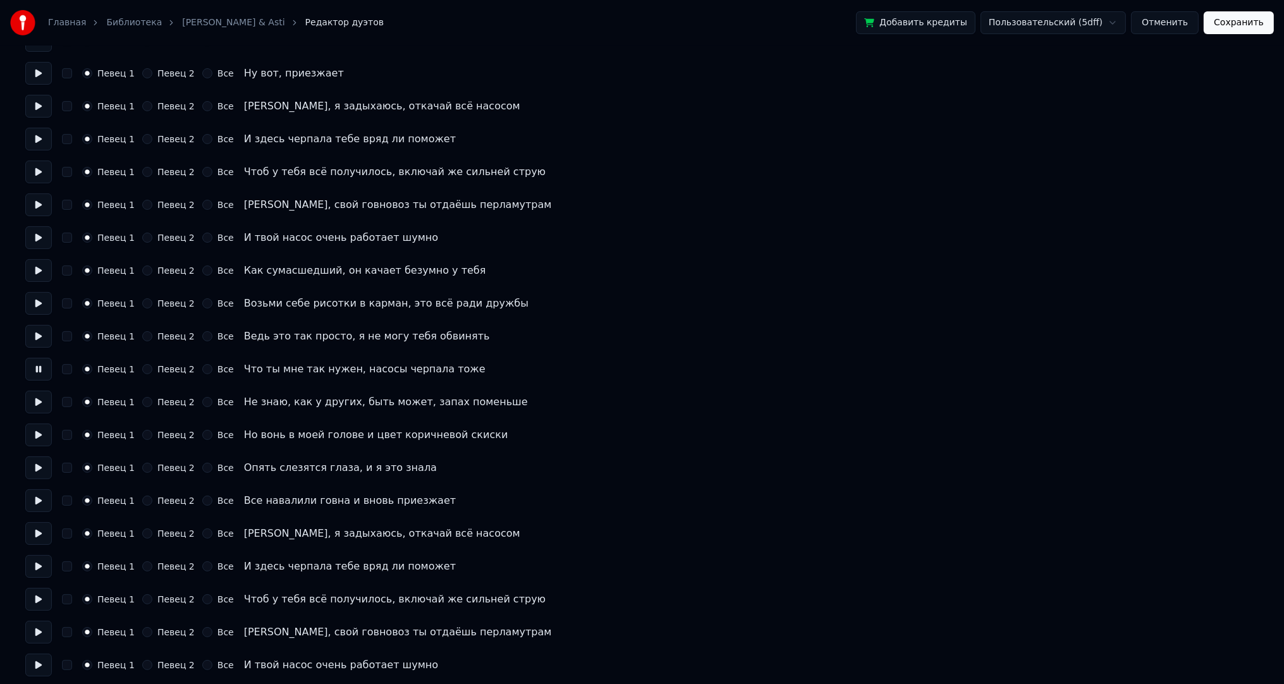
click at [39, 240] on button at bounding box center [38, 237] width 27 height 23
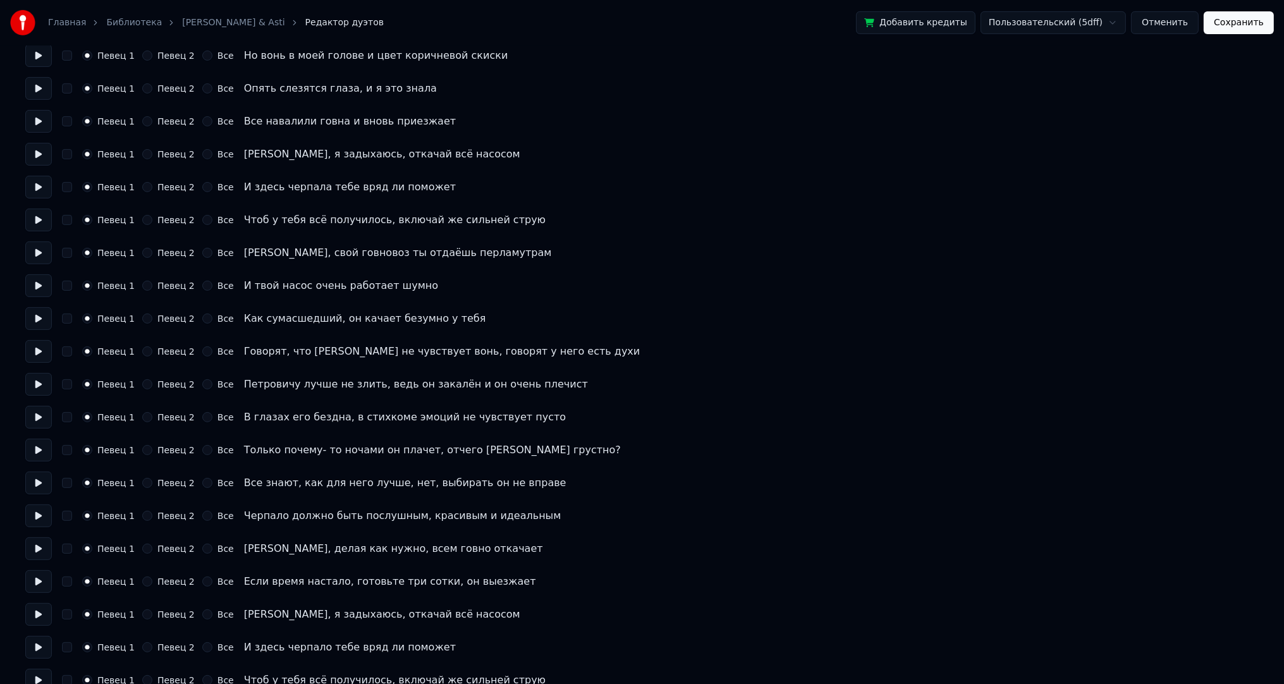
click at [42, 408] on button at bounding box center [38, 417] width 27 height 23
click at [35, 374] on button at bounding box center [38, 384] width 27 height 23
click at [35, 346] on button at bounding box center [38, 351] width 27 height 23
click at [38, 316] on button at bounding box center [38, 318] width 27 height 23
click at [40, 351] on button at bounding box center [38, 351] width 27 height 23
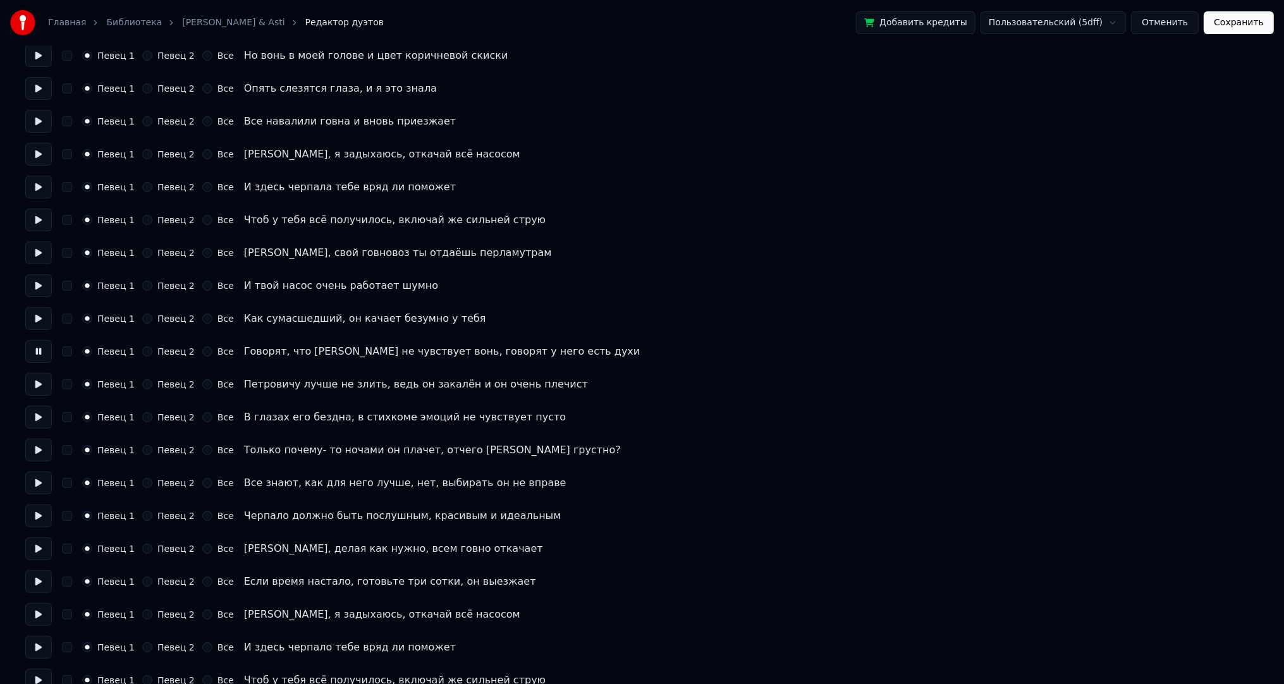
click at [142, 350] on button "Певец 2" at bounding box center [147, 351] width 10 height 10
click at [30, 384] on button at bounding box center [38, 384] width 27 height 23
drag, startPoint x: 143, startPoint y: 387, endPoint x: 82, endPoint y: 402, distance: 63.2
click at [143, 387] on button "Певец 2" at bounding box center [147, 384] width 10 height 10
click at [44, 411] on button at bounding box center [38, 417] width 27 height 23
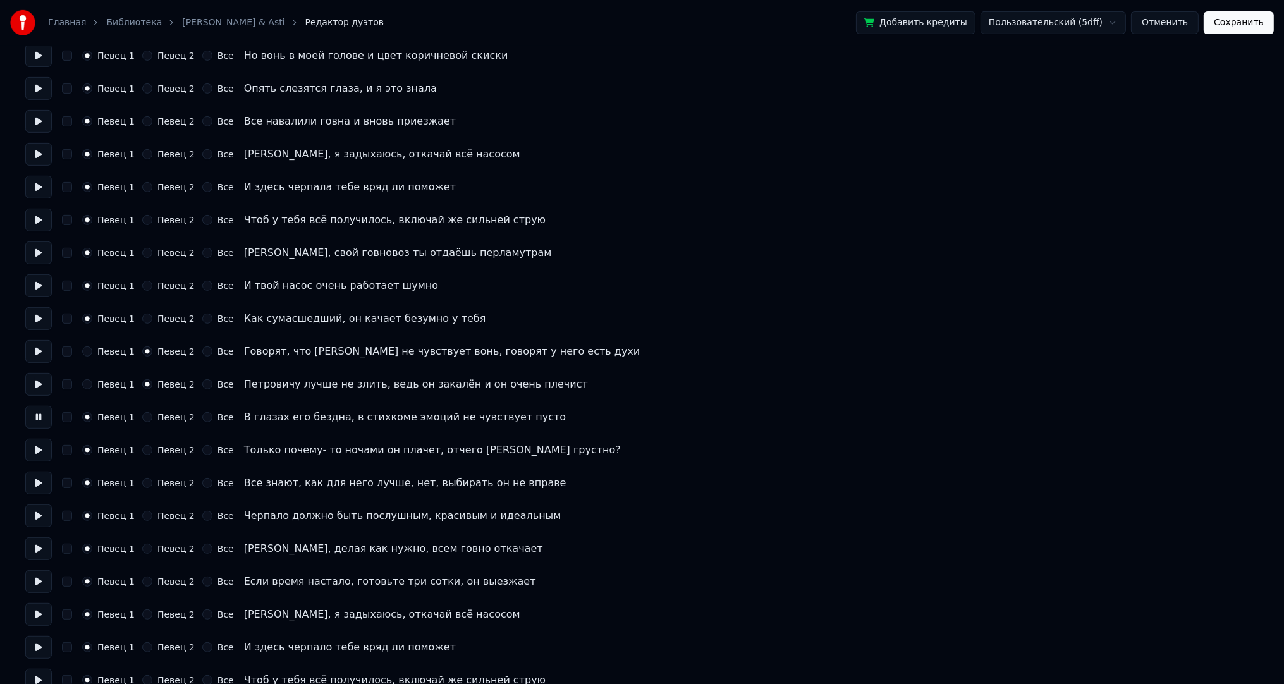
click at [145, 420] on button "Певец 2" at bounding box center [147, 417] width 10 height 10
click at [37, 445] on button at bounding box center [38, 450] width 27 height 23
click at [142, 447] on button "Певец 2" at bounding box center [147, 450] width 10 height 10
click at [39, 472] on button at bounding box center [38, 482] width 27 height 23
click at [147, 484] on div "Певец 2" at bounding box center [168, 483] width 52 height 10
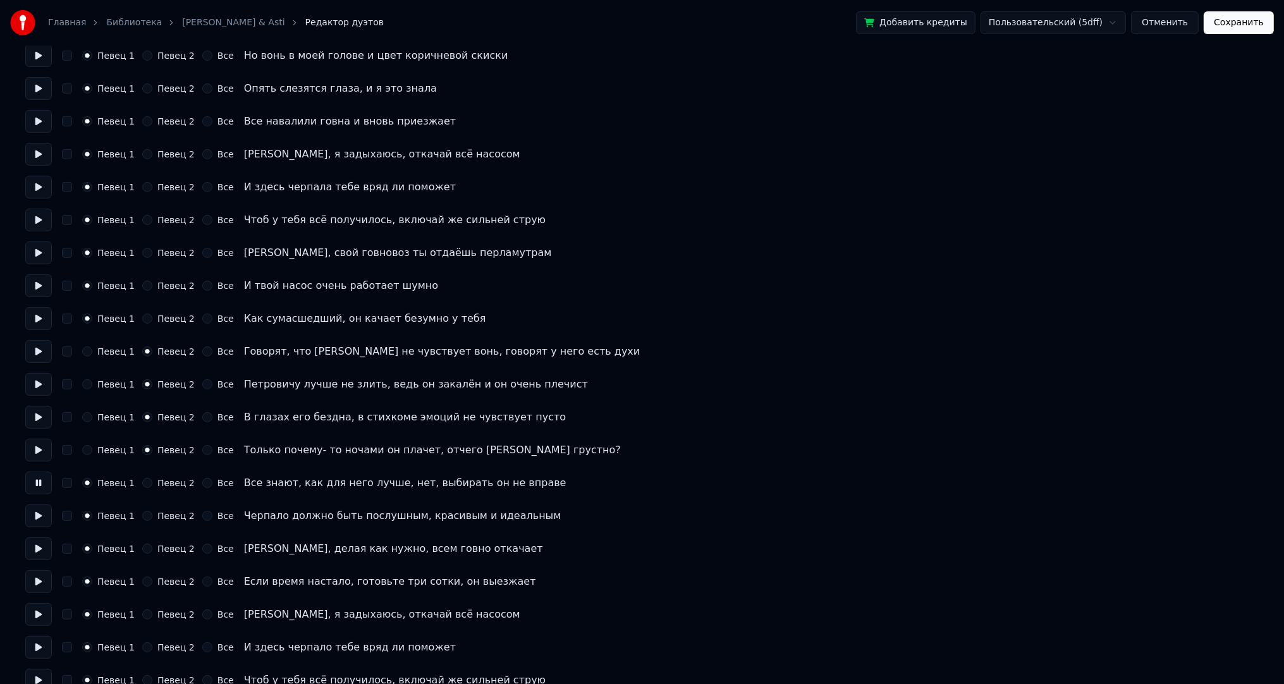
scroll to position [830, 0]
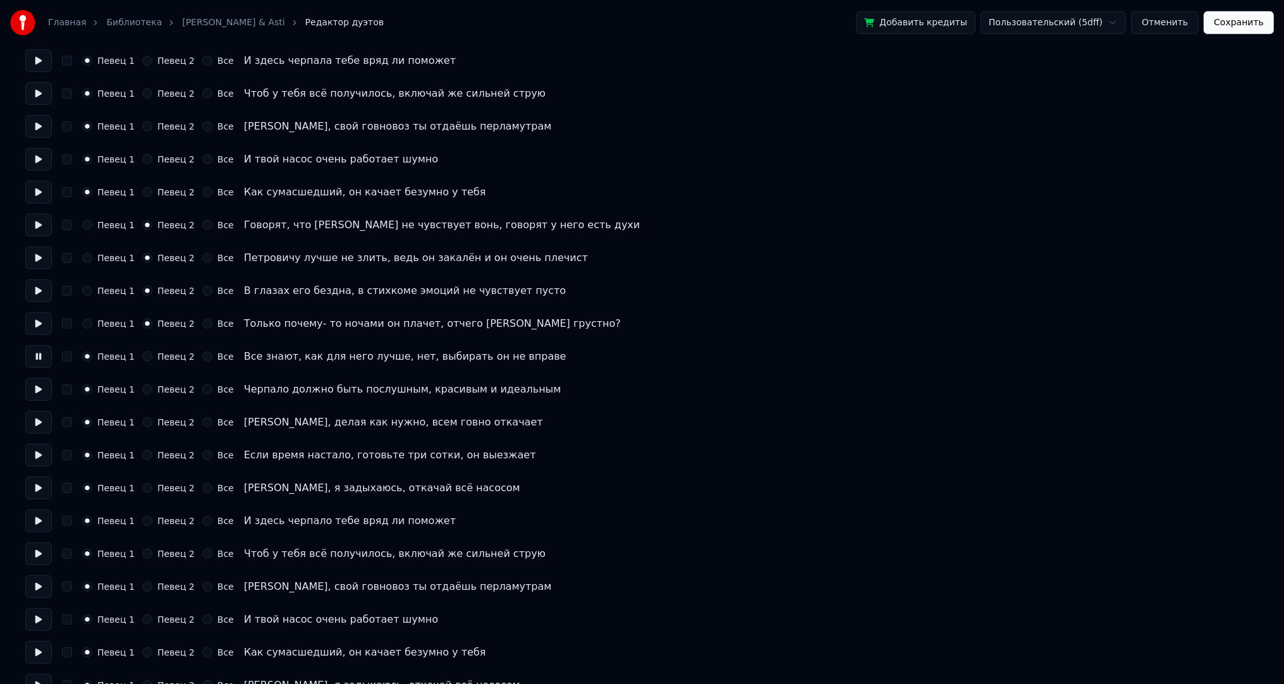
click at [147, 356] on div "Певец 2" at bounding box center [168, 356] width 52 height 10
click at [144, 358] on button "Певец 2" at bounding box center [147, 356] width 10 height 10
click at [34, 391] on button at bounding box center [38, 389] width 27 height 23
click at [142, 388] on button "Певец 2" at bounding box center [147, 389] width 10 height 10
click at [36, 421] on button at bounding box center [38, 422] width 27 height 23
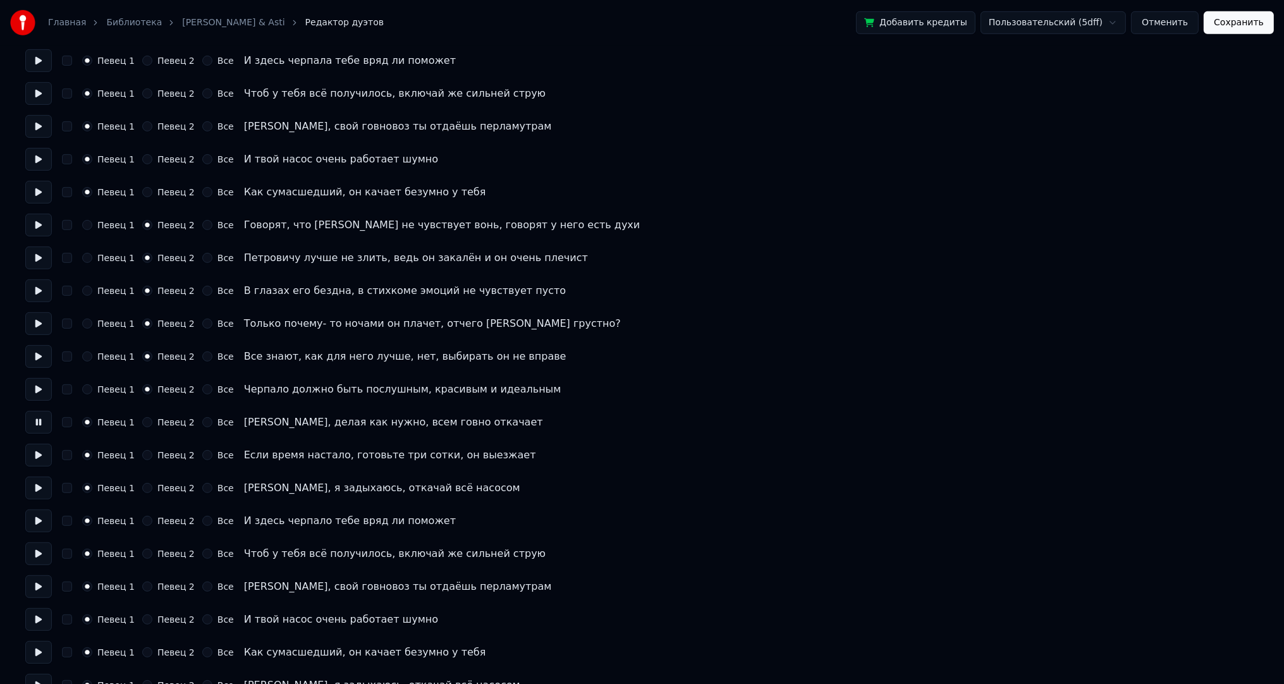
click at [142, 423] on button "Певец 2" at bounding box center [147, 422] width 10 height 10
click at [32, 445] on button at bounding box center [38, 455] width 27 height 23
click at [144, 454] on button "Певец 2" at bounding box center [147, 455] width 10 height 10
click at [40, 478] on button at bounding box center [38, 488] width 27 height 23
click at [32, 460] on button at bounding box center [38, 455] width 27 height 23
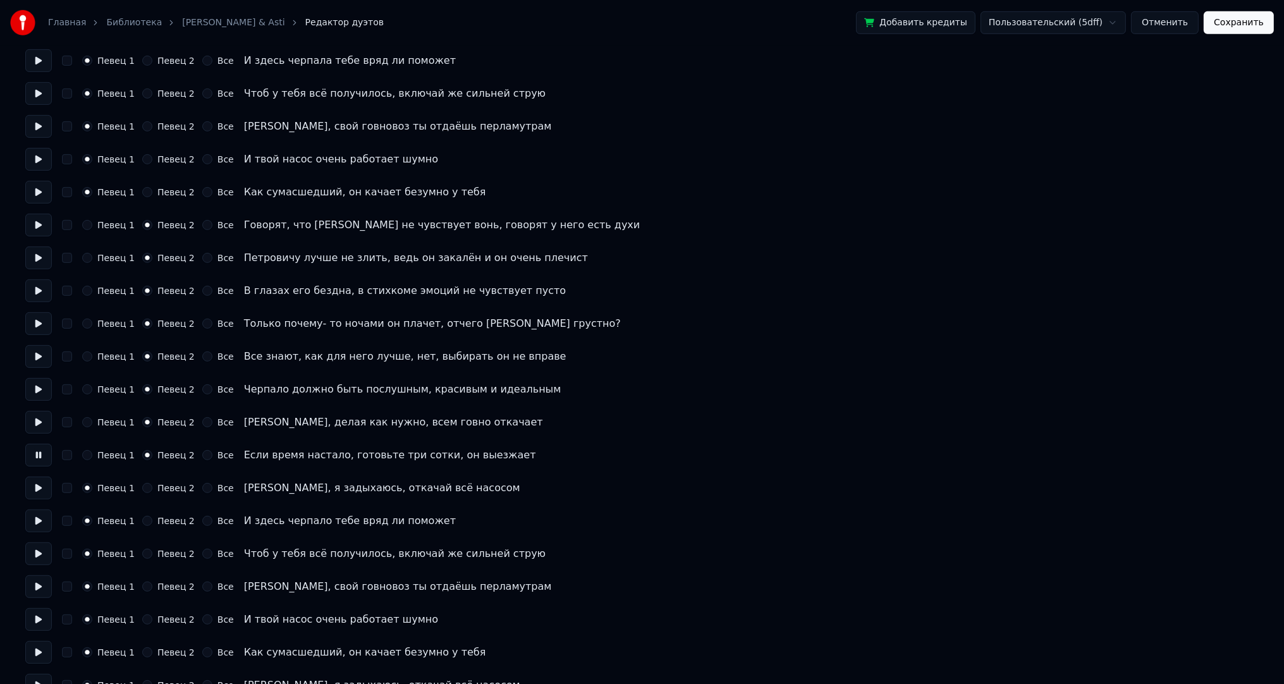
click at [35, 477] on button at bounding box center [38, 488] width 27 height 23
click at [1220, 30] on button "Сохранить" at bounding box center [1238, 22] width 70 height 23
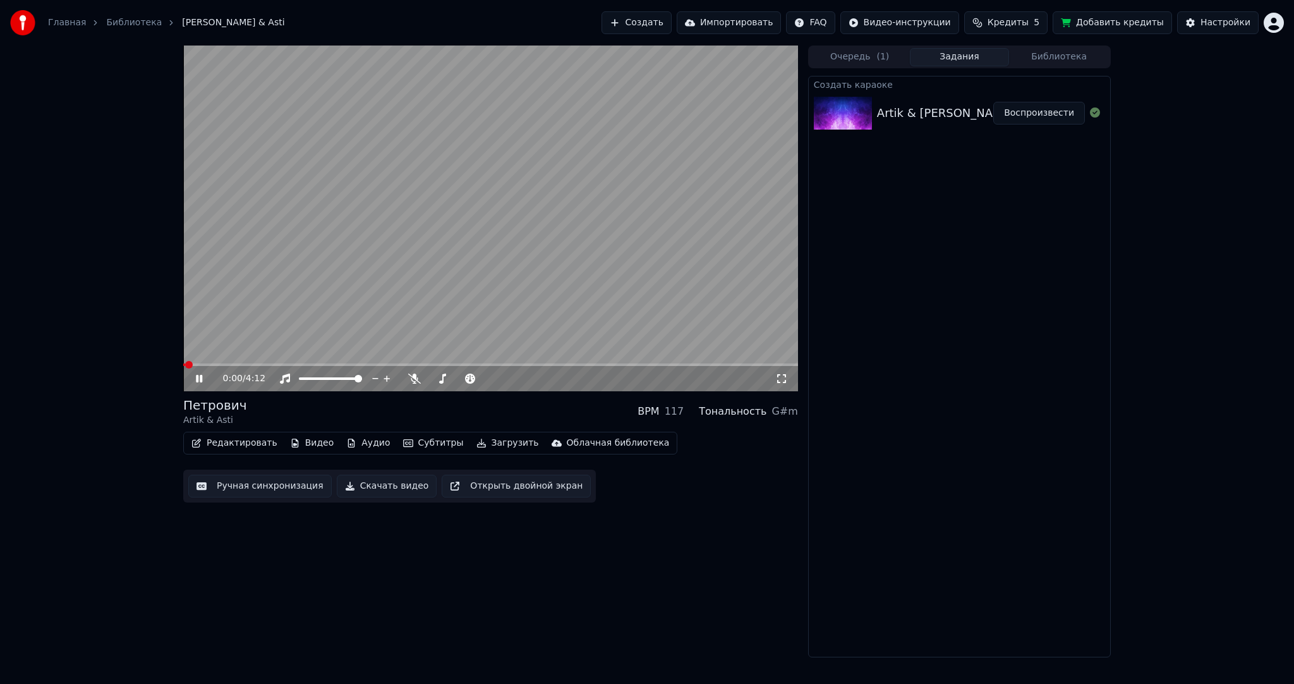
click at [394, 362] on video at bounding box center [490, 219] width 615 height 346
click at [390, 363] on span at bounding box center [490, 364] width 615 height 3
click at [429, 363] on span at bounding box center [430, 365] width 8 height 8
click at [434, 363] on span at bounding box center [430, 365] width 8 height 8
click at [446, 363] on span at bounding box center [442, 365] width 8 height 8
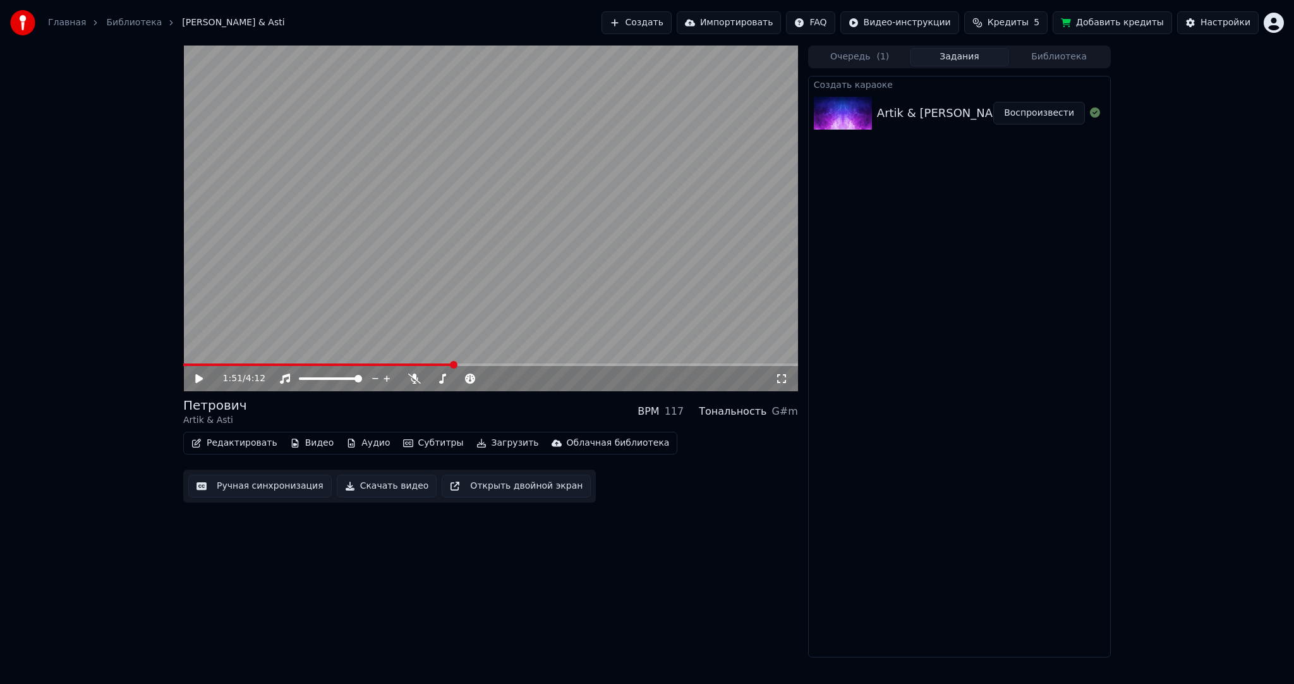
click at [458, 363] on span at bounding box center [454, 365] width 8 height 8
click at [480, 362] on video at bounding box center [490, 219] width 615 height 346
click at [487, 364] on span at bounding box center [490, 364] width 615 height 3
click at [492, 364] on span at bounding box center [488, 365] width 8 height 8
click at [506, 362] on video at bounding box center [490, 219] width 615 height 346
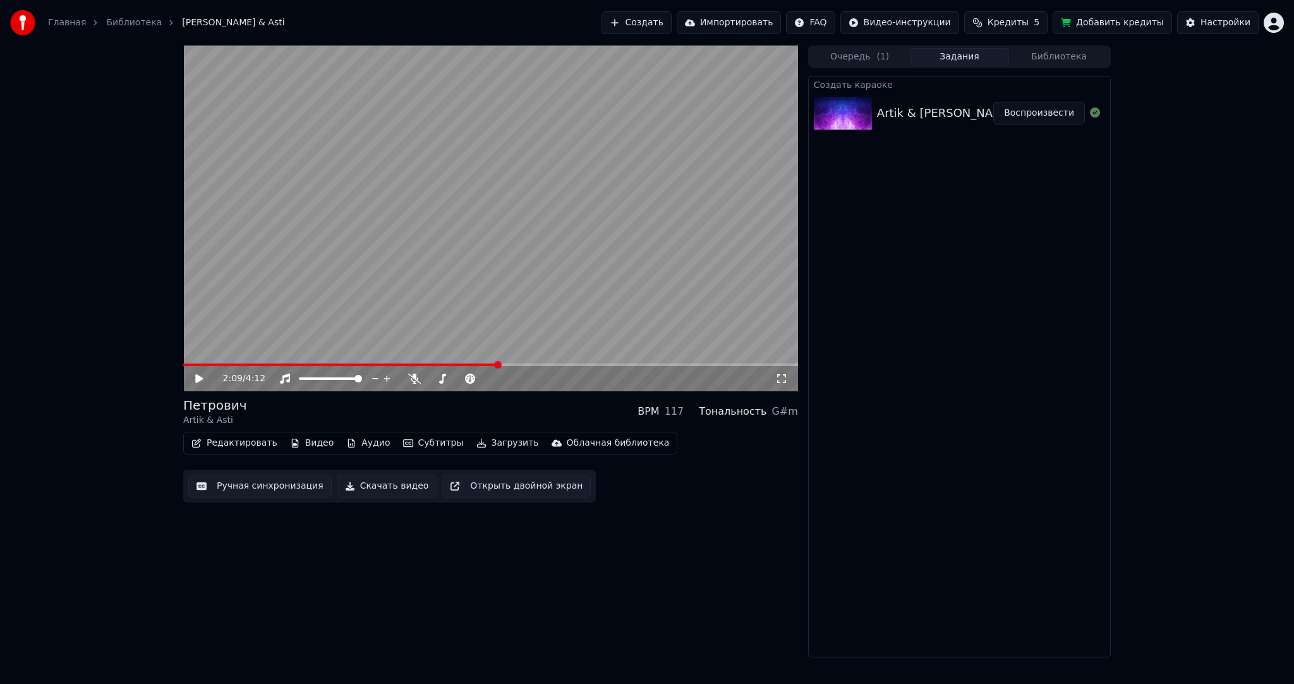
click at [501, 363] on span at bounding box center [498, 365] width 8 height 8
click at [508, 364] on span at bounding box center [490, 364] width 615 height 3
click at [512, 341] on video at bounding box center [490, 219] width 615 height 346
click at [494, 264] on video at bounding box center [490, 219] width 615 height 346
click at [524, 240] on video at bounding box center [490, 219] width 615 height 346
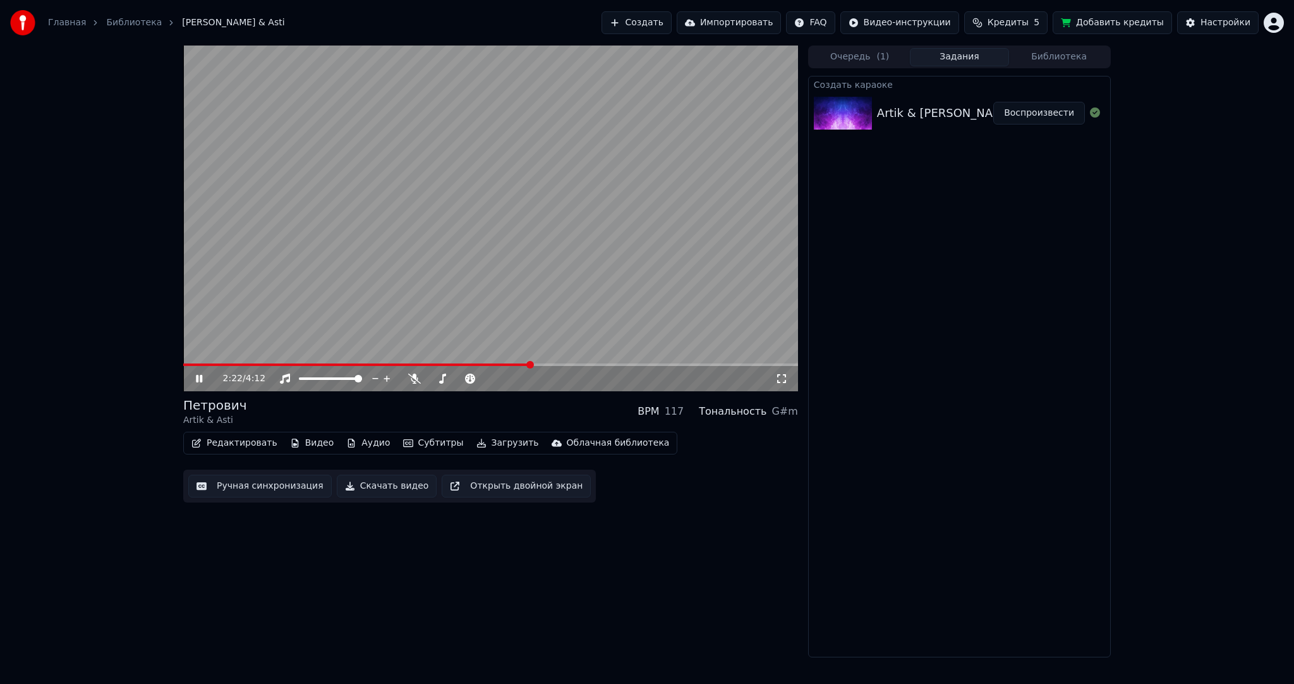
click at [533, 250] on video at bounding box center [490, 219] width 615 height 346
click at [499, 434] on button "Загрузить" at bounding box center [507, 443] width 73 height 18
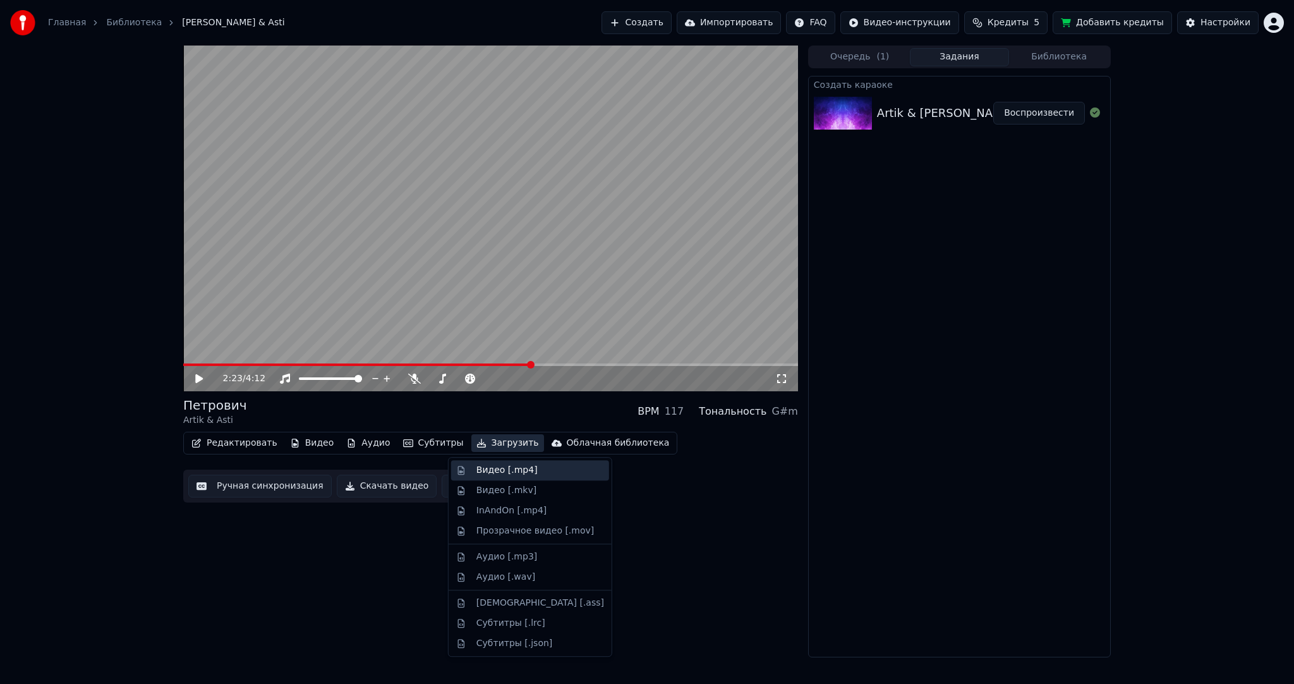
click at [492, 465] on div "Видео [.mp4]" at bounding box center [507, 470] width 61 height 13
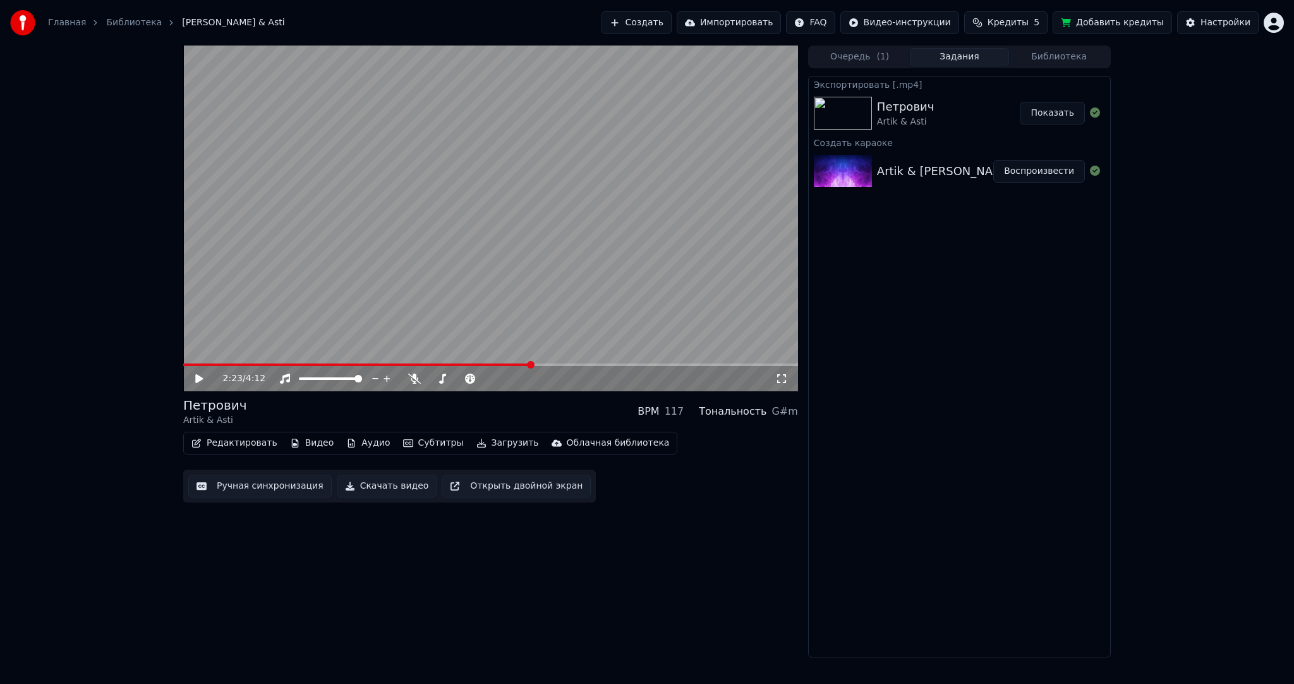
click at [1282, 19] on html "Главная Библиотека [PERSON_NAME] & Asti Создать Импортировать FAQ Видео-инструк…" at bounding box center [647, 342] width 1294 height 684
click at [1200, 136] on div "Выйти" at bounding box center [1218, 146] width 145 height 20
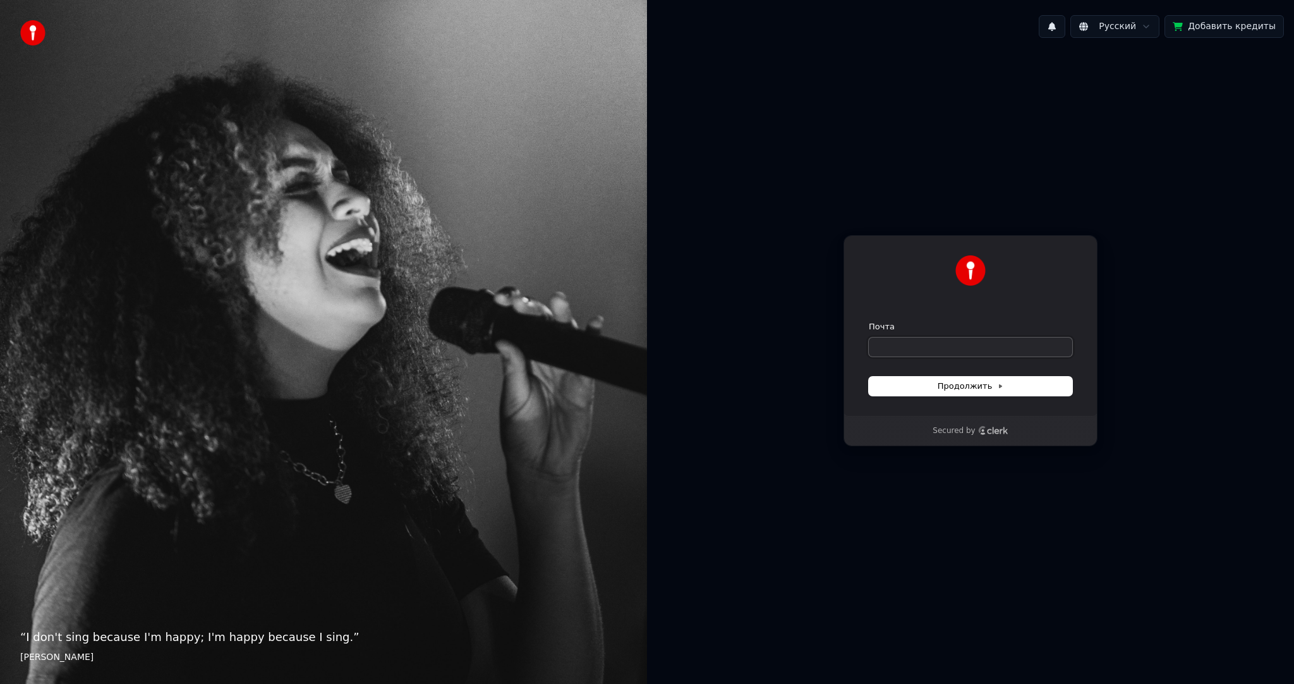
click at [909, 340] on input "Почта" at bounding box center [971, 347] width 204 height 19
paste input "**********"
click at [913, 377] on button "Продолжить" at bounding box center [971, 386] width 204 height 19
type input "**********"
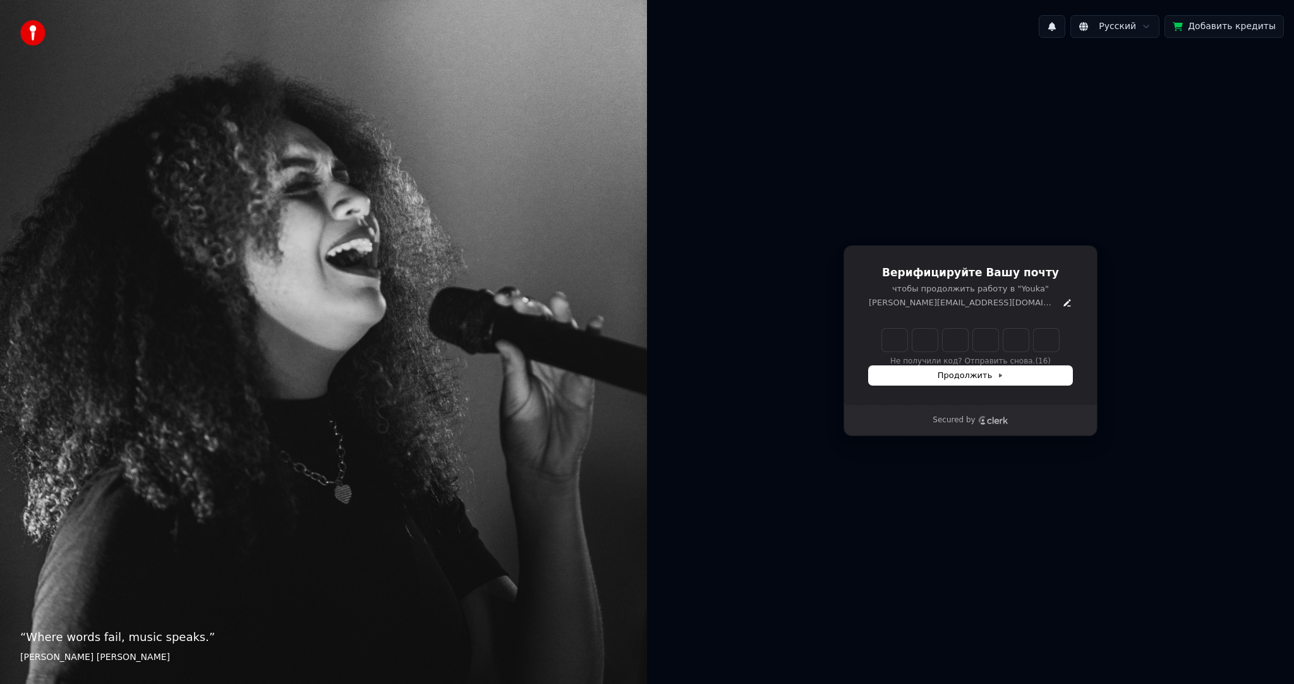
click at [896, 337] on input "Enter verification code" at bounding box center [970, 340] width 177 height 23
paste input "******"
type input "******"
